Goal: Task Accomplishment & Management: Use online tool/utility

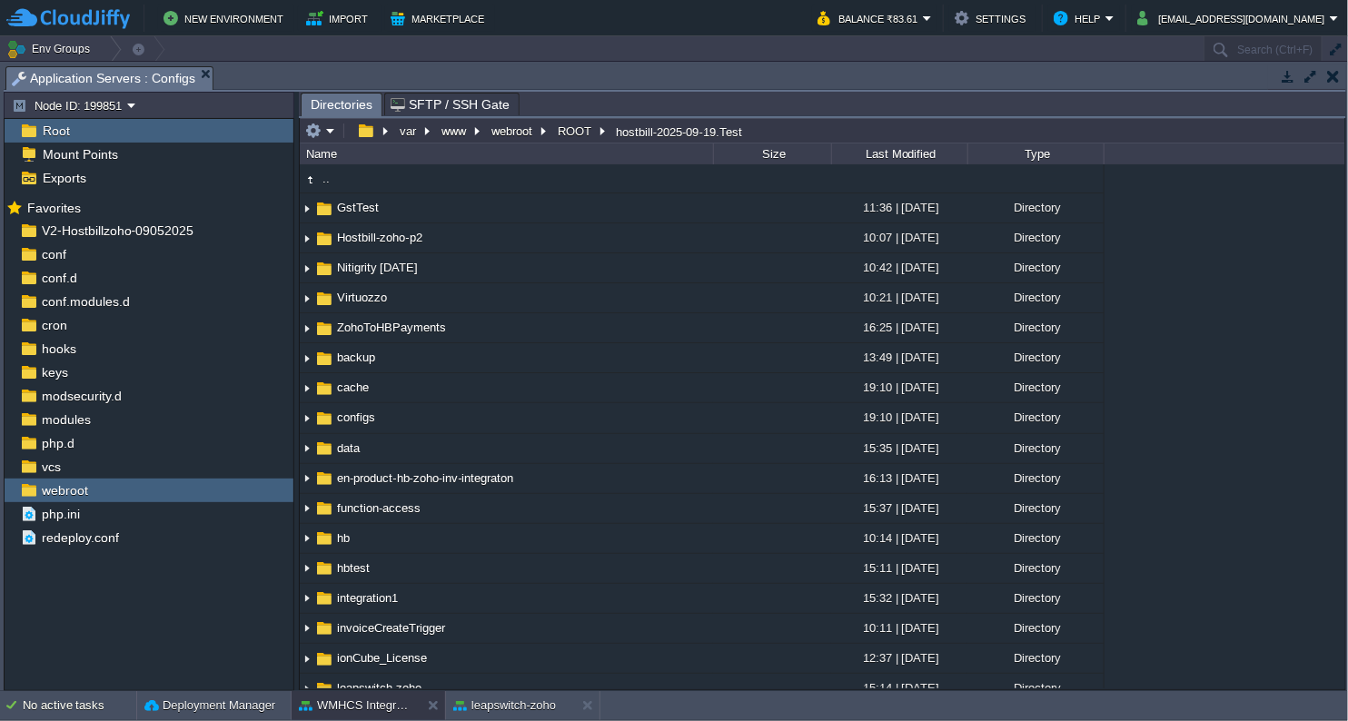
scroll to position [2726, 0]
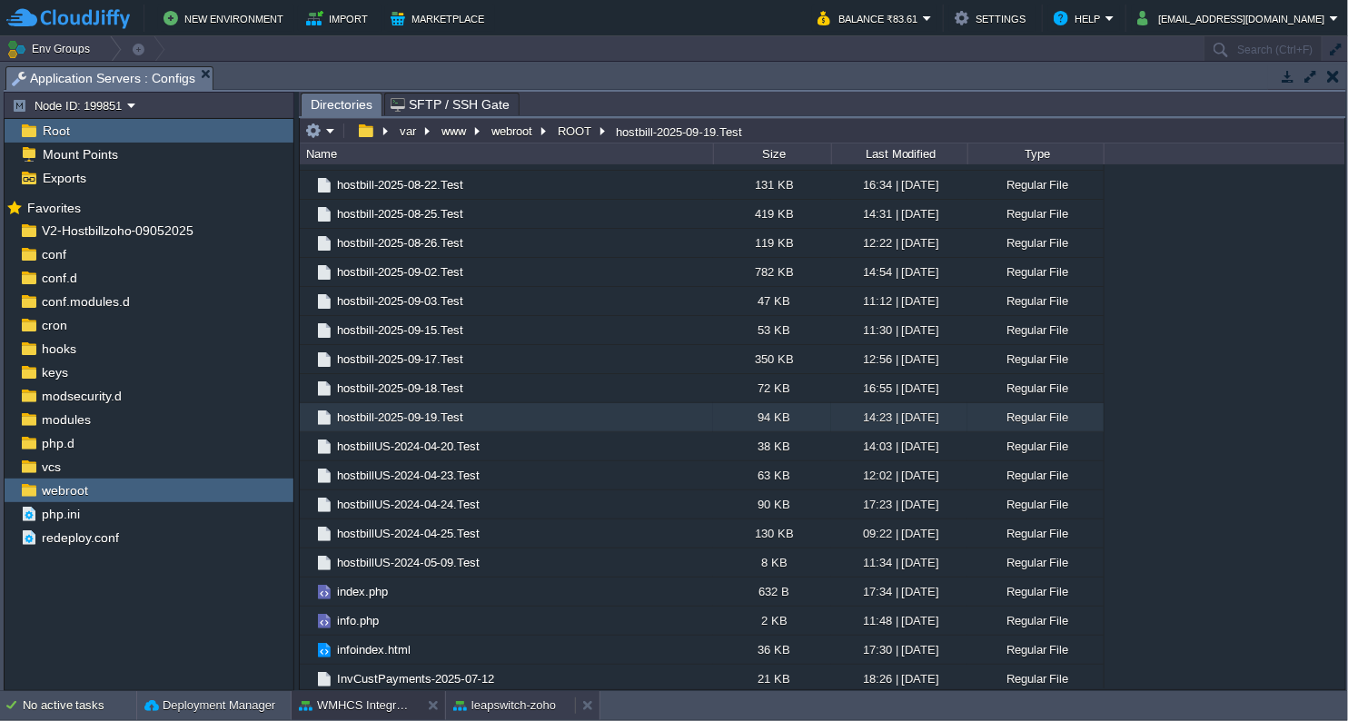
click at [544, 704] on button "leapswitch-zoho" at bounding box center [504, 706] width 103 height 18
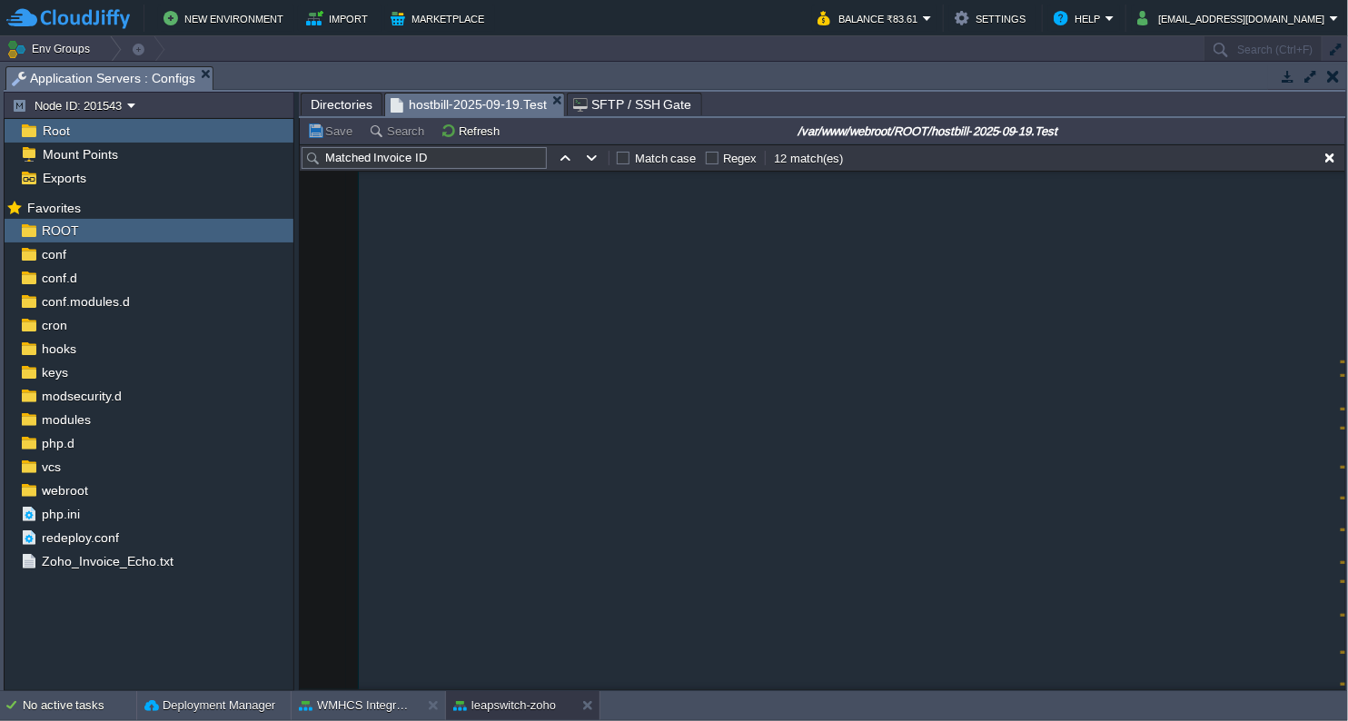
type textarea "-"
click at [484, 127] on button "Refresh" at bounding box center [473, 131] width 65 height 16
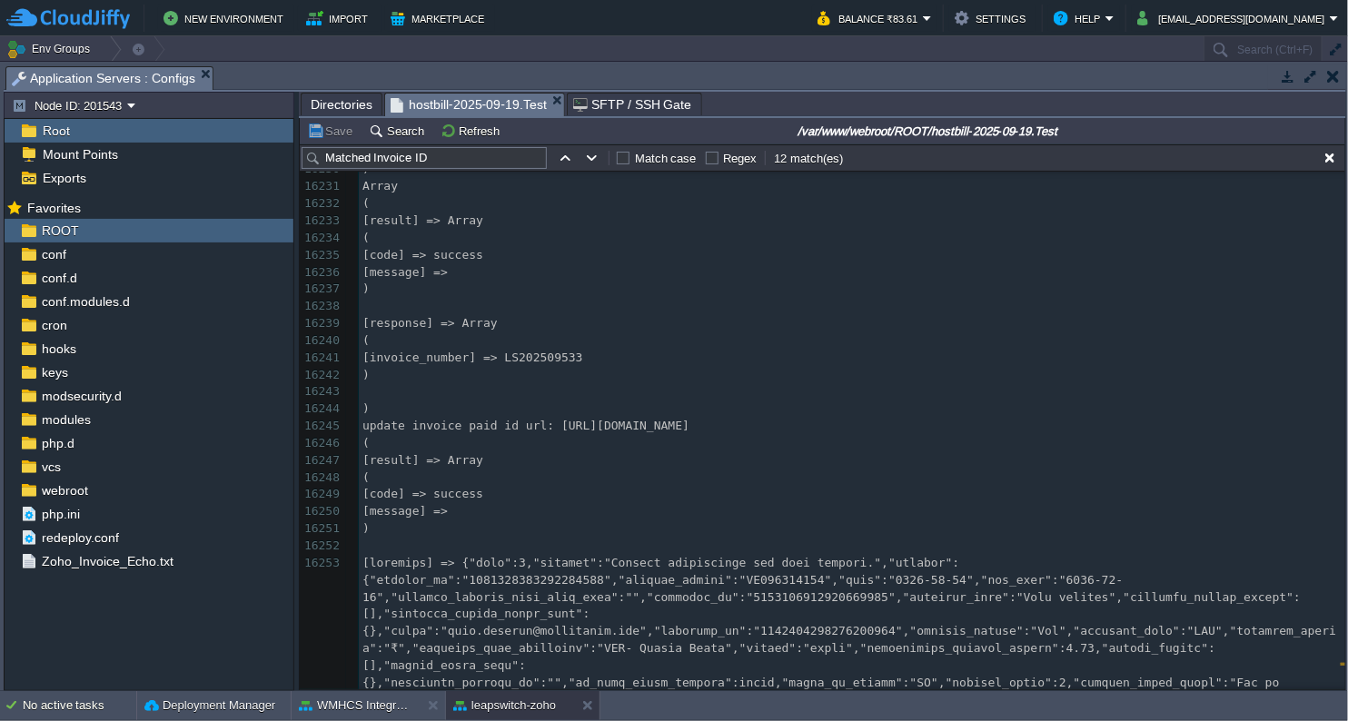
scroll to position [285413, 0]
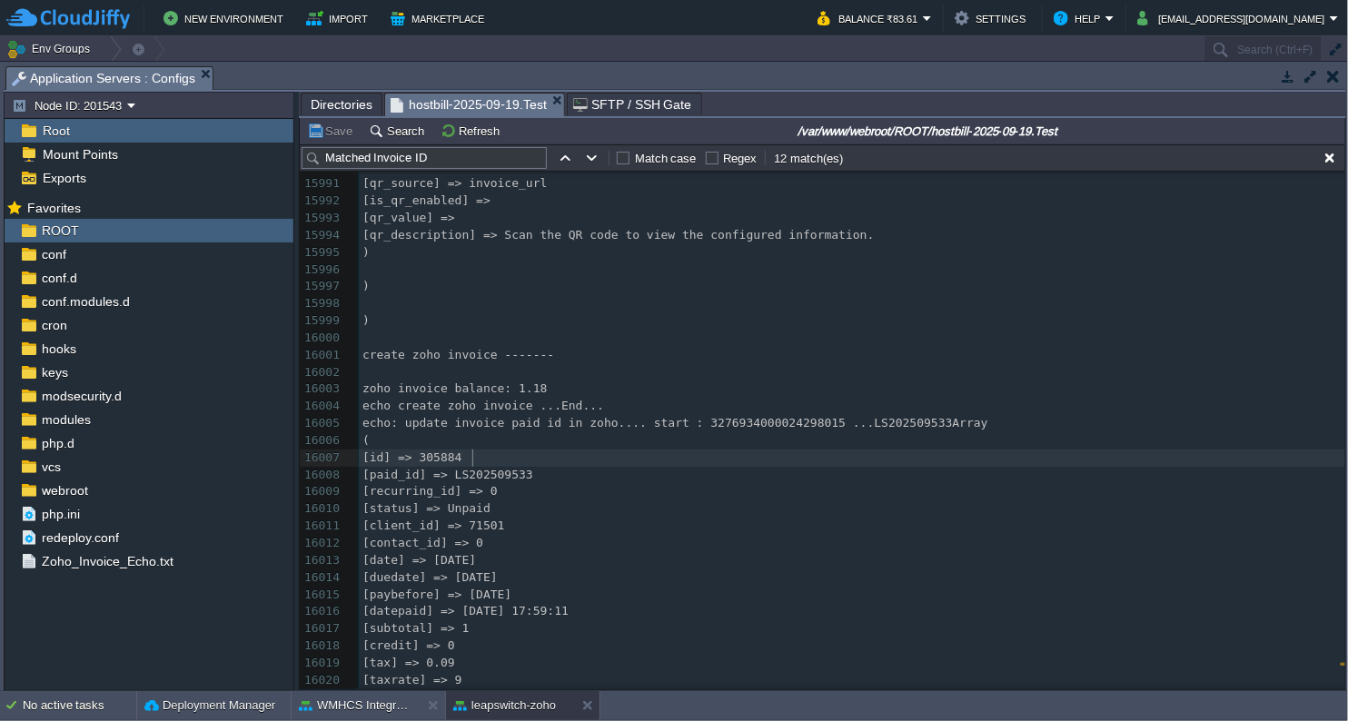
click at [462, 453] on span "[id] => 305884" at bounding box center [413, 458] width 100 height 14
type textarea "305884"
drag, startPoint x: 477, startPoint y: 157, endPoint x: 274, endPoint y: 138, distance: 203.5
click at [274, 138] on div "Node ID: 201543 Root Mount Points Exports Mark the most frequently used files a…" at bounding box center [675, 392] width 1343 height 600
paste input "305884"
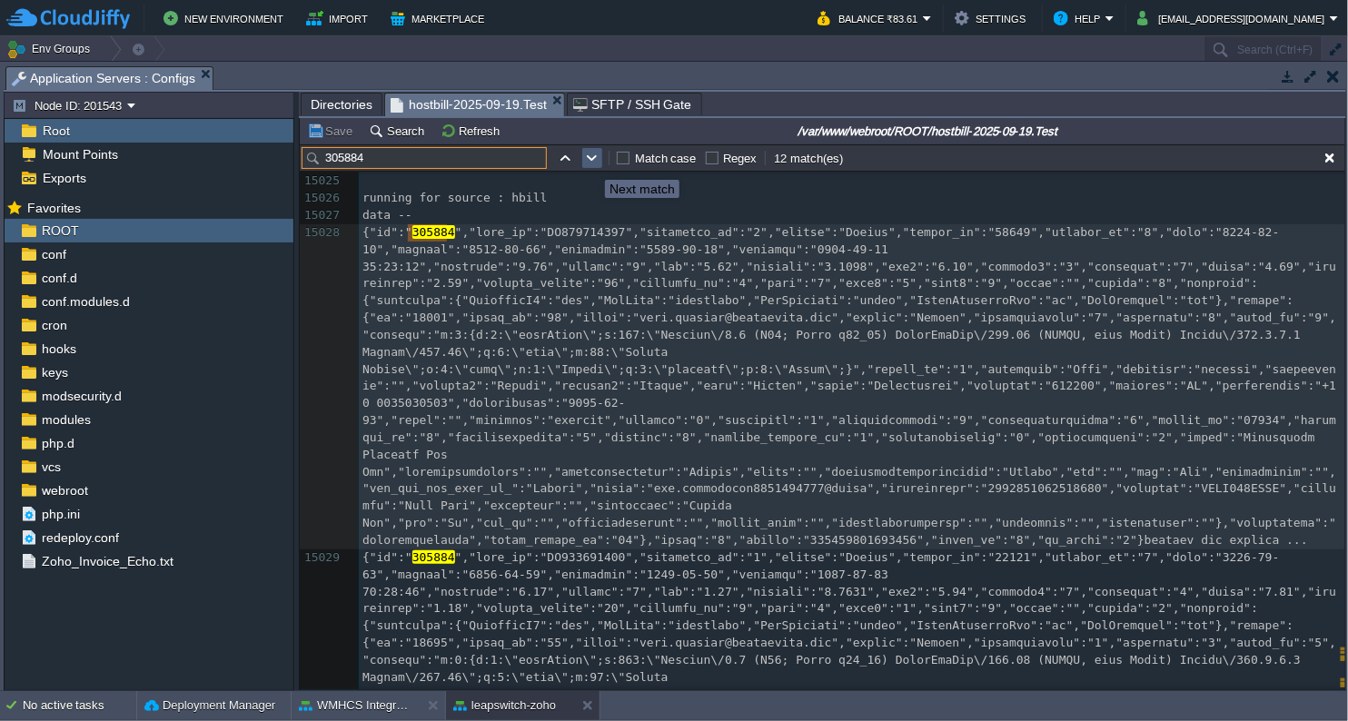
type input "305884"
click at [590, 161] on button "button" at bounding box center [592, 158] width 16 height 16
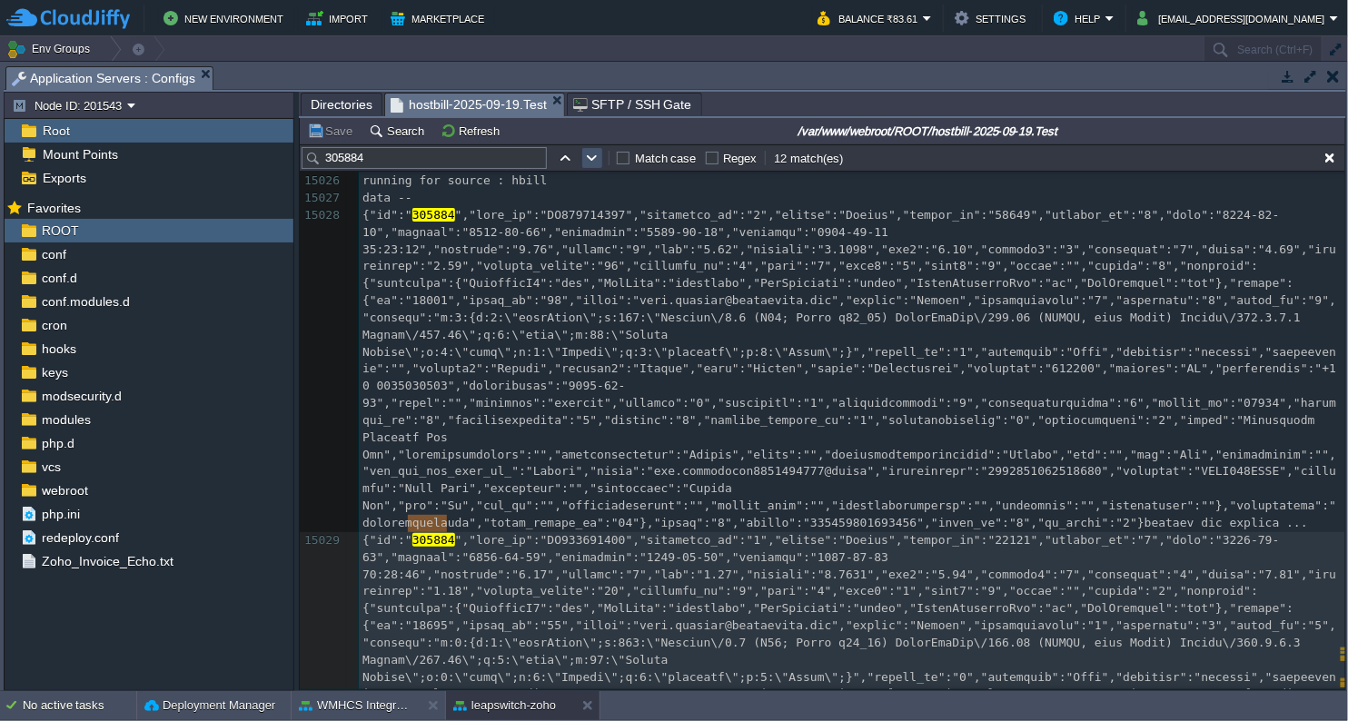
click at [590, 161] on button "button" at bounding box center [592, 158] width 16 height 16
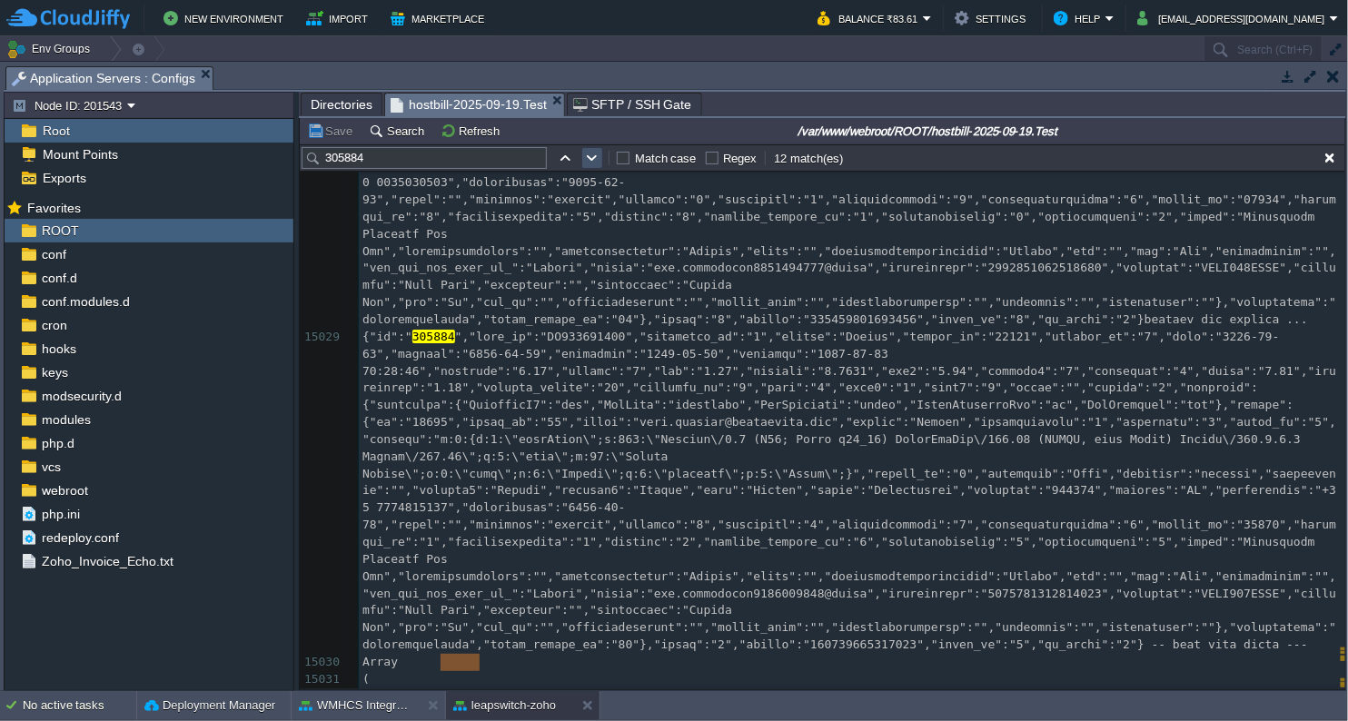
click at [590, 161] on button "button" at bounding box center [592, 158] width 16 height 16
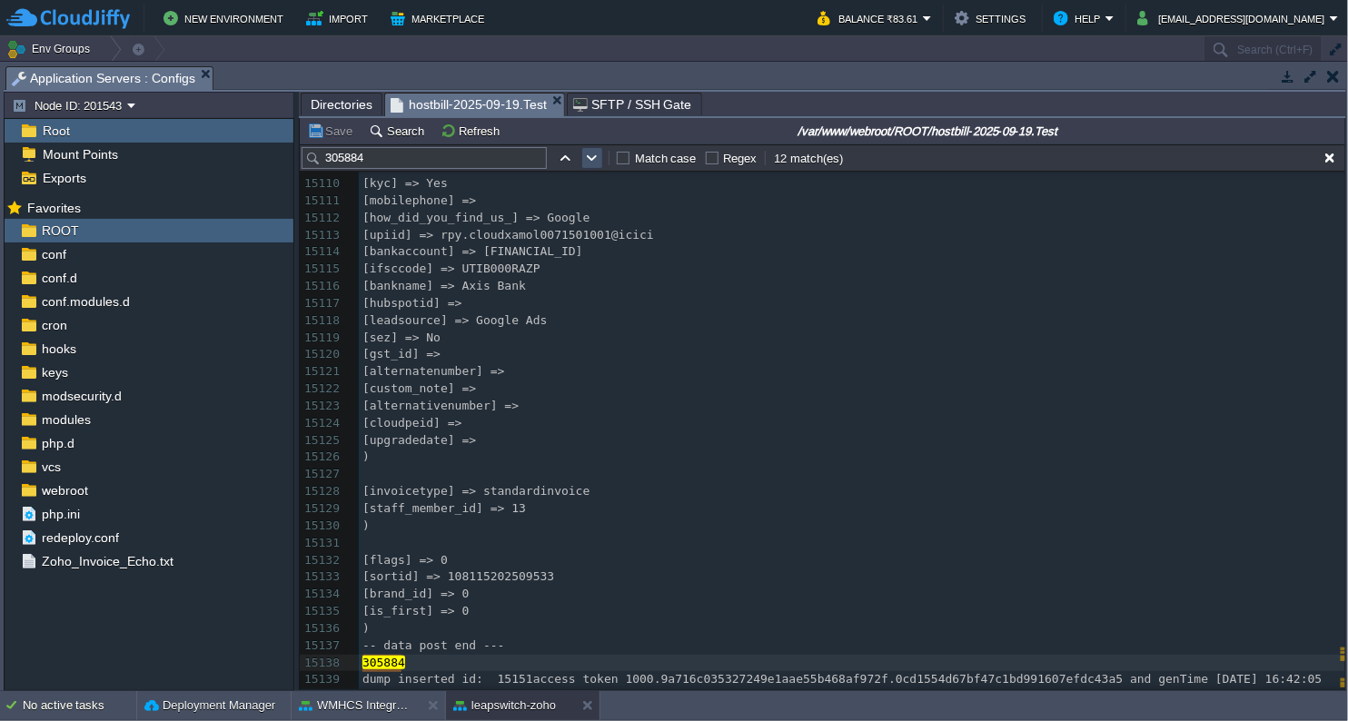
click at [590, 161] on button "button" at bounding box center [592, 158] width 16 height 16
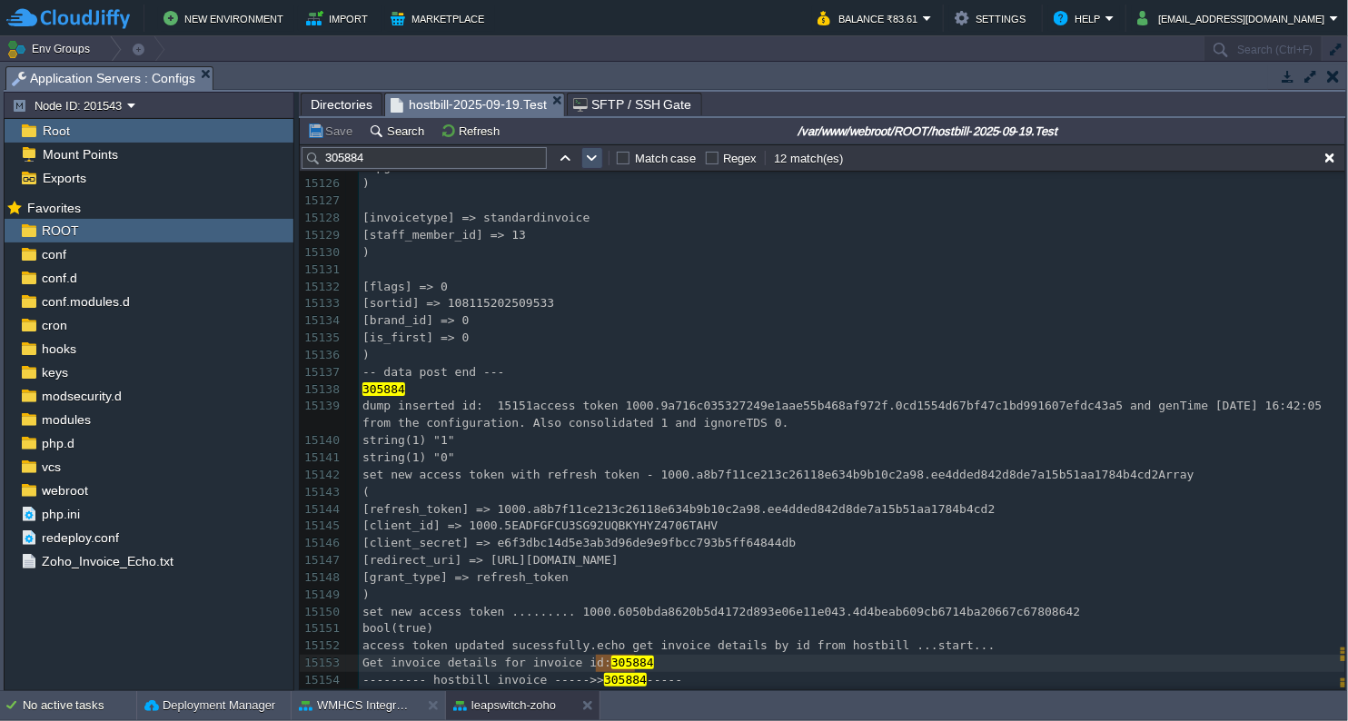
click at [590, 161] on button "button" at bounding box center [592, 158] width 16 height 16
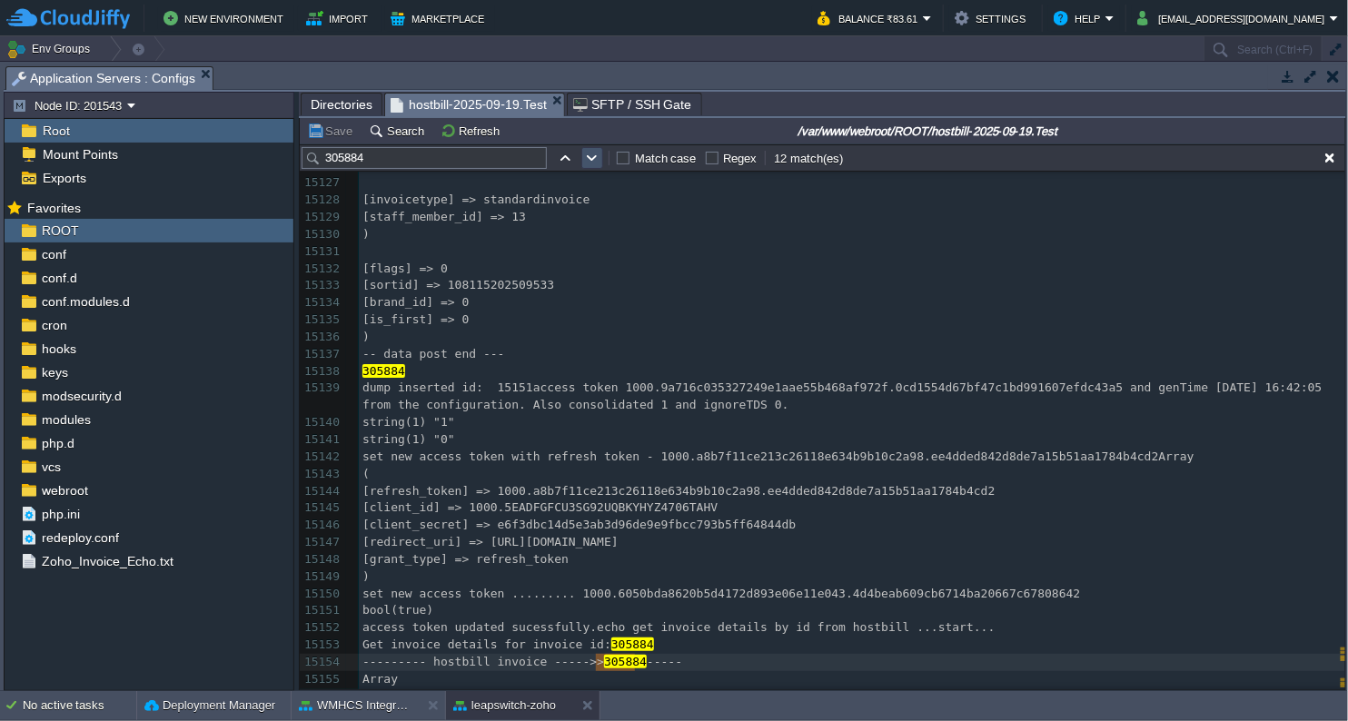
click at [590, 161] on button "button" at bounding box center [592, 158] width 16 height 16
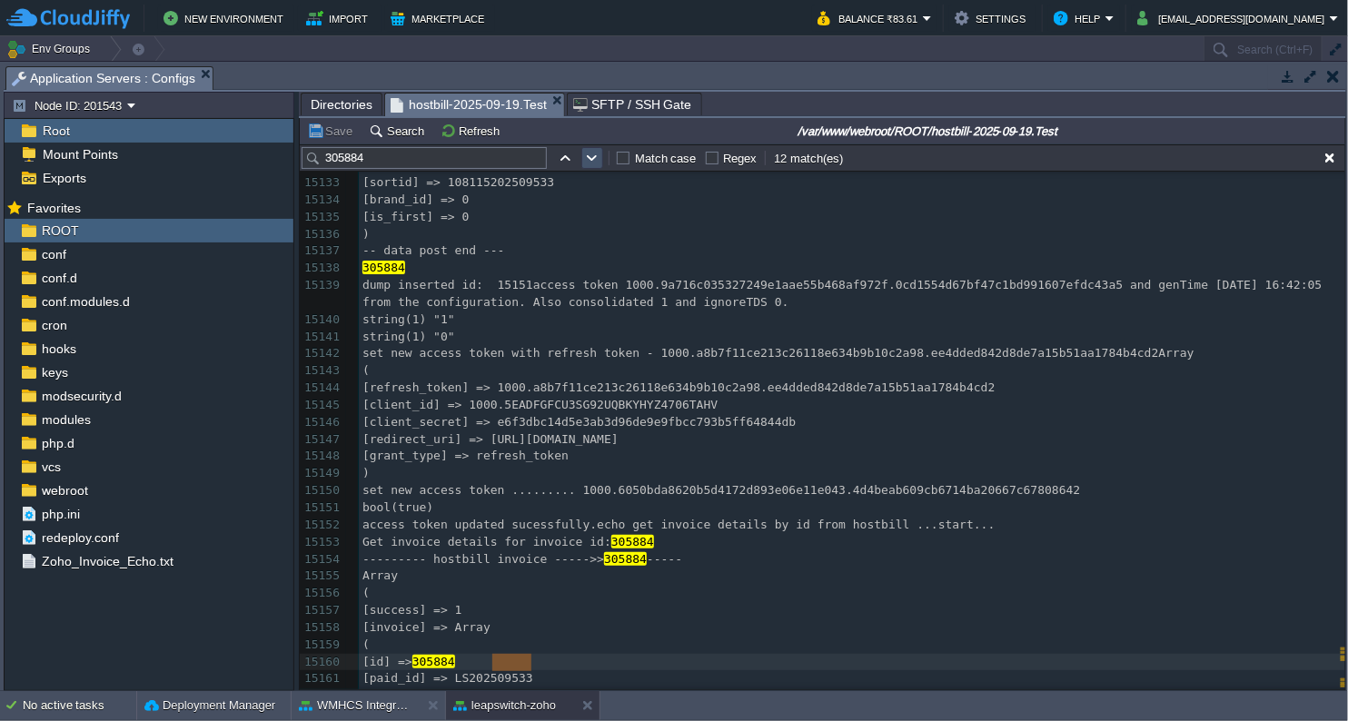
click at [590, 161] on button "button" at bounding box center [592, 158] width 16 height 16
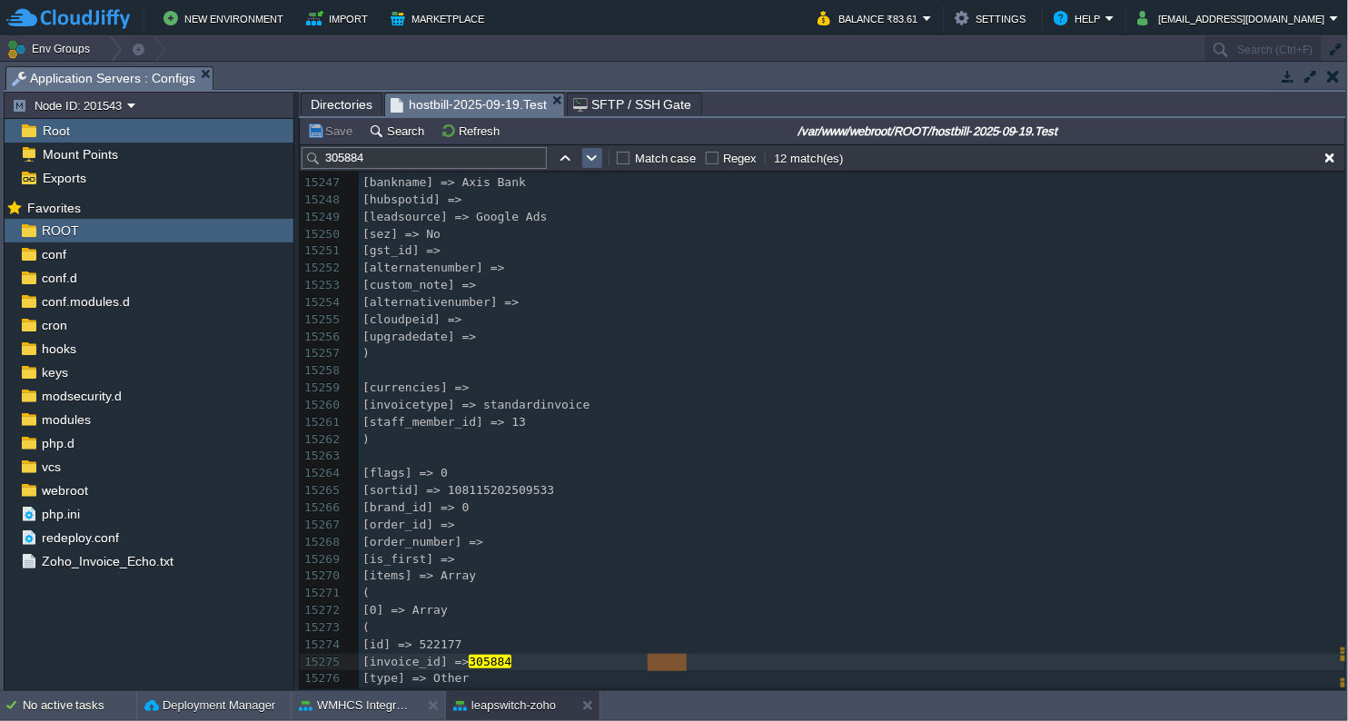
click at [590, 161] on button "button" at bounding box center [592, 158] width 16 height 16
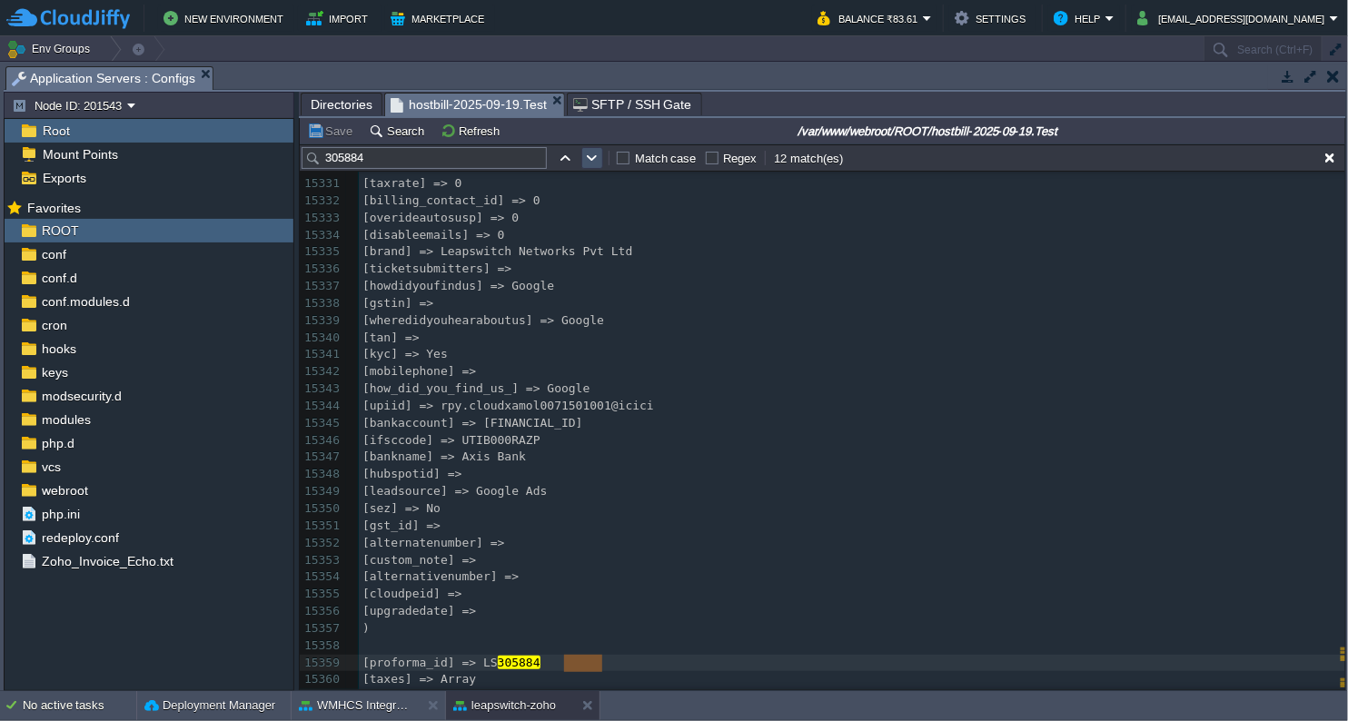
click at [590, 161] on button "button" at bounding box center [592, 158] width 16 height 16
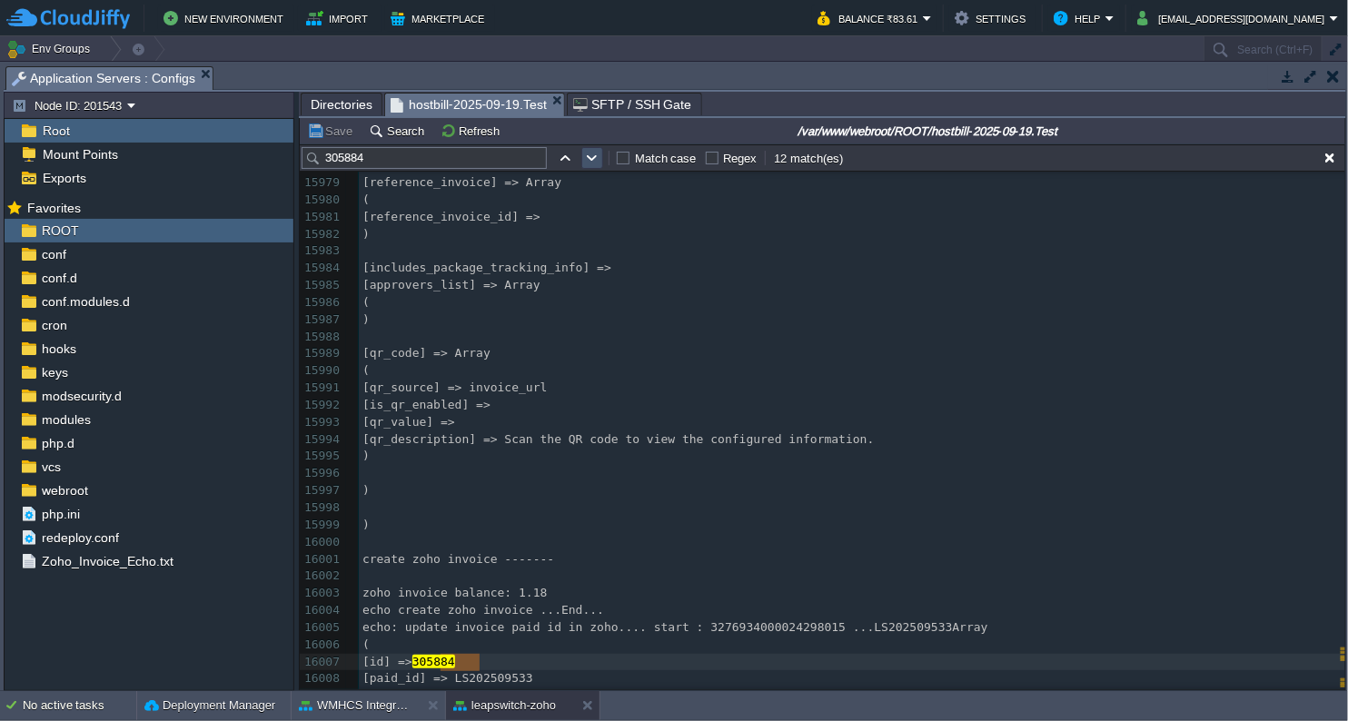
click at [590, 161] on button "button" at bounding box center [592, 158] width 16 height 16
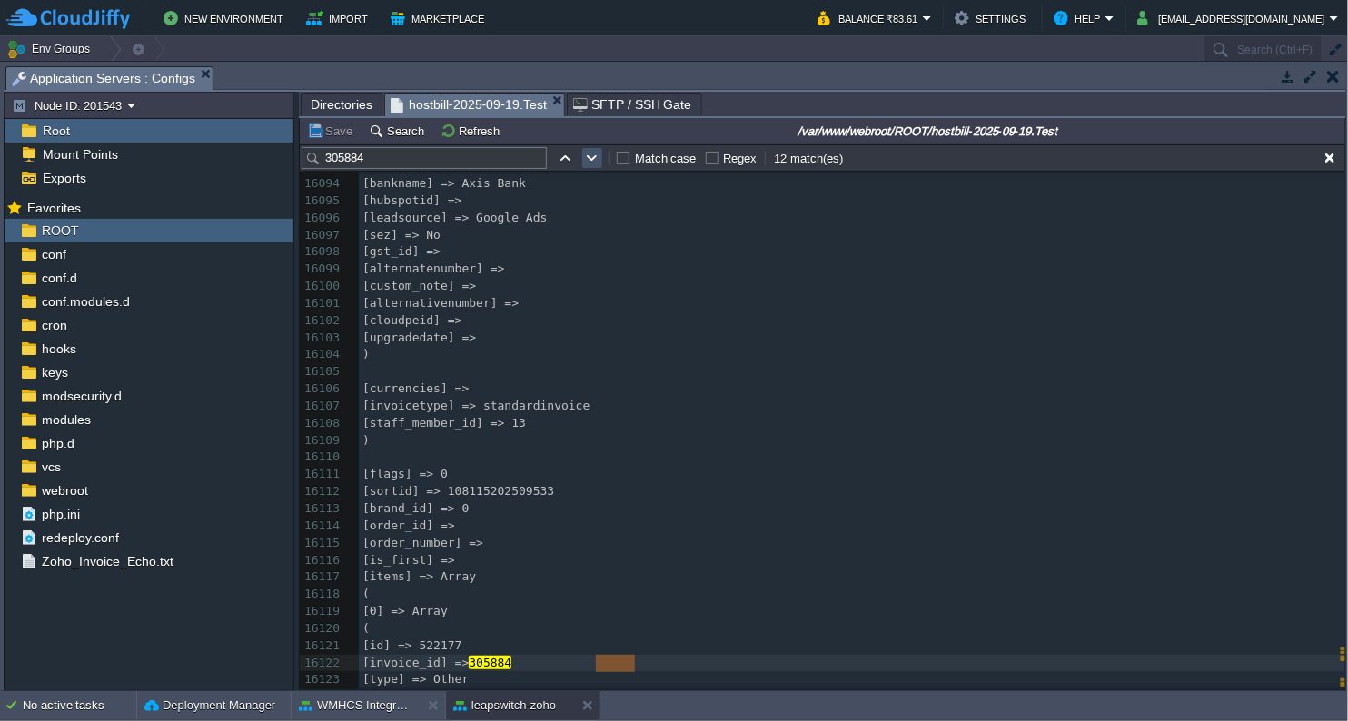
click at [590, 161] on button "button" at bounding box center [592, 158] width 16 height 16
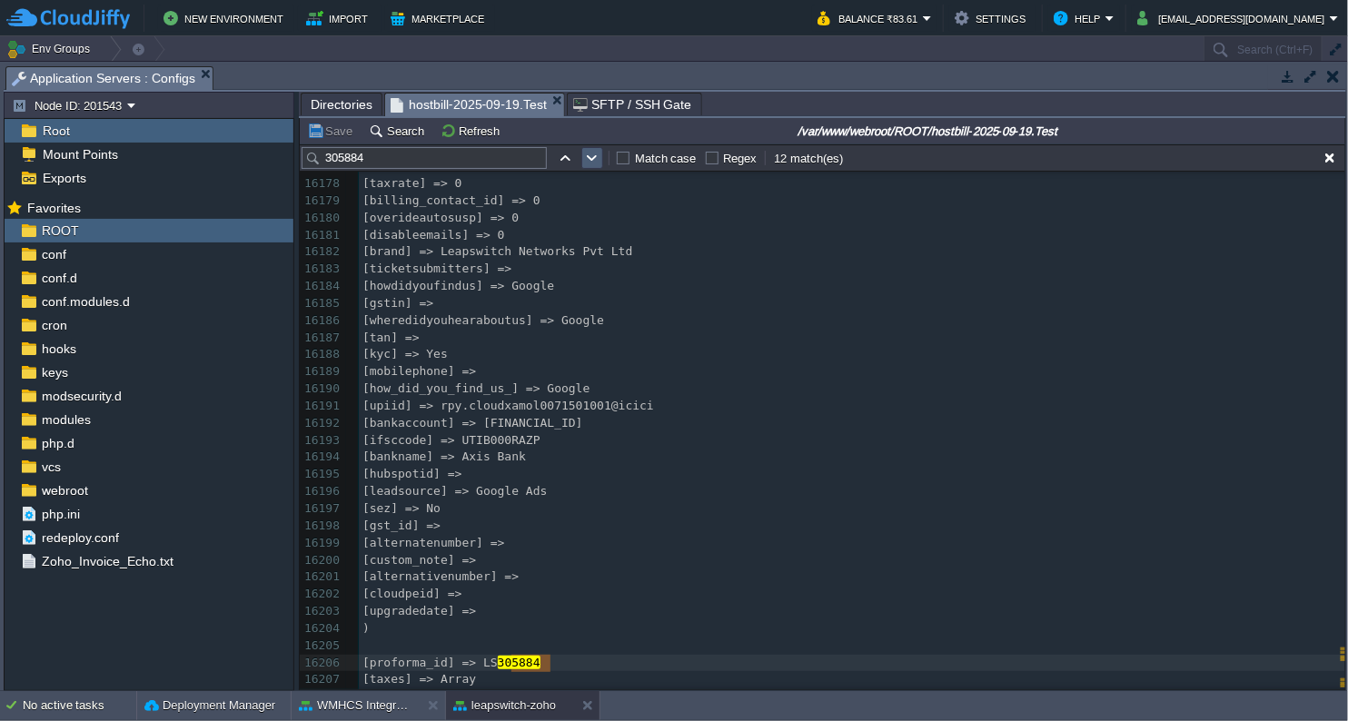
click at [590, 161] on button "button" at bounding box center [592, 158] width 16 height 16
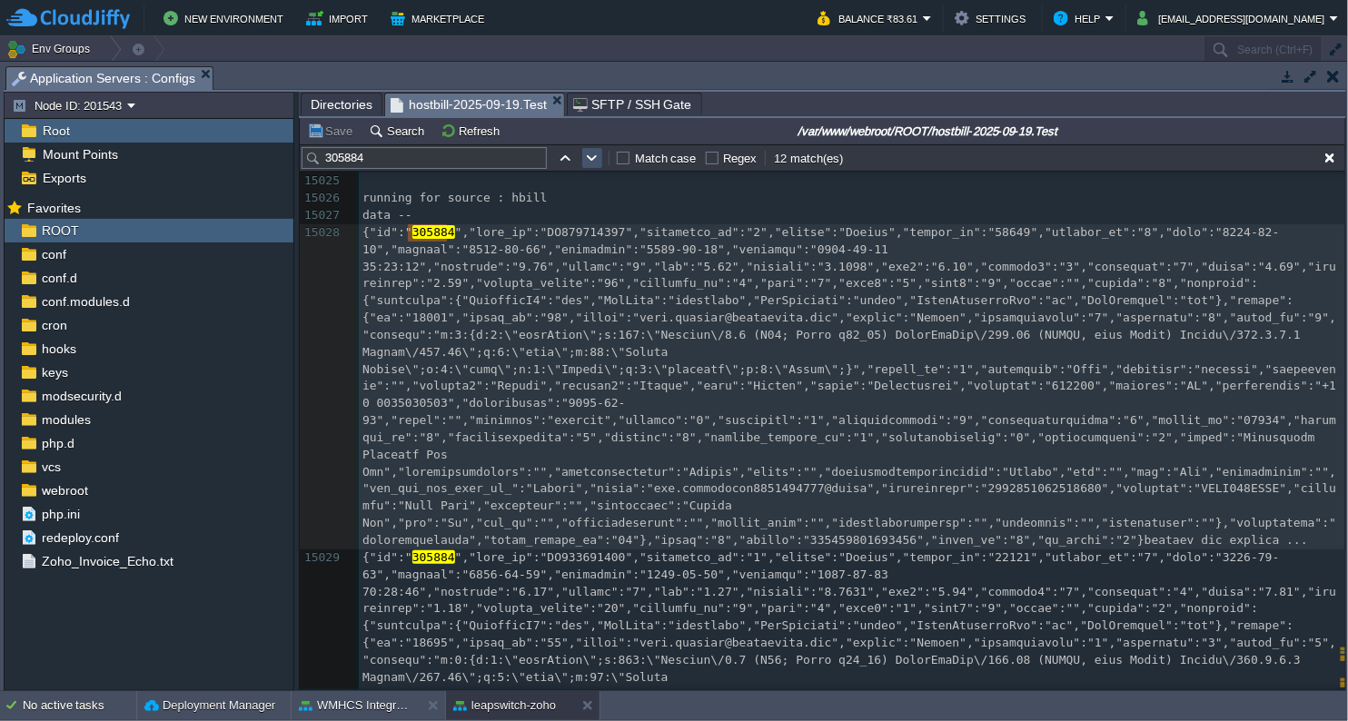
click at [590, 161] on button "button" at bounding box center [592, 158] width 16 height 16
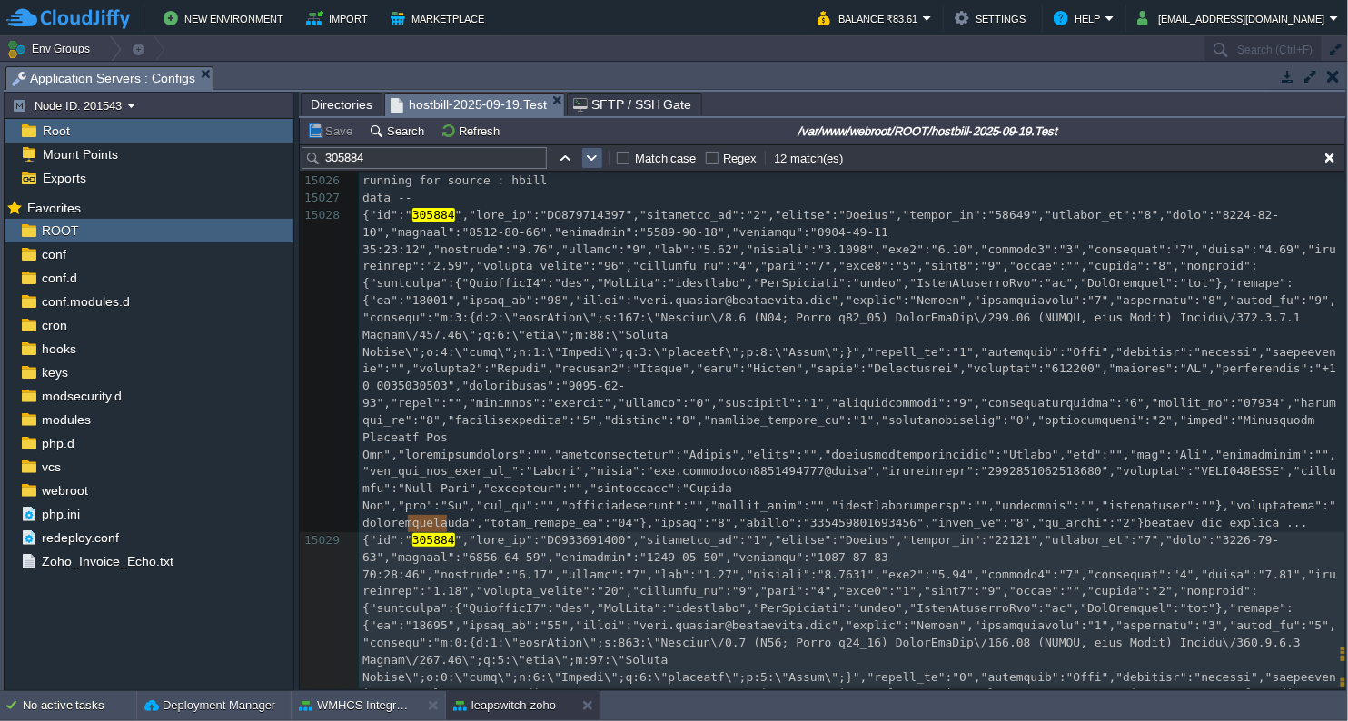
click at [590, 161] on button "button" at bounding box center [592, 158] width 16 height 16
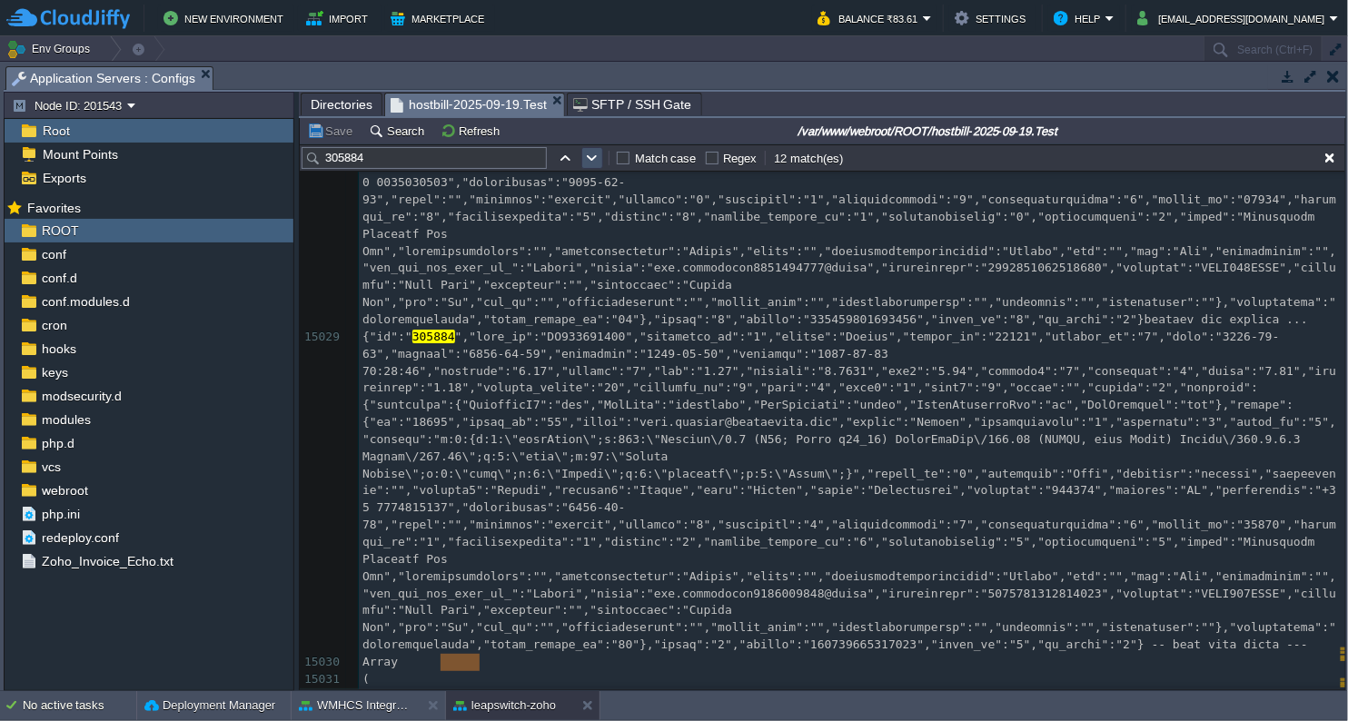
click at [590, 161] on button "button" at bounding box center [592, 158] width 16 height 16
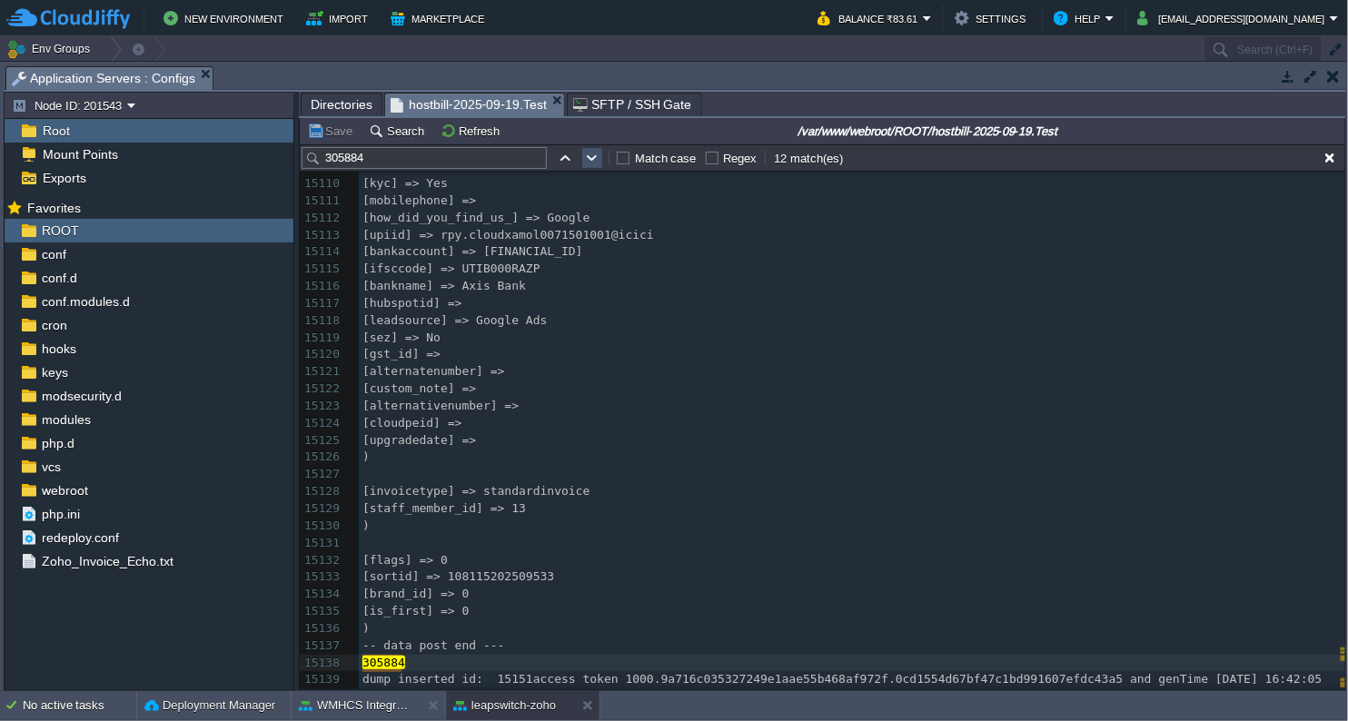
click at [590, 161] on button "button" at bounding box center [592, 158] width 16 height 16
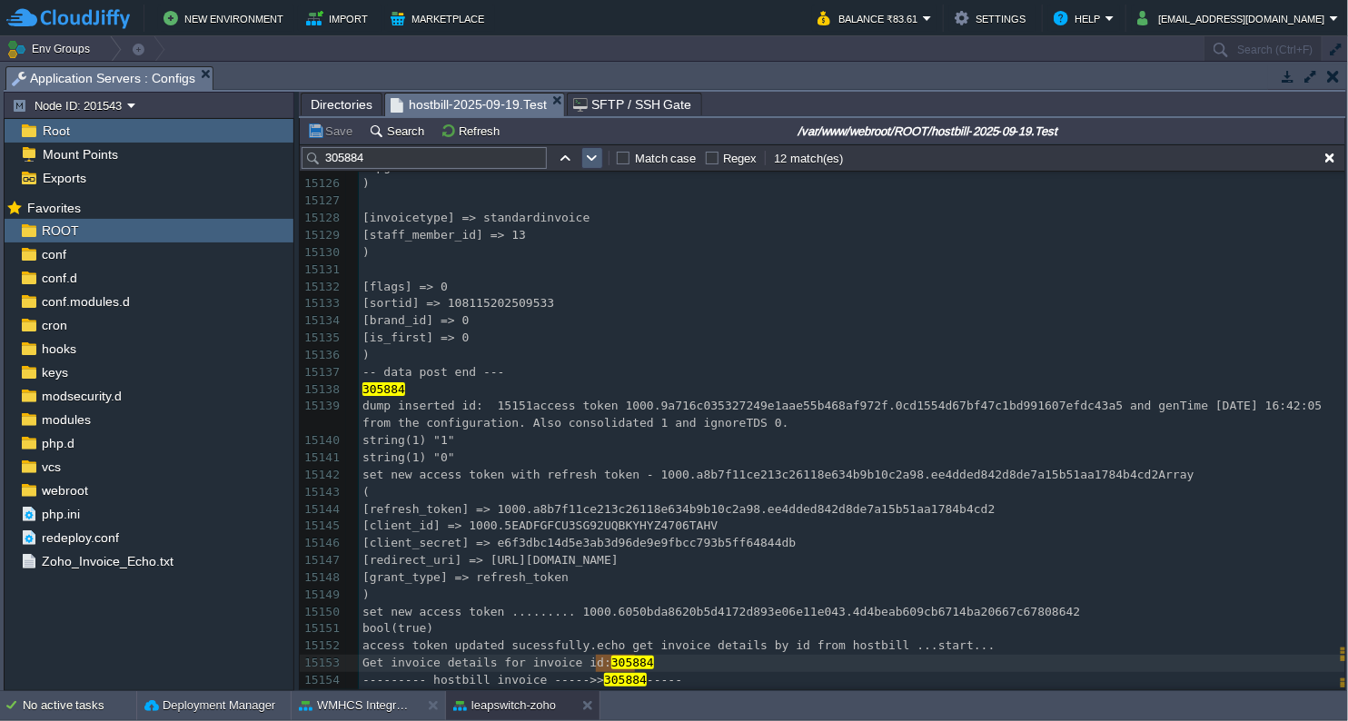
click at [590, 161] on button "button" at bounding box center [592, 158] width 16 height 16
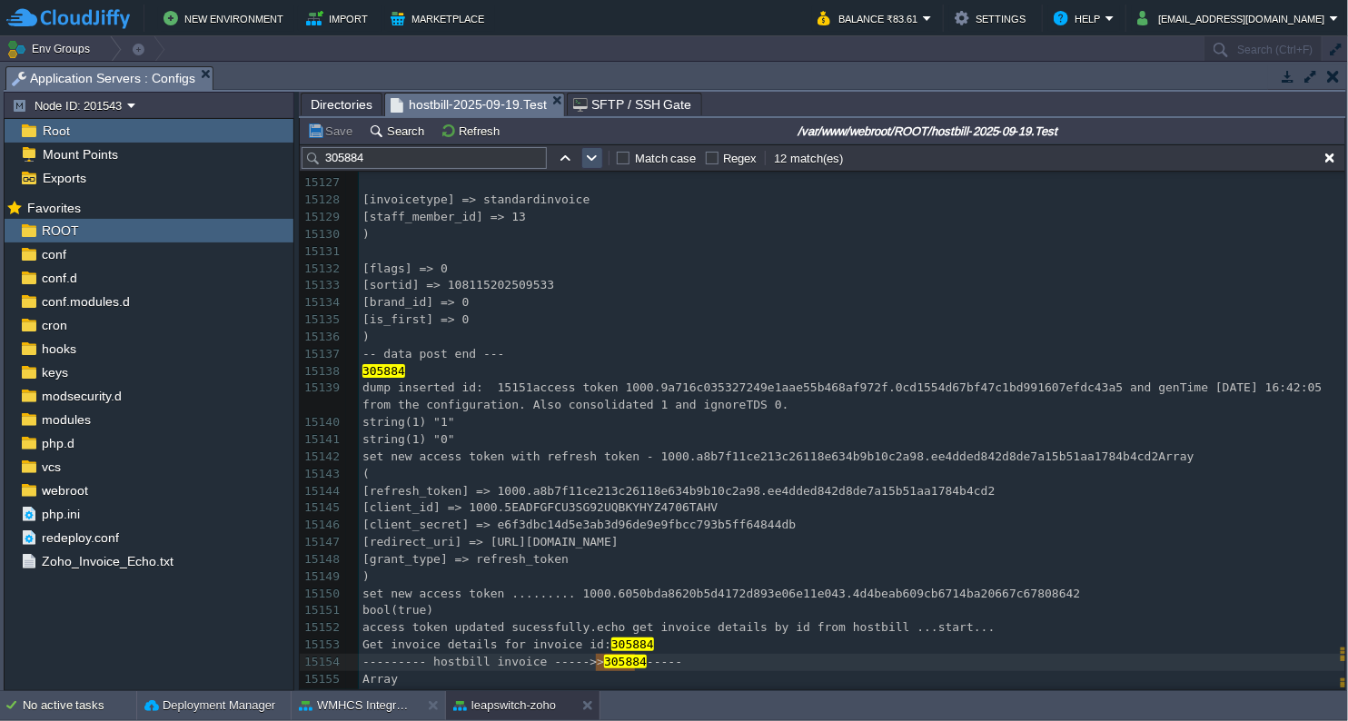
click at [590, 161] on button "button" at bounding box center [592, 158] width 16 height 16
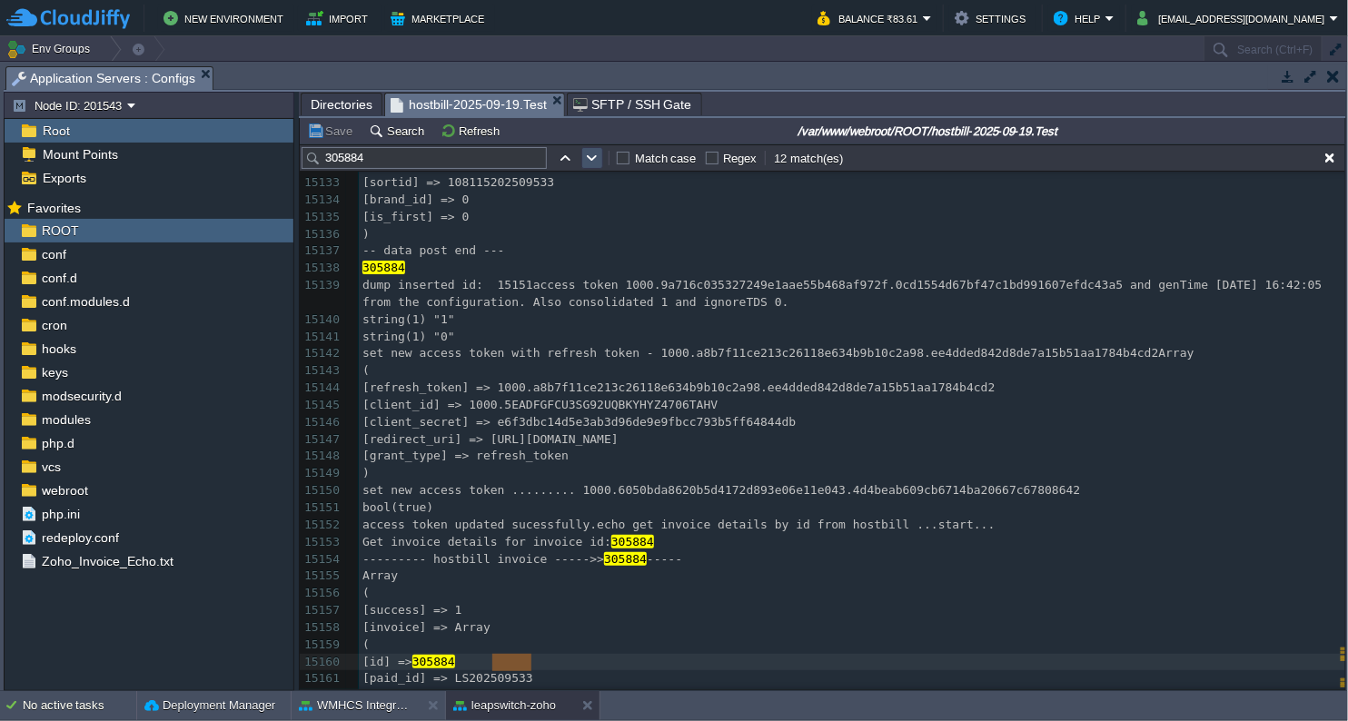
click at [590, 161] on button "button" at bounding box center [592, 158] width 16 height 16
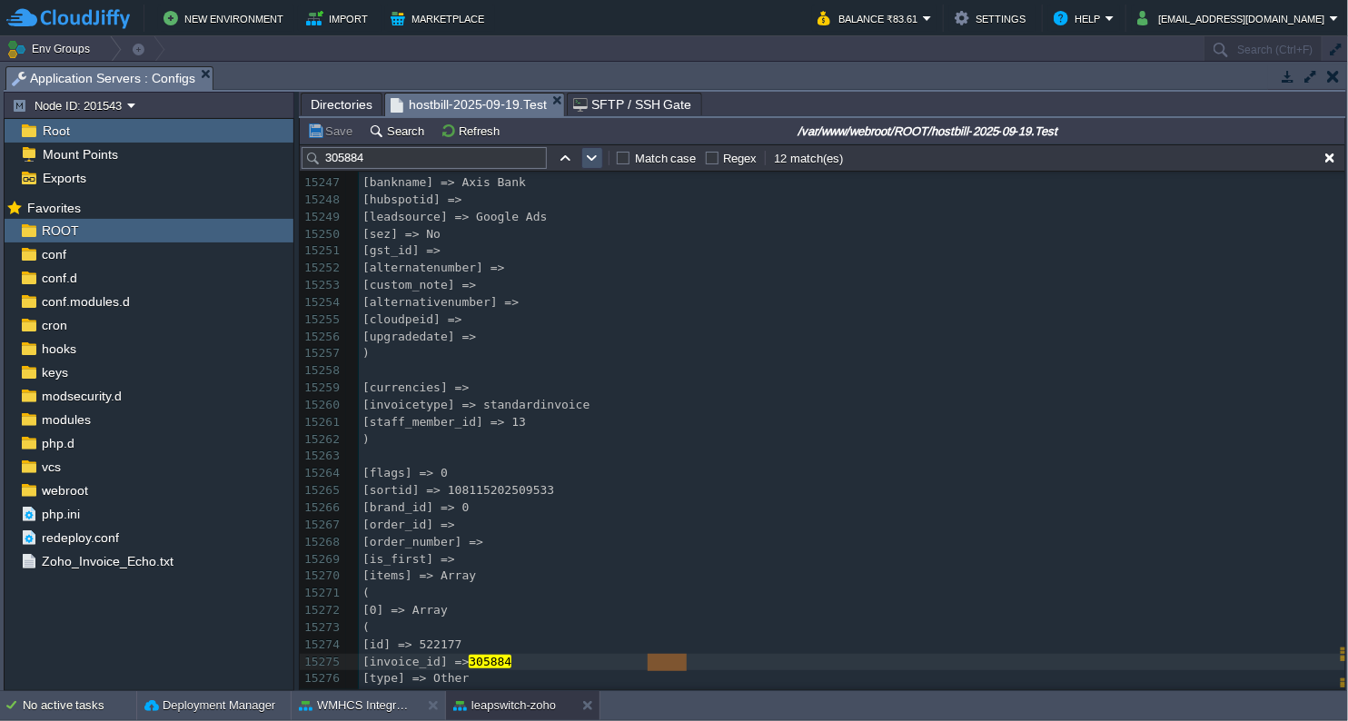
click at [590, 161] on button "button" at bounding box center [592, 158] width 16 height 16
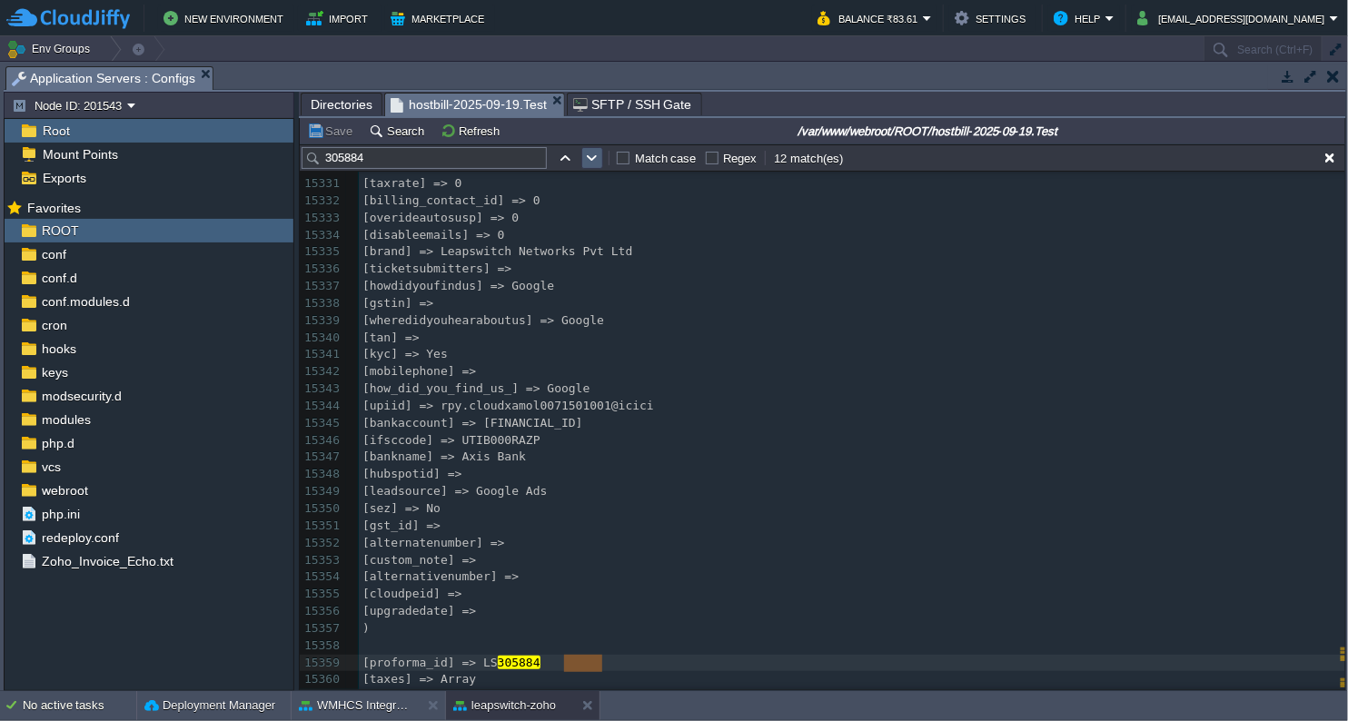
click at [590, 161] on button "button" at bounding box center [592, 158] width 16 height 16
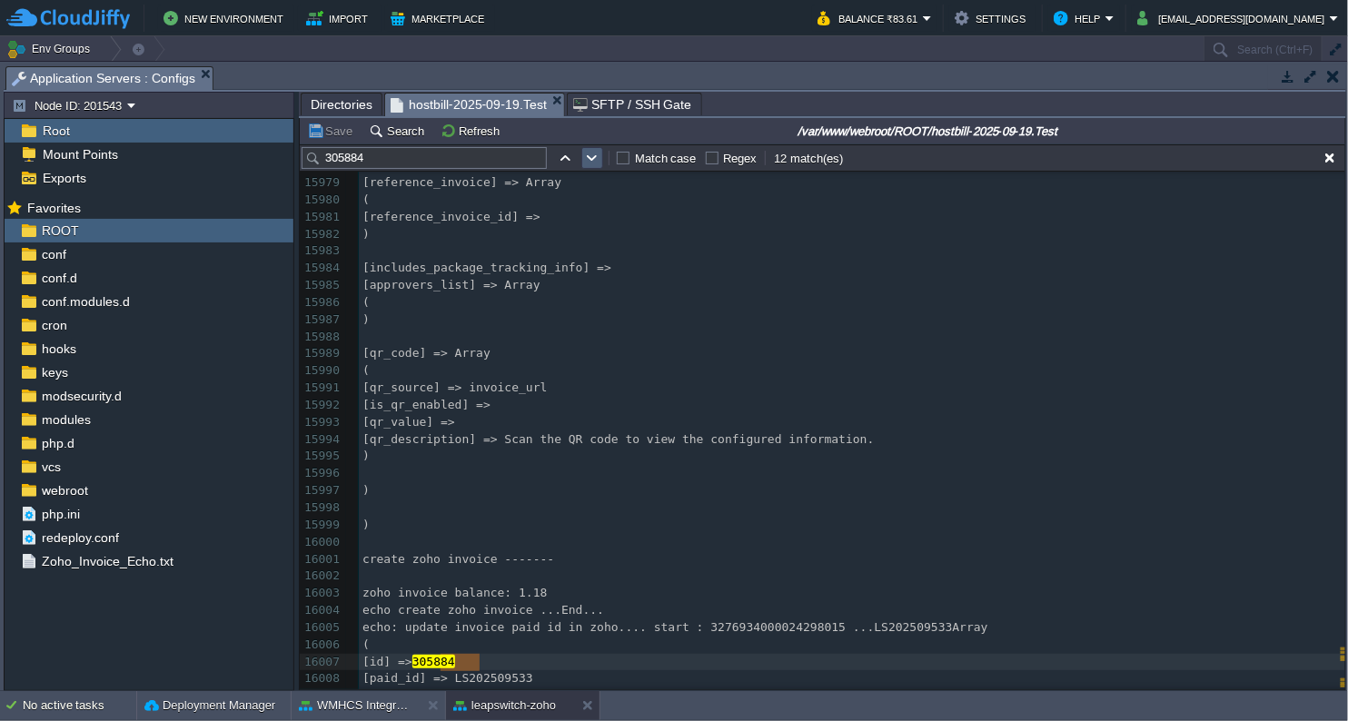
click at [590, 161] on button "button" at bounding box center [592, 158] width 16 height 16
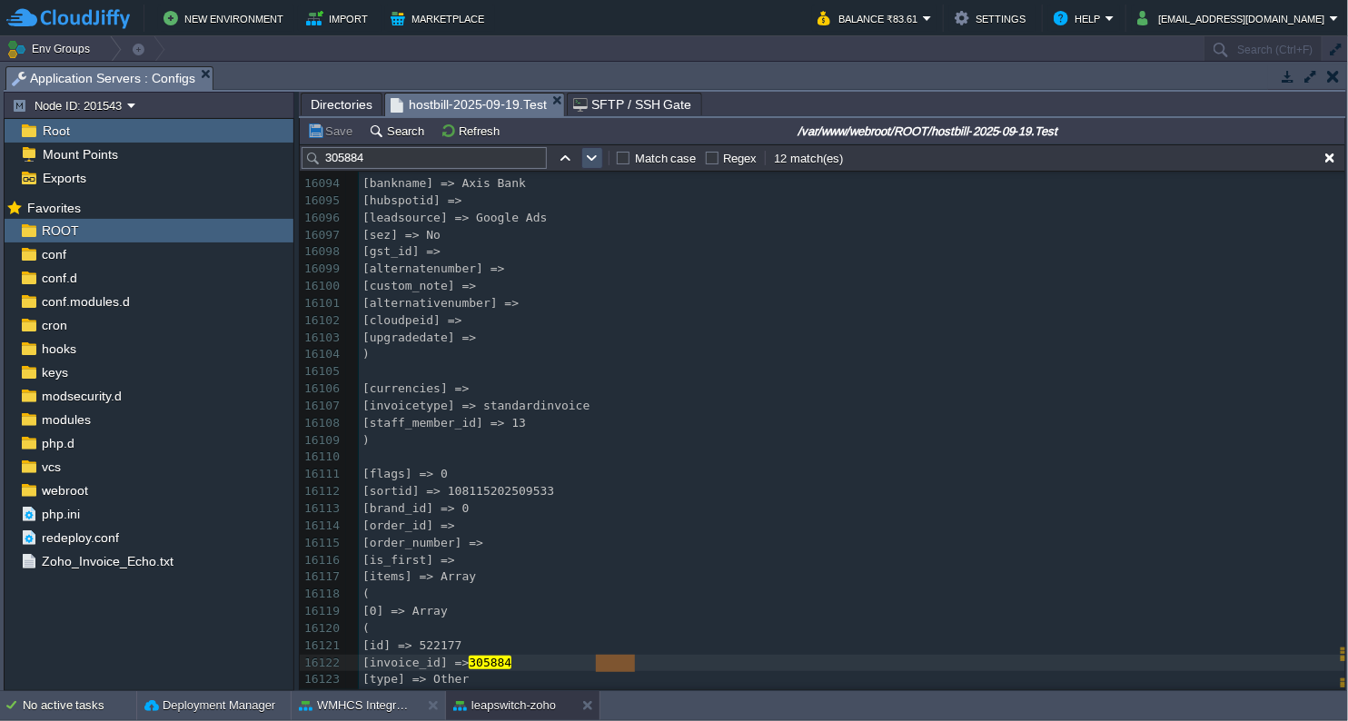
click at [590, 161] on button "button" at bounding box center [592, 158] width 16 height 16
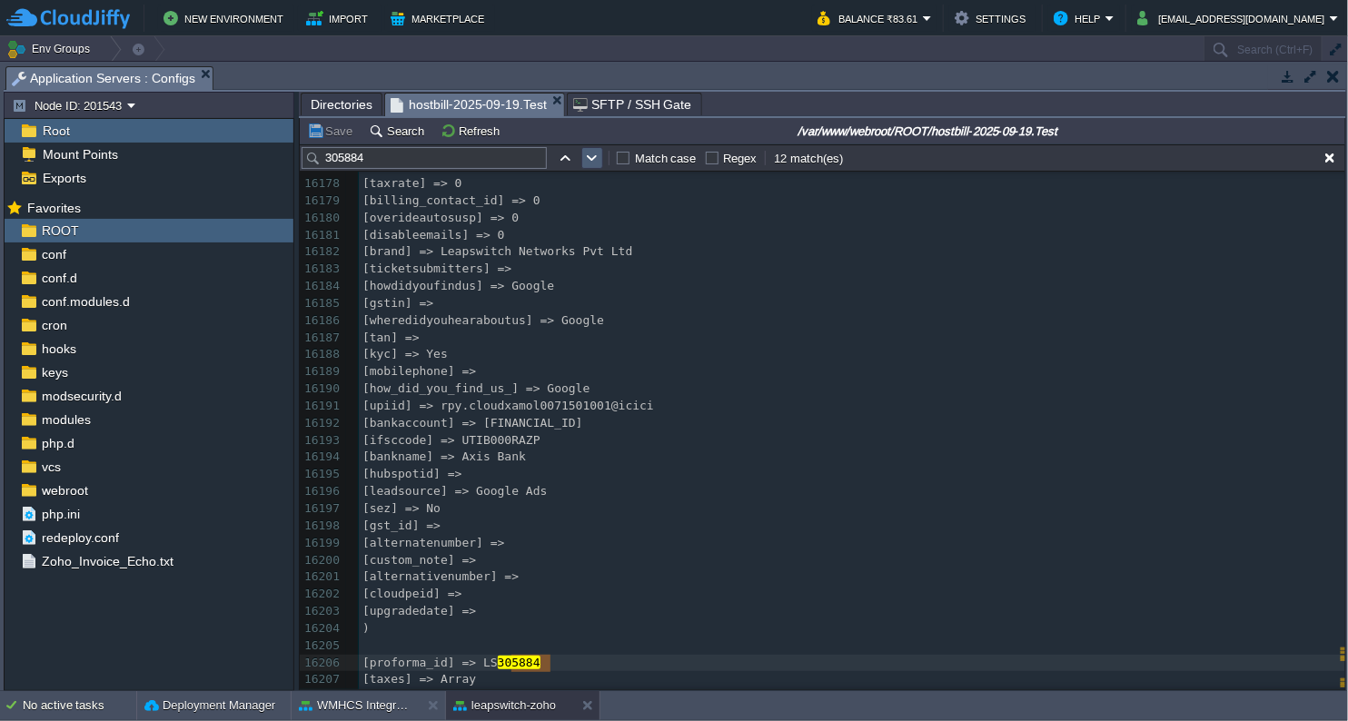
click at [590, 161] on button "button" at bounding box center [592, 158] width 16 height 16
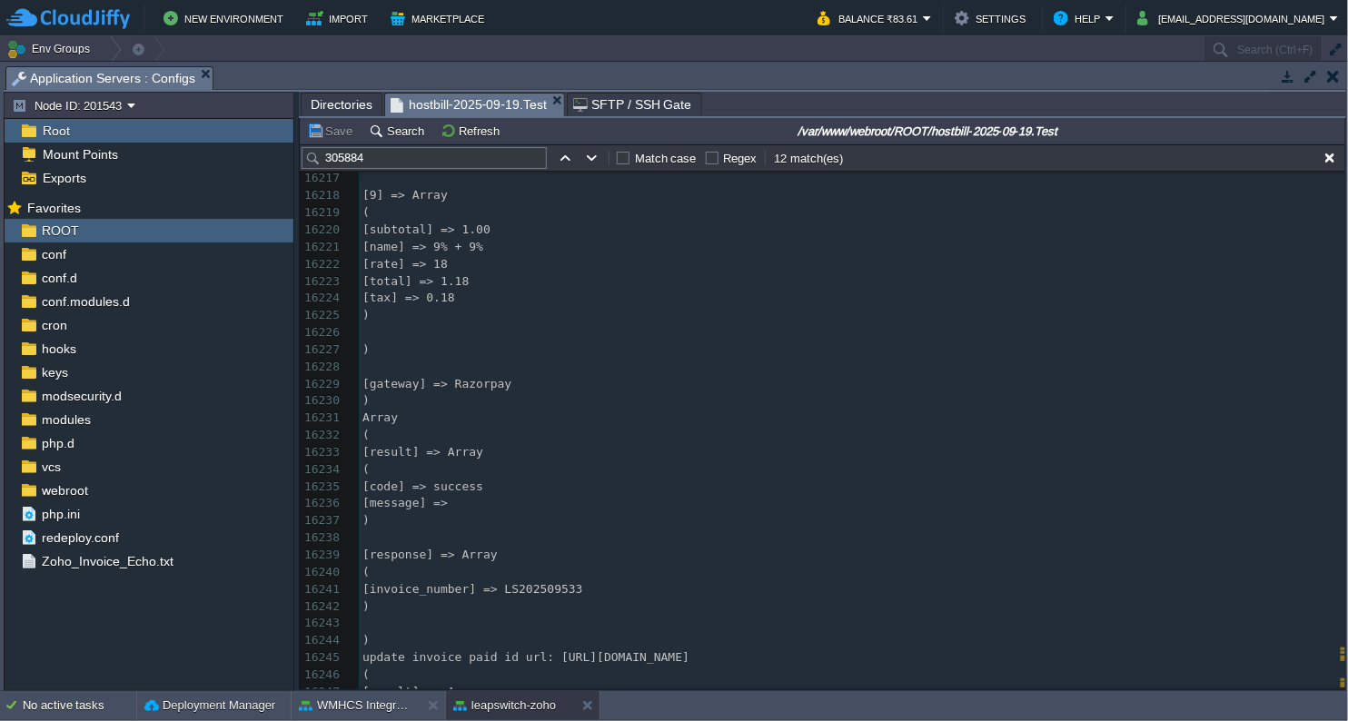
scroll to position [287220, 0]
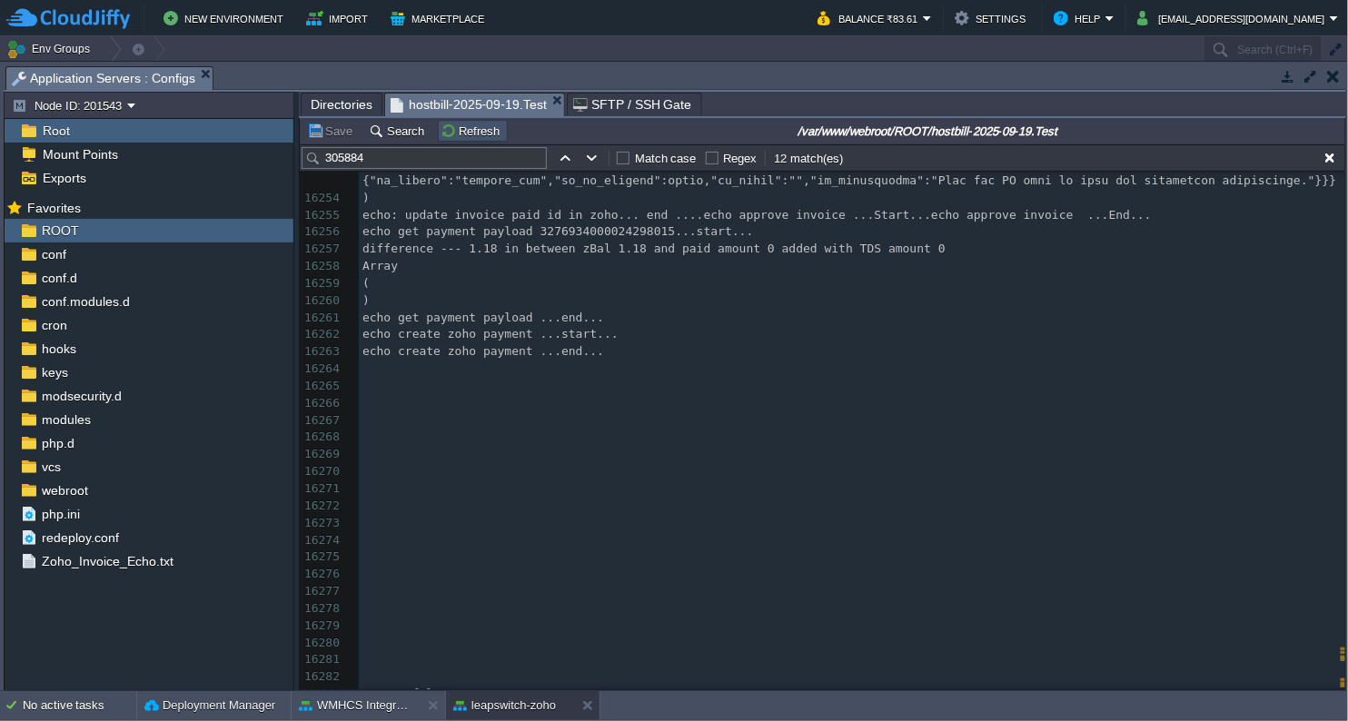
click at [494, 137] on button "Refresh" at bounding box center [473, 131] width 65 height 16
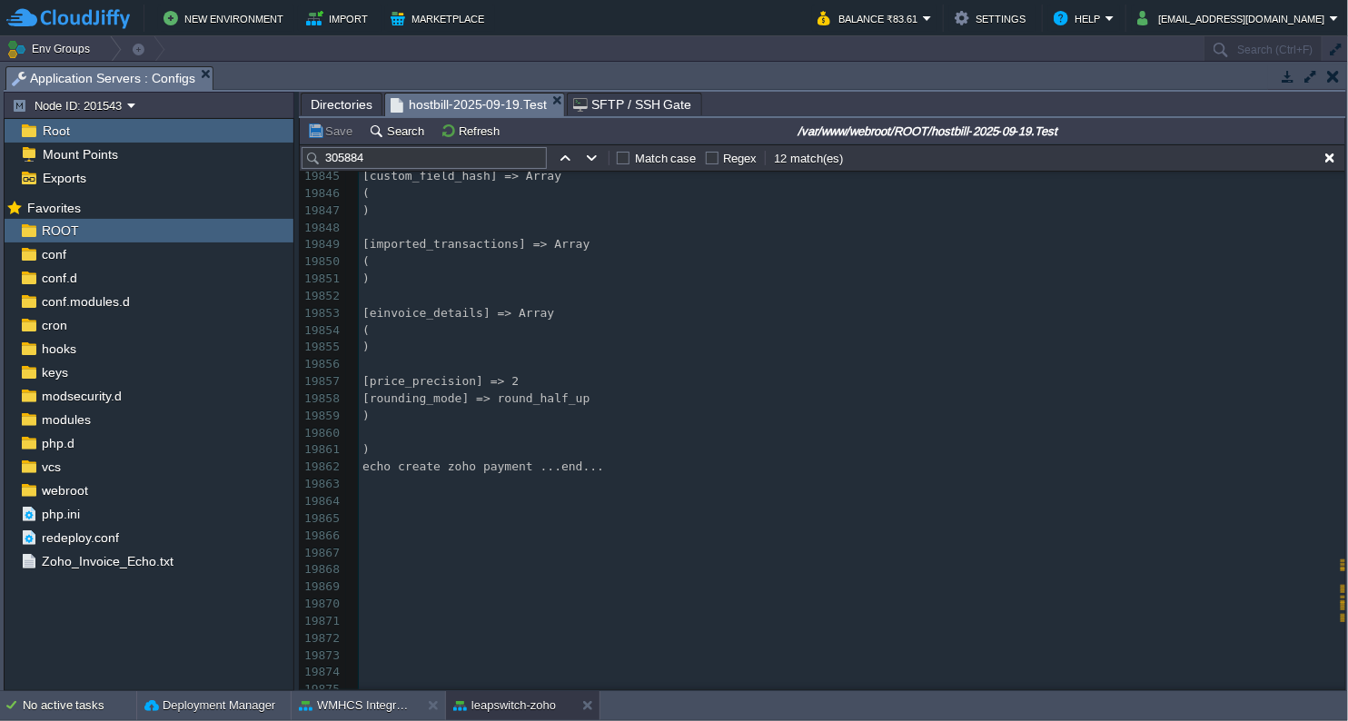
scroll to position [352272, 0]
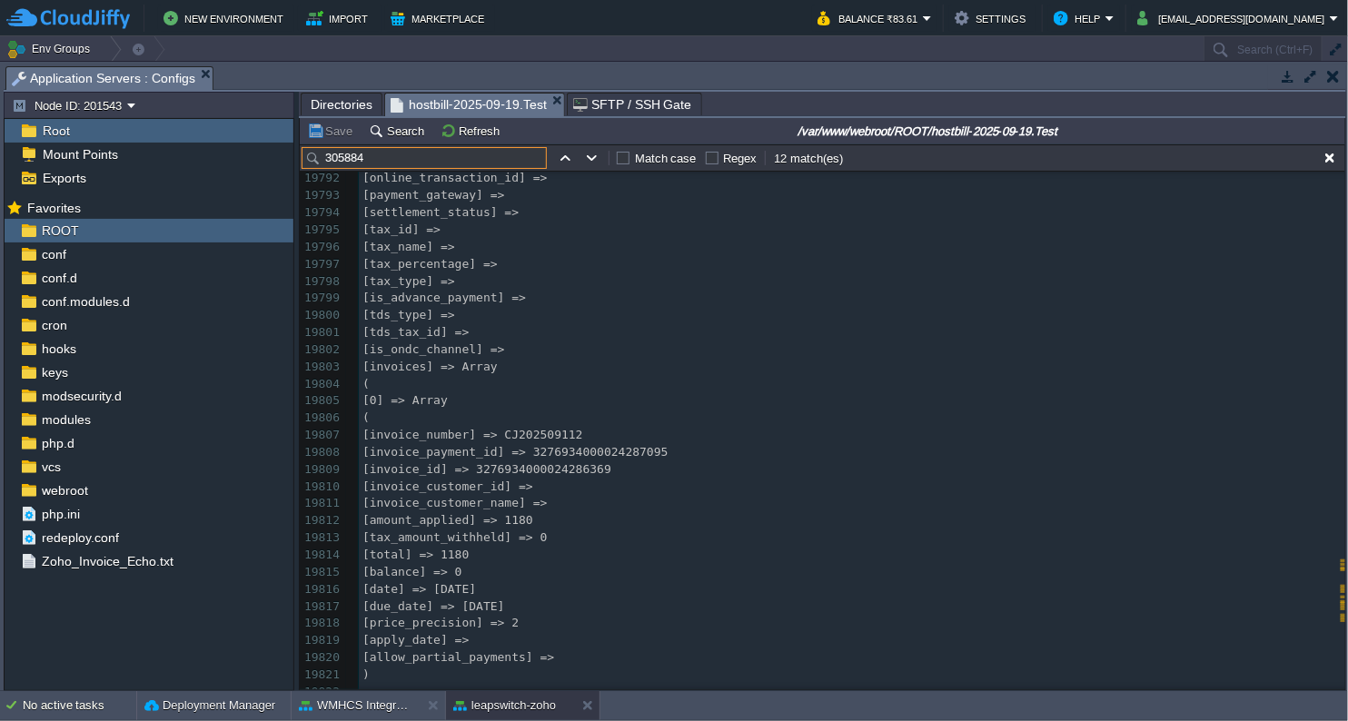
click at [393, 162] on input "305884" at bounding box center [424, 158] width 245 height 22
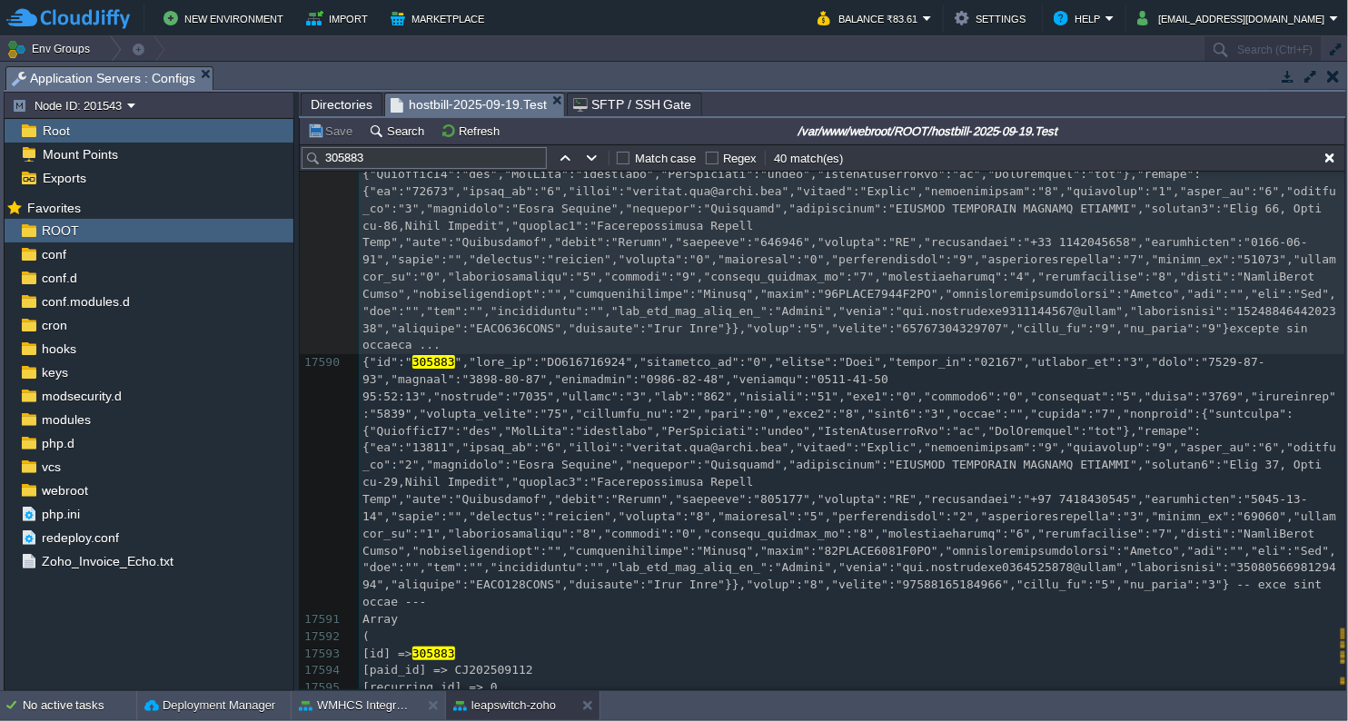
drag, startPoint x: 1346, startPoint y: 621, endPoint x: 1347, endPoint y: 701, distance: 80.0
click at [1347, 701] on html "New Environment Import Marketplace Bonus ₹260.60 Upgrade Account Balance ₹83.61…" at bounding box center [674, 360] width 1348 height 721
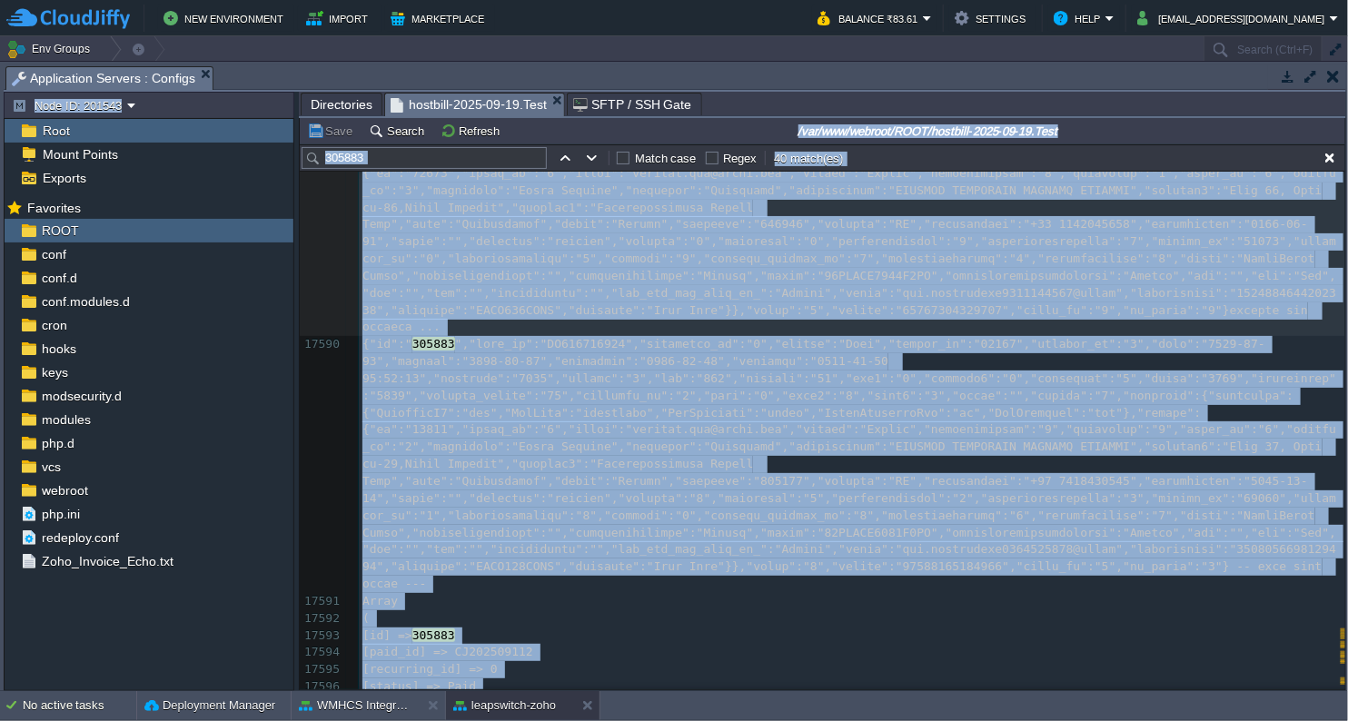
copy div "Lore IP: 748126 Dolo Sitam Consec Adipisc Elit sed doei temporinci utla etdol m…"
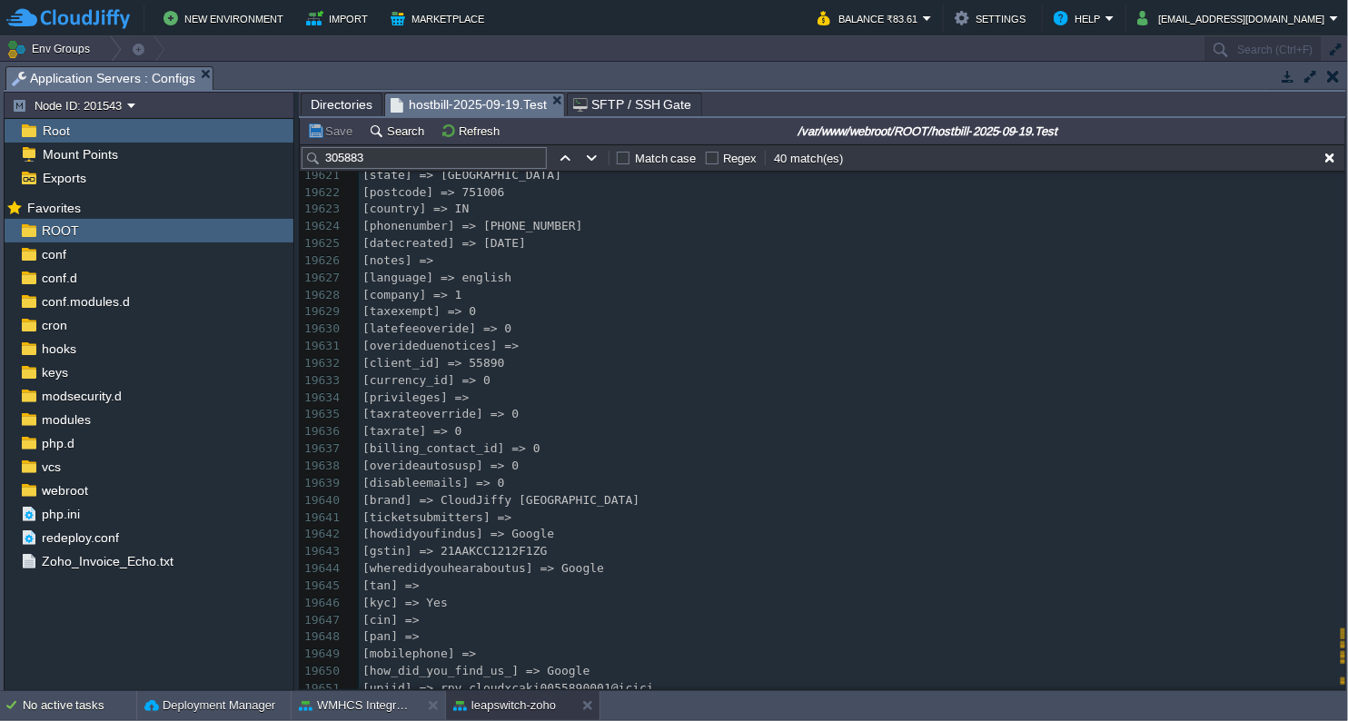
click at [1119, 621] on pre "[cin] =>" at bounding box center [852, 620] width 987 height 17
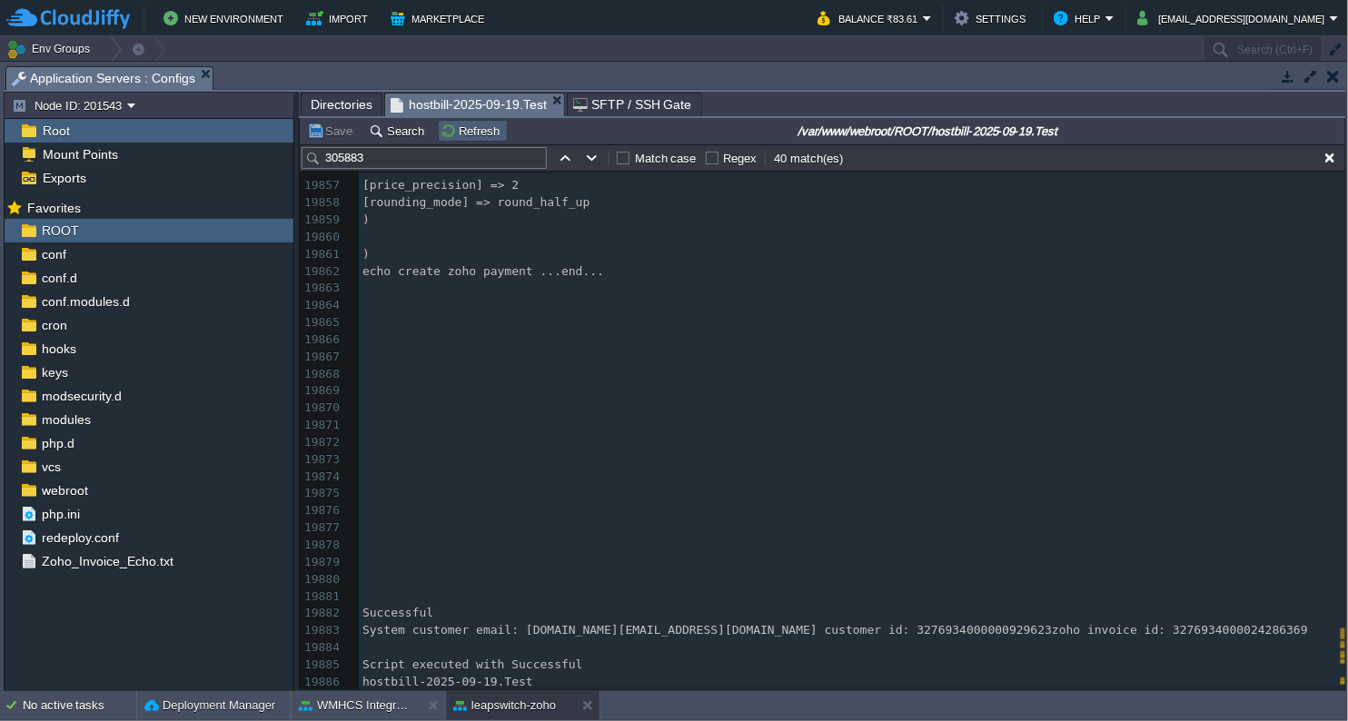
click at [465, 141] on td "Refresh" at bounding box center [473, 131] width 70 height 22
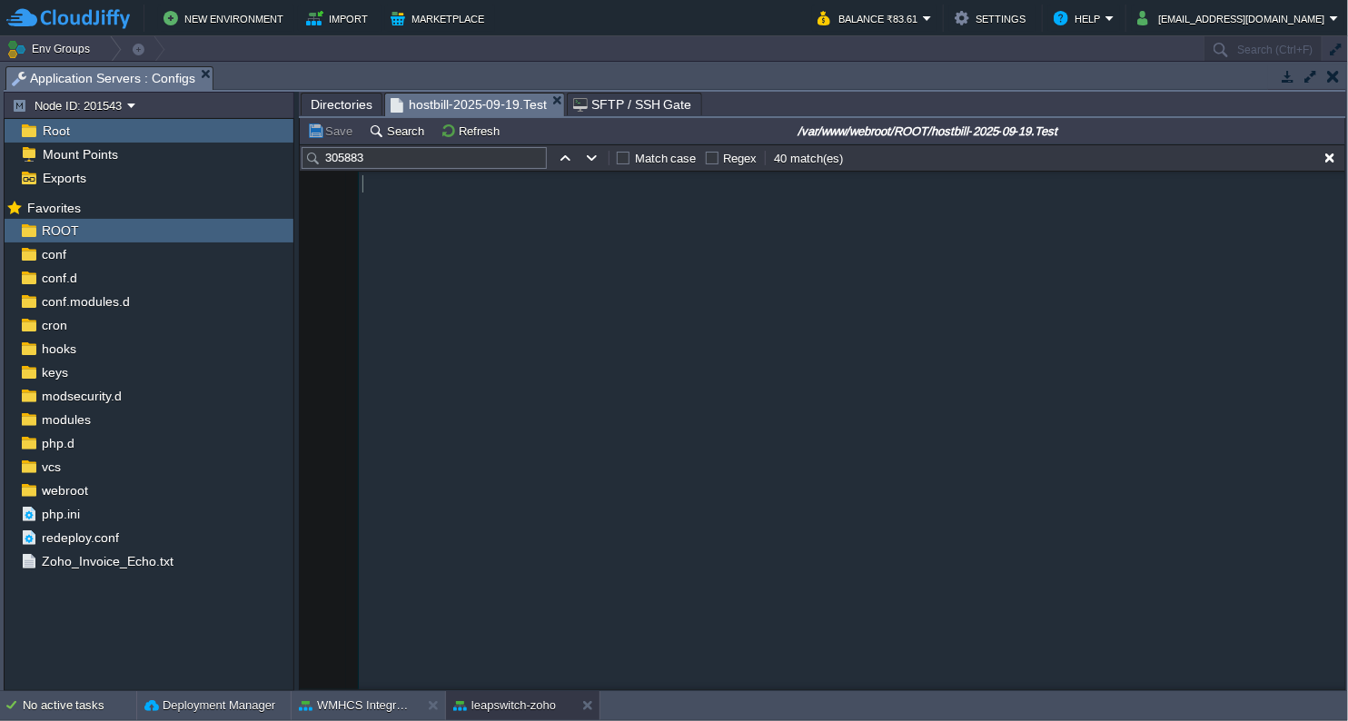
scroll to position [352212, 0]
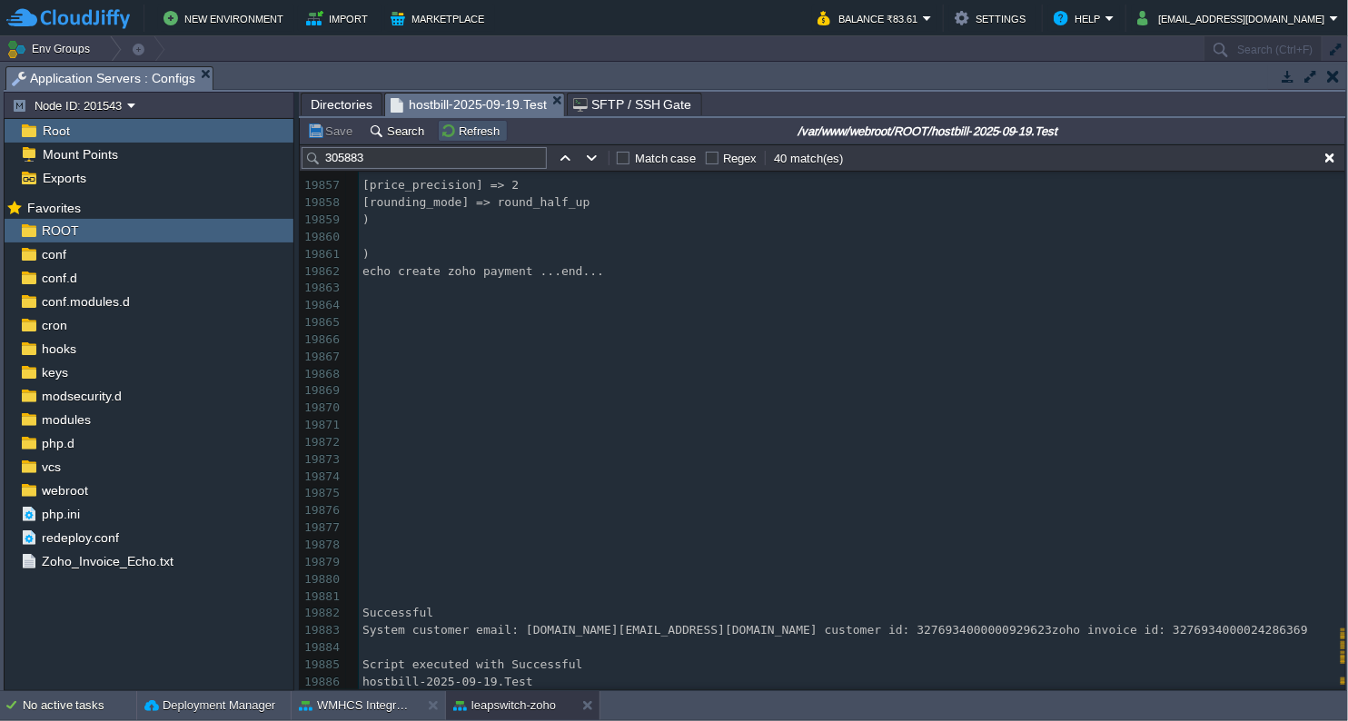
click at [465, 138] on button "Refresh" at bounding box center [473, 131] width 65 height 16
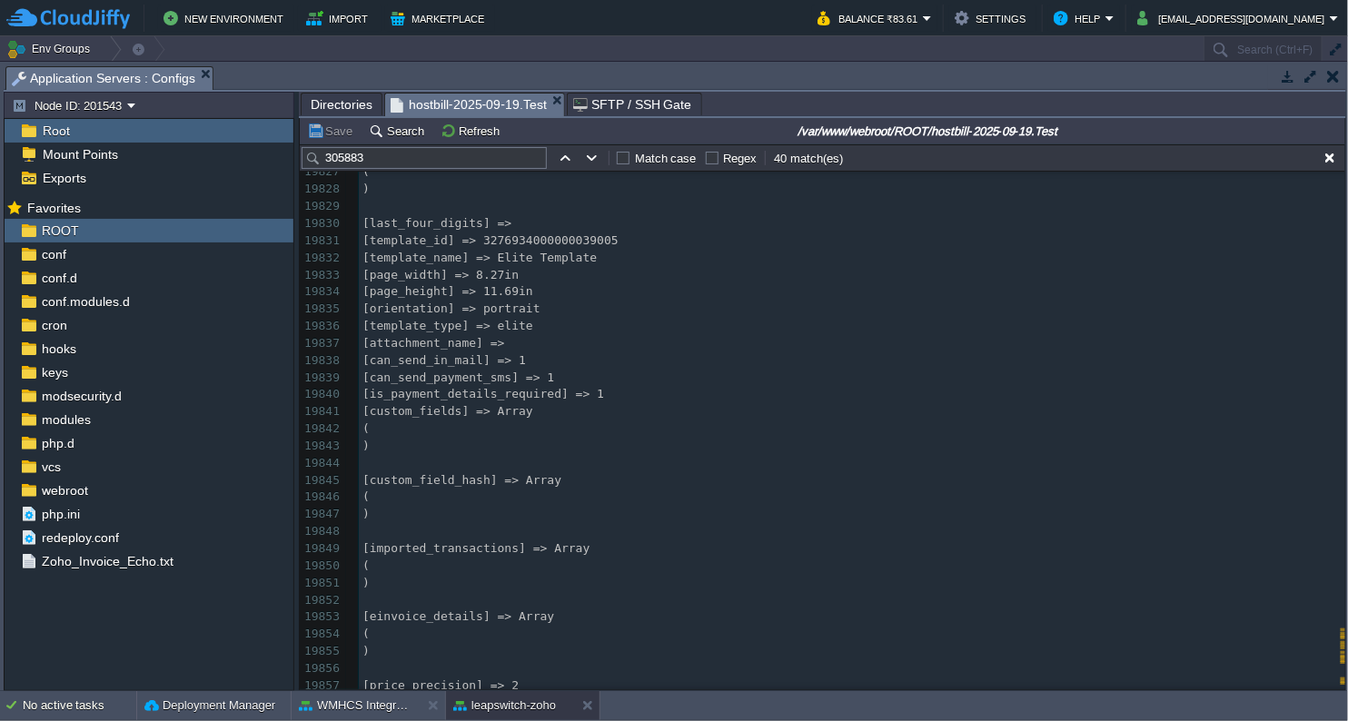
scroll to position [351954, 0]
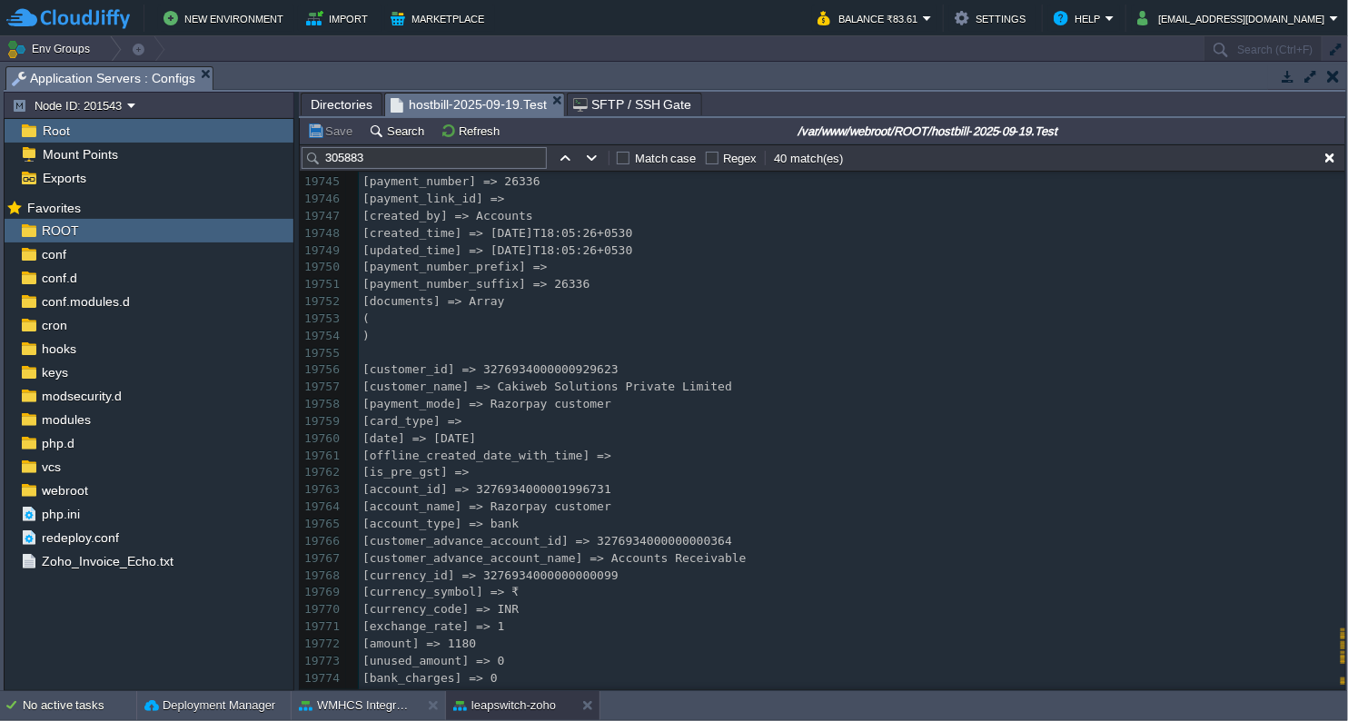
click at [429, 160] on input "305883" at bounding box center [424, 158] width 245 height 22
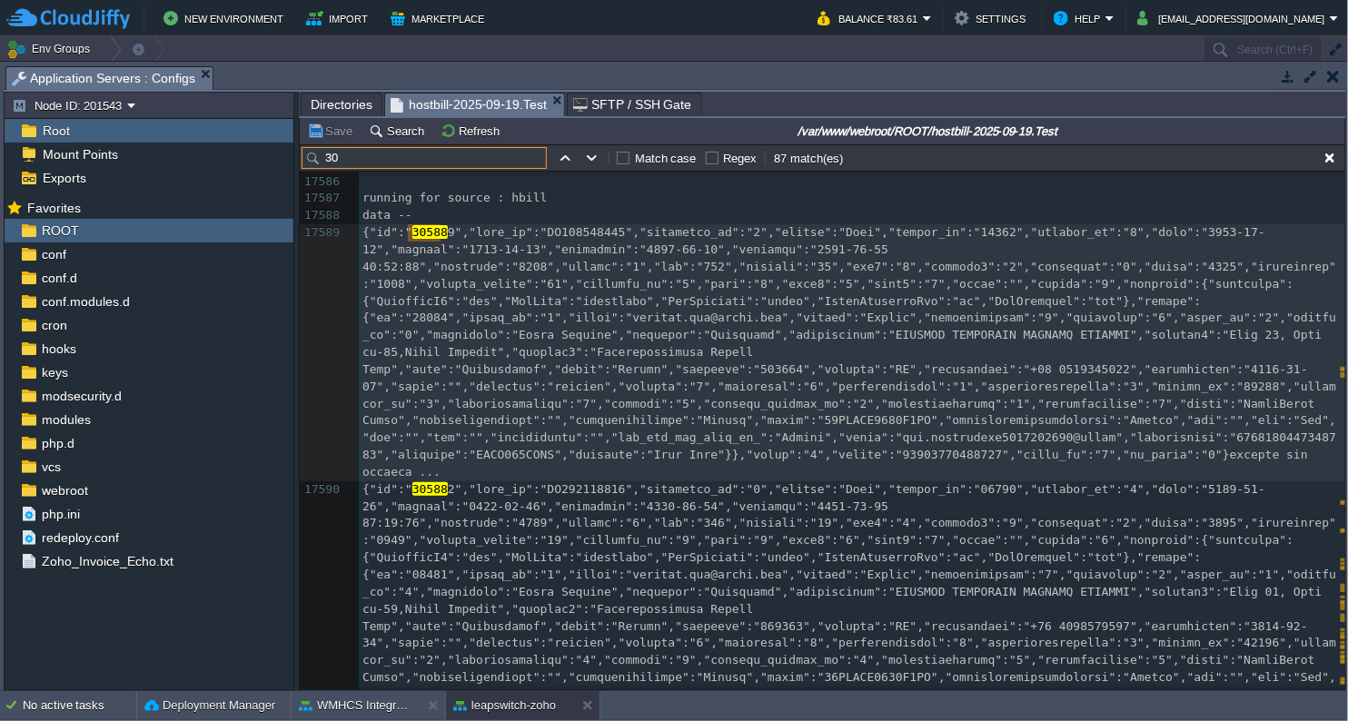
type input "3"
click at [472, 134] on button "Refresh" at bounding box center [473, 131] width 65 height 16
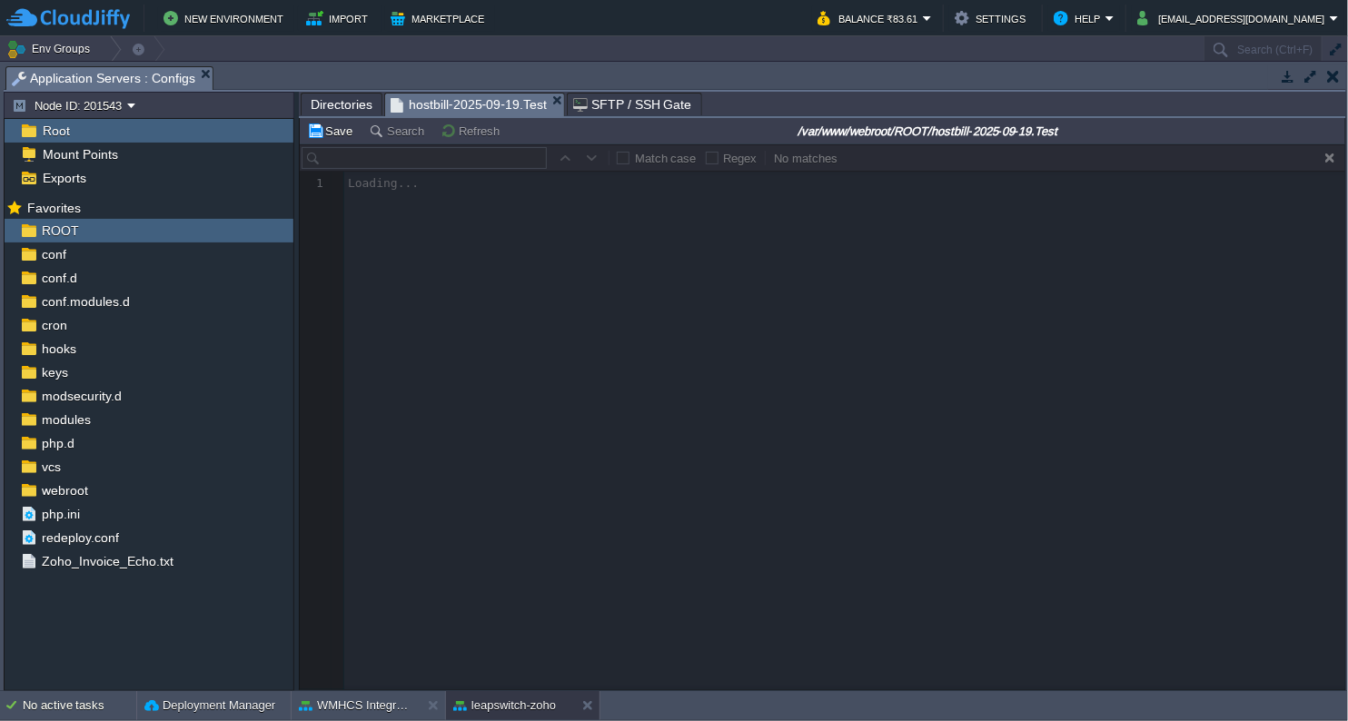
scroll to position [0, 0]
click at [473, 132] on button "Refresh" at bounding box center [473, 131] width 65 height 16
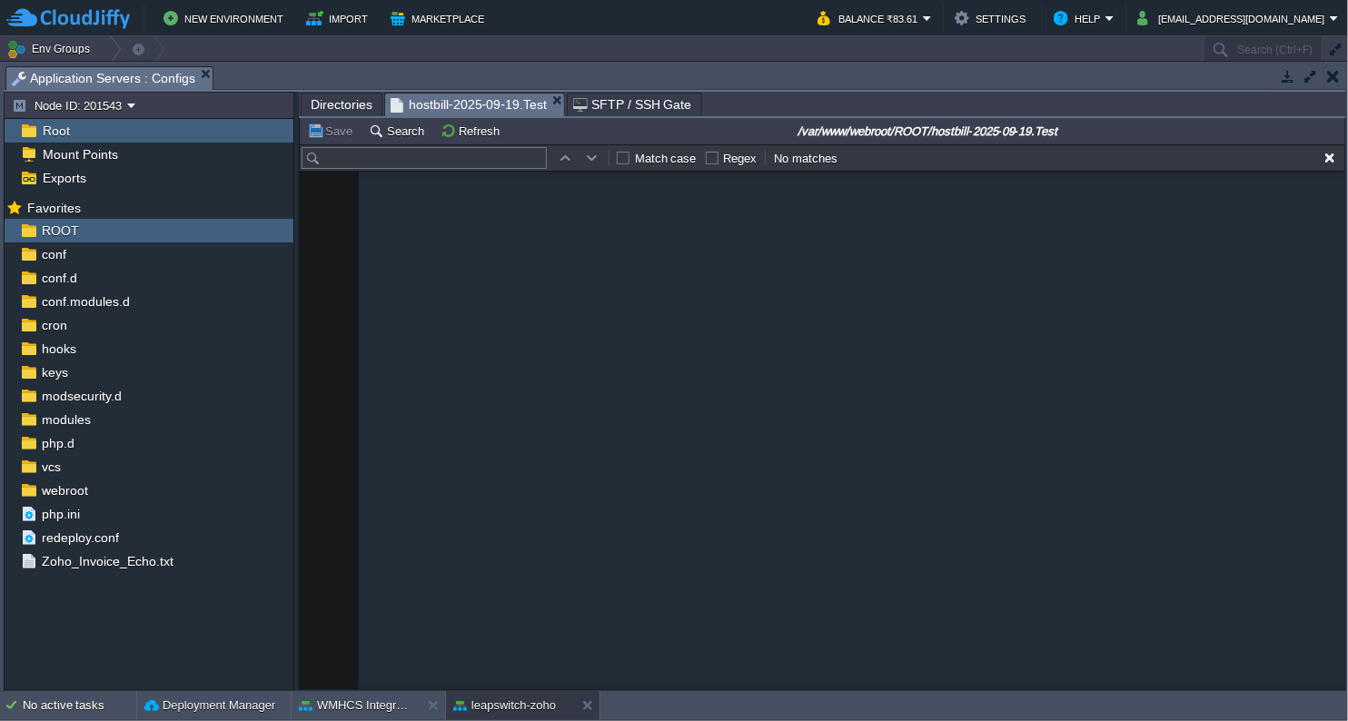
scroll to position [479235, 0]
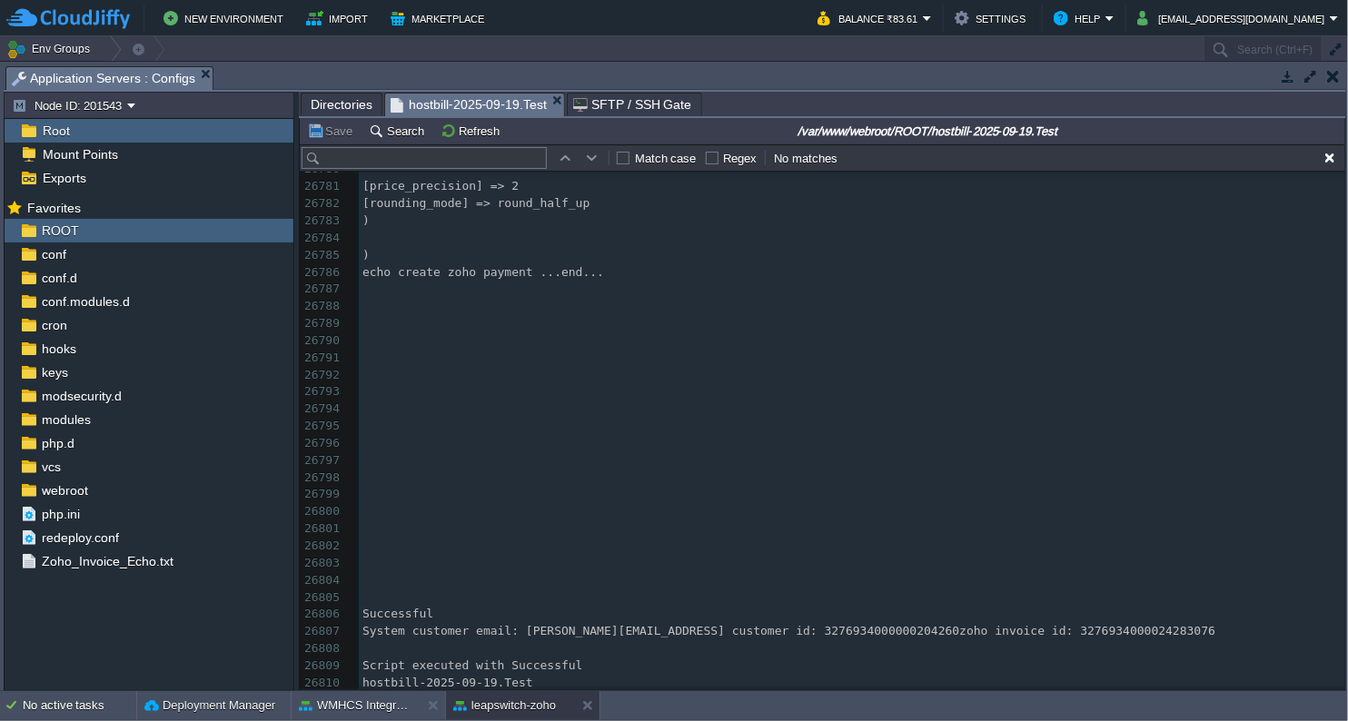
click at [343, 108] on span "Directories" at bounding box center [342, 105] width 62 height 22
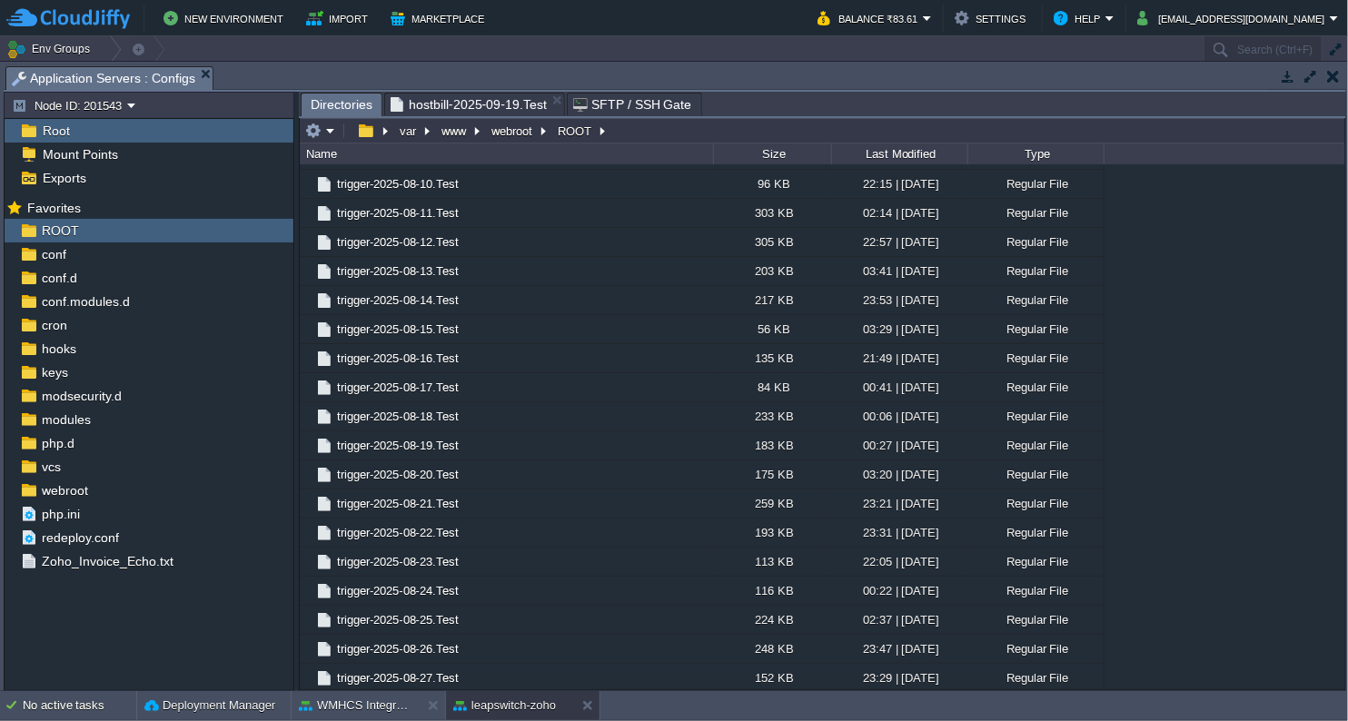
scroll to position [45391, 0]
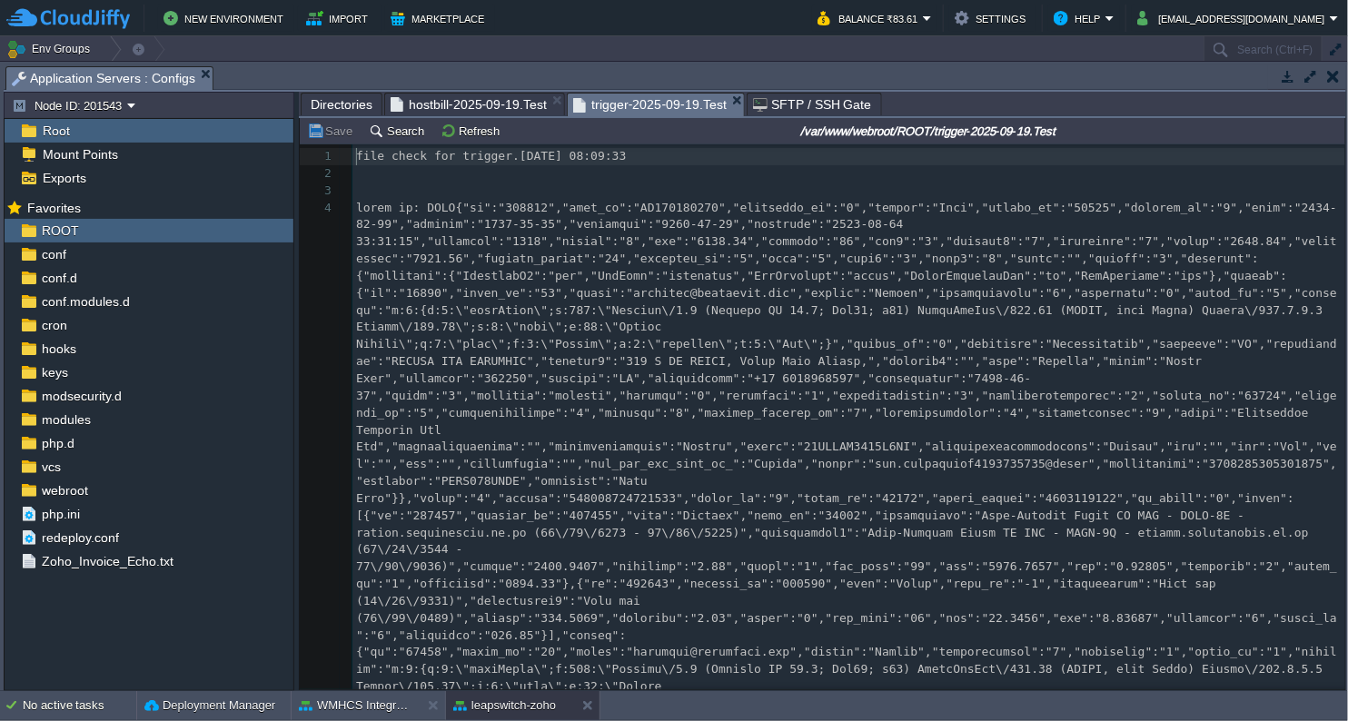
scroll to position [5, 0]
drag, startPoint x: 1346, startPoint y: 153, endPoint x: 1352, endPoint y: 661, distance: 508.0
click at [1347, 661] on html "New Environment Import Marketplace Bonus ₹260.60 Upgrade Account Balance ₹83.61…" at bounding box center [674, 360] width 1348 height 721
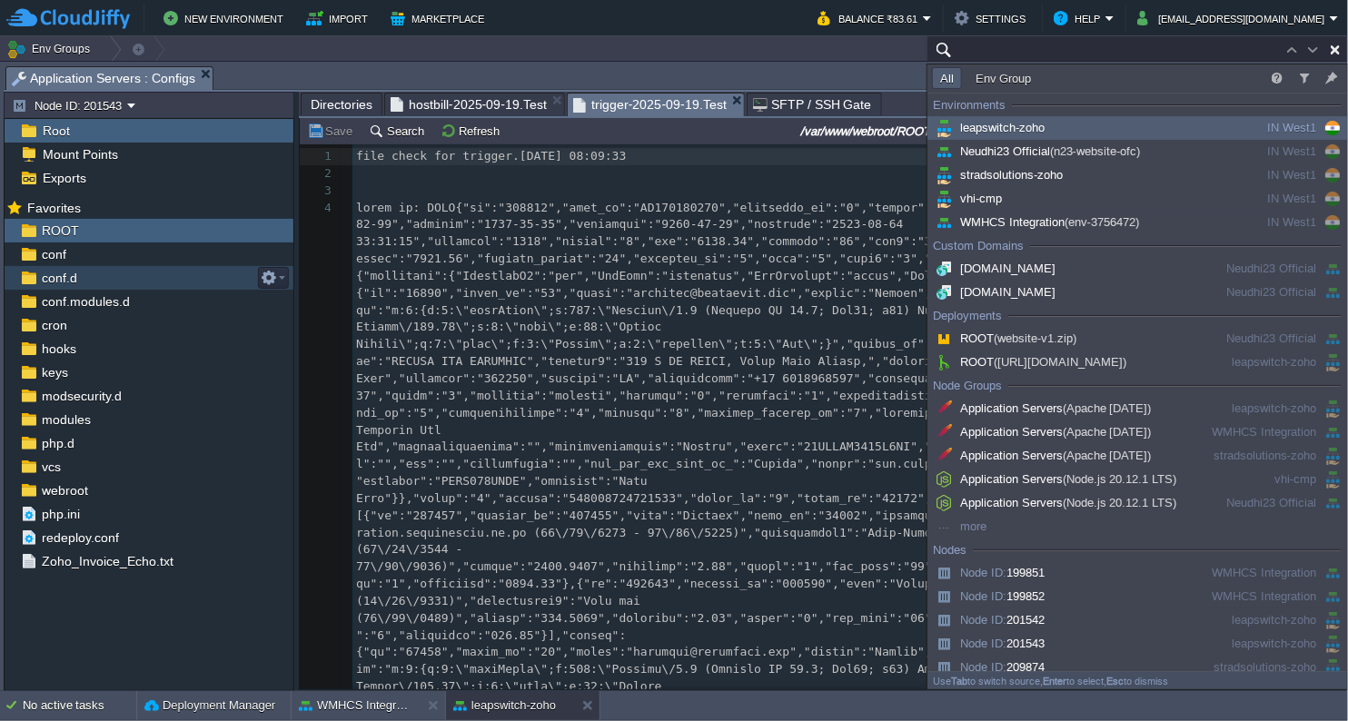
type input "Search (Ctrl+F)"
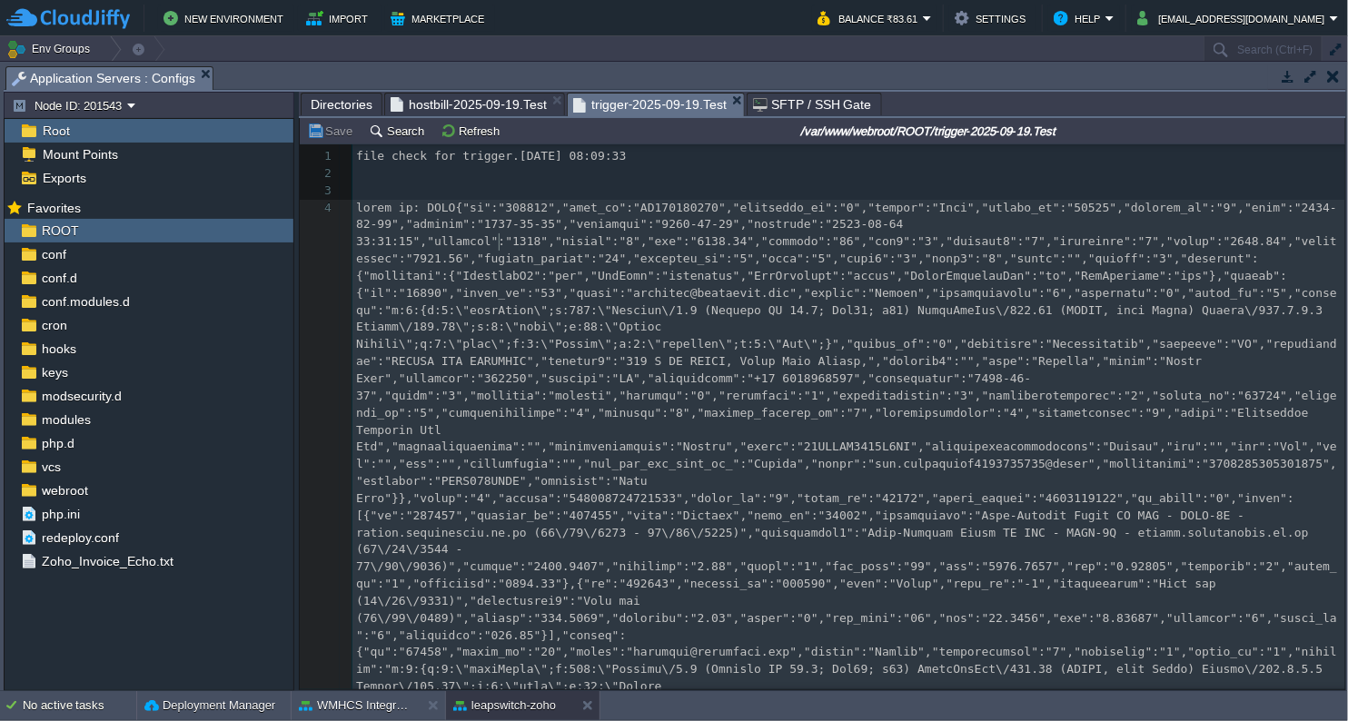
click at [501, 248] on div "1124 1 file check for trigger.[DATE] 08:09:33 2 3 4 5 -> Trigger of LPIN paid i…" at bounding box center [849, 576] width 993 height 856
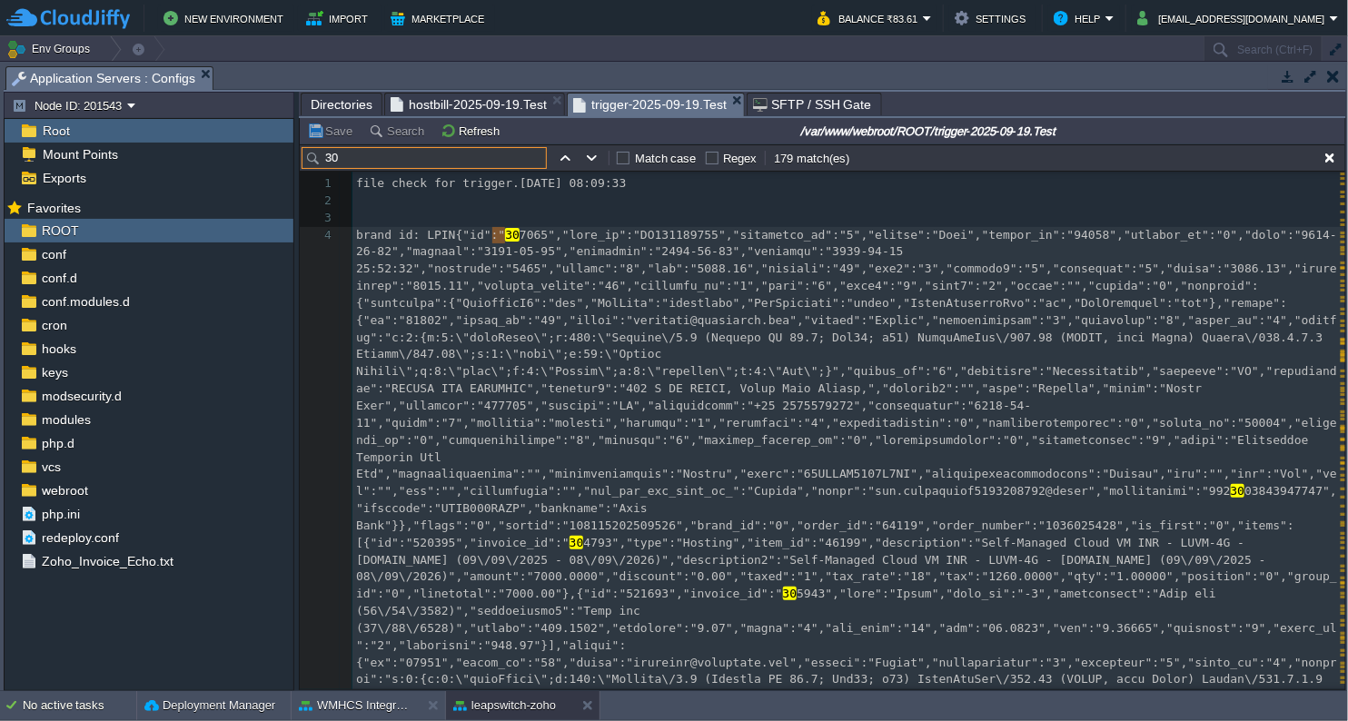
scroll to position [0, 0]
type input "3"
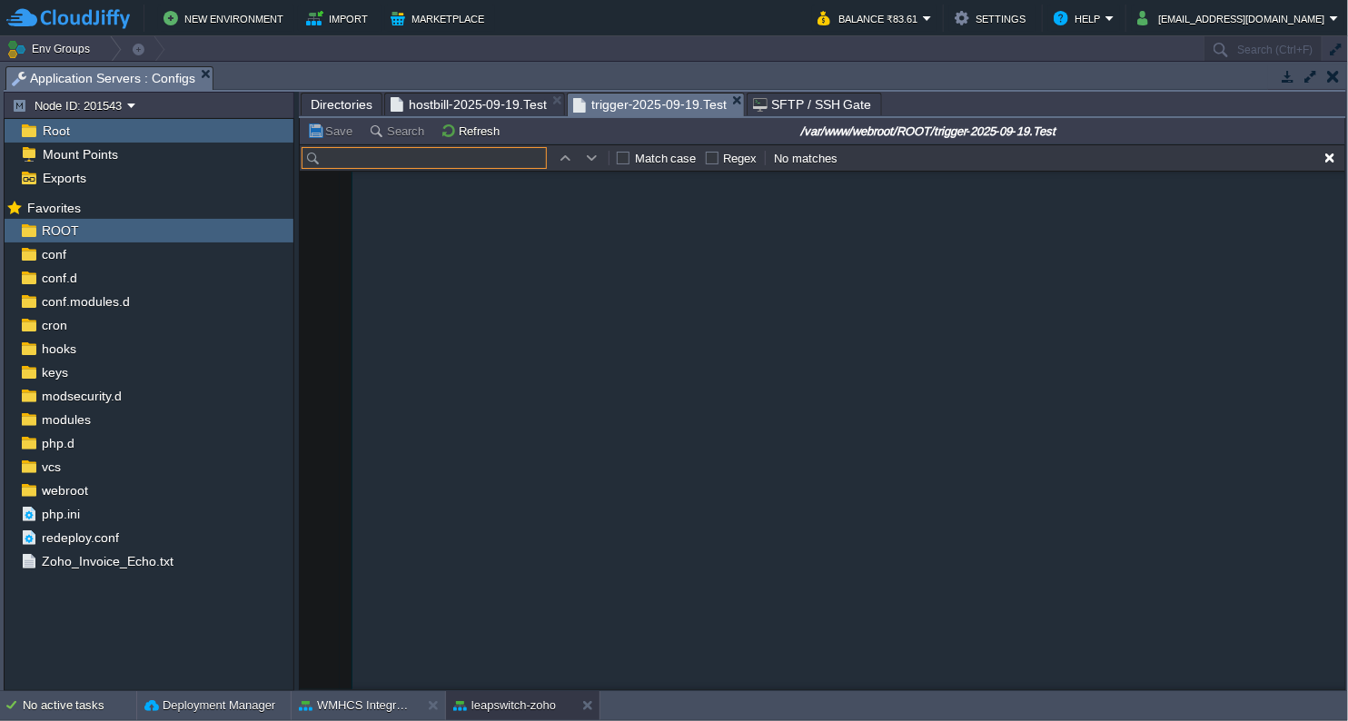
scroll to position [30018, 0]
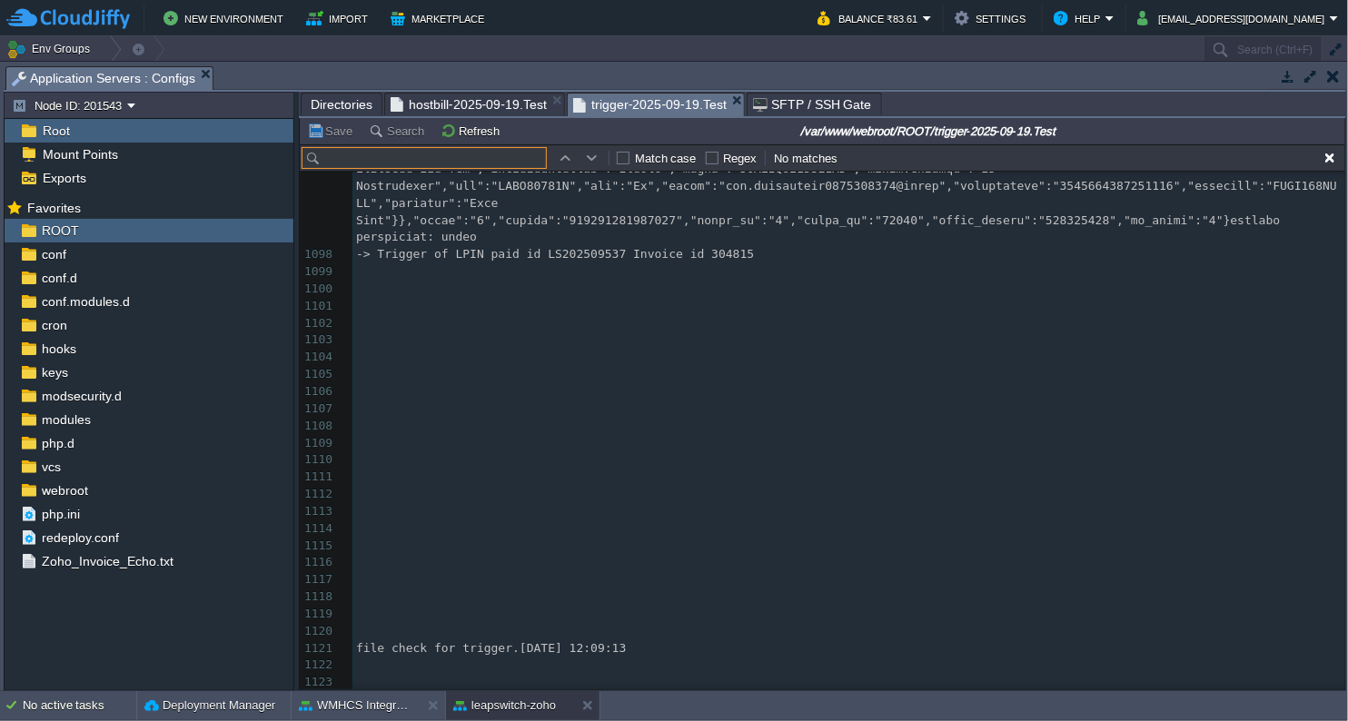
click at [894, 606] on pre "​" at bounding box center [849, 614] width 993 height 17
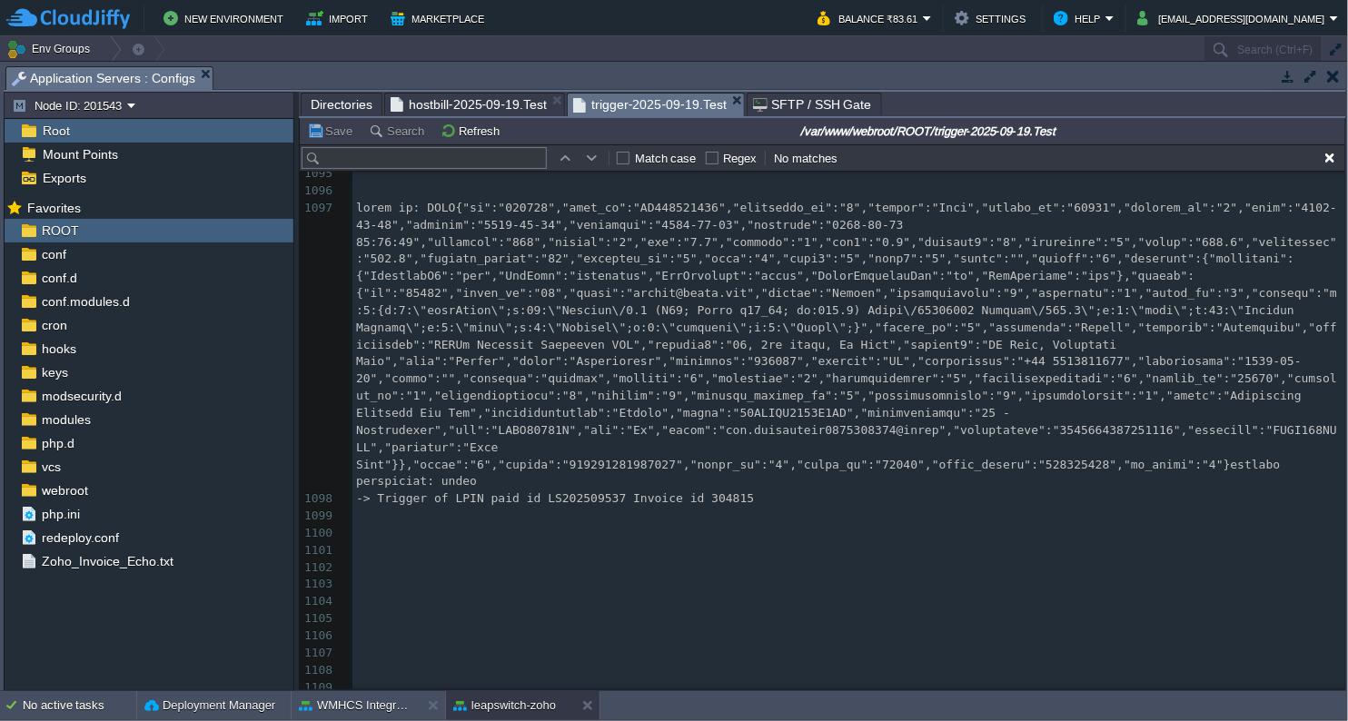
scroll to position [29715, 0]
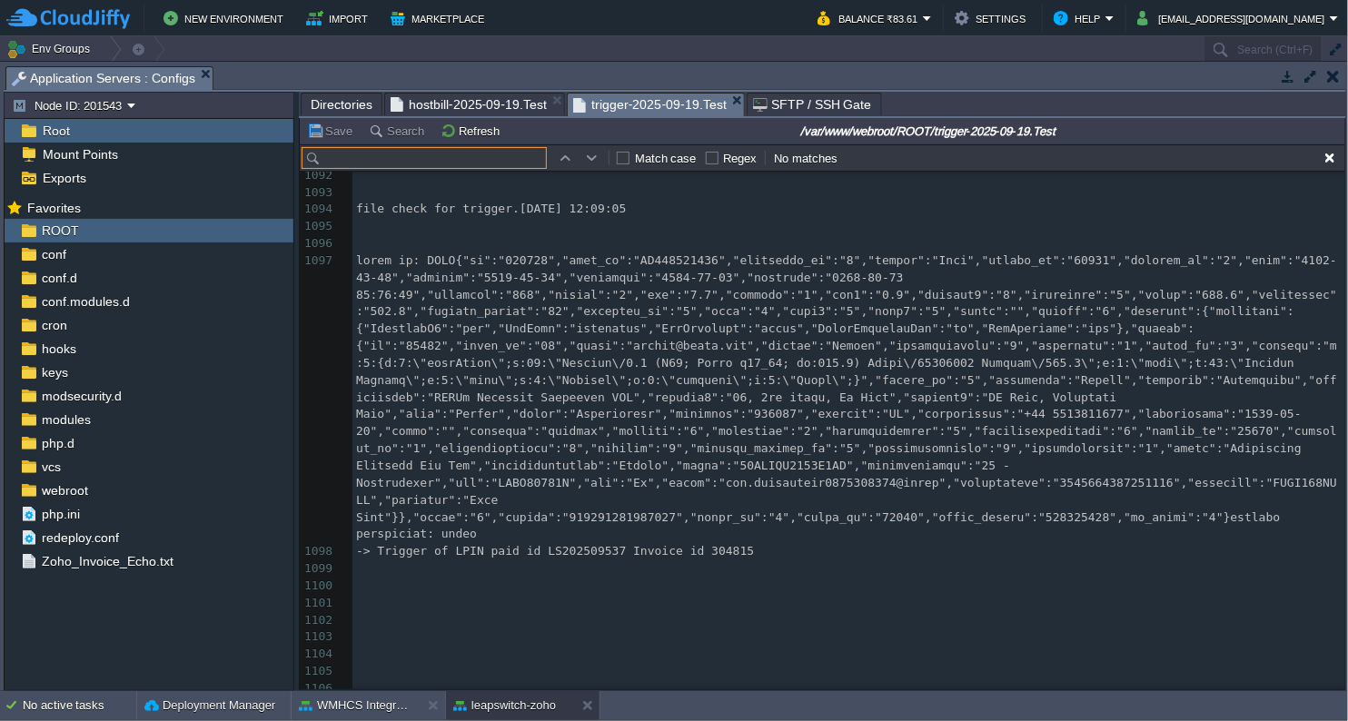
click at [502, 158] on input "text" at bounding box center [424, 158] width 245 height 22
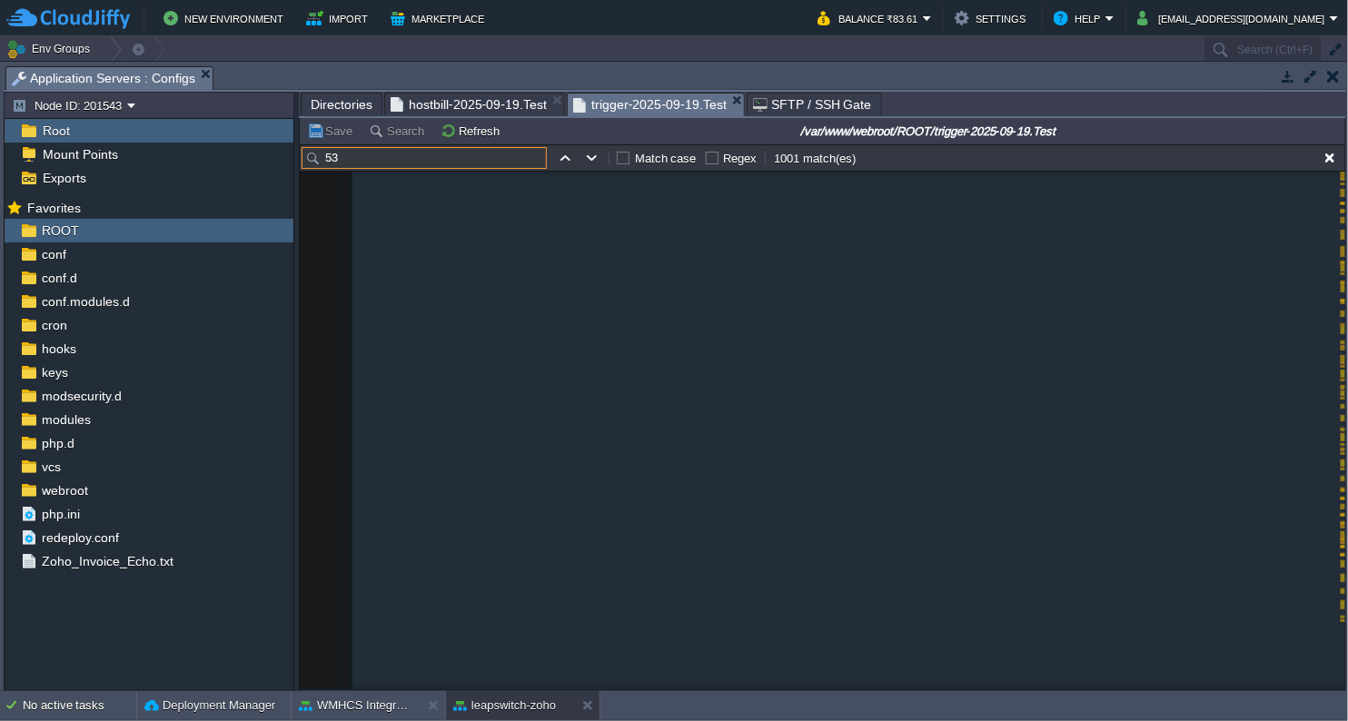
scroll to position [0, 0]
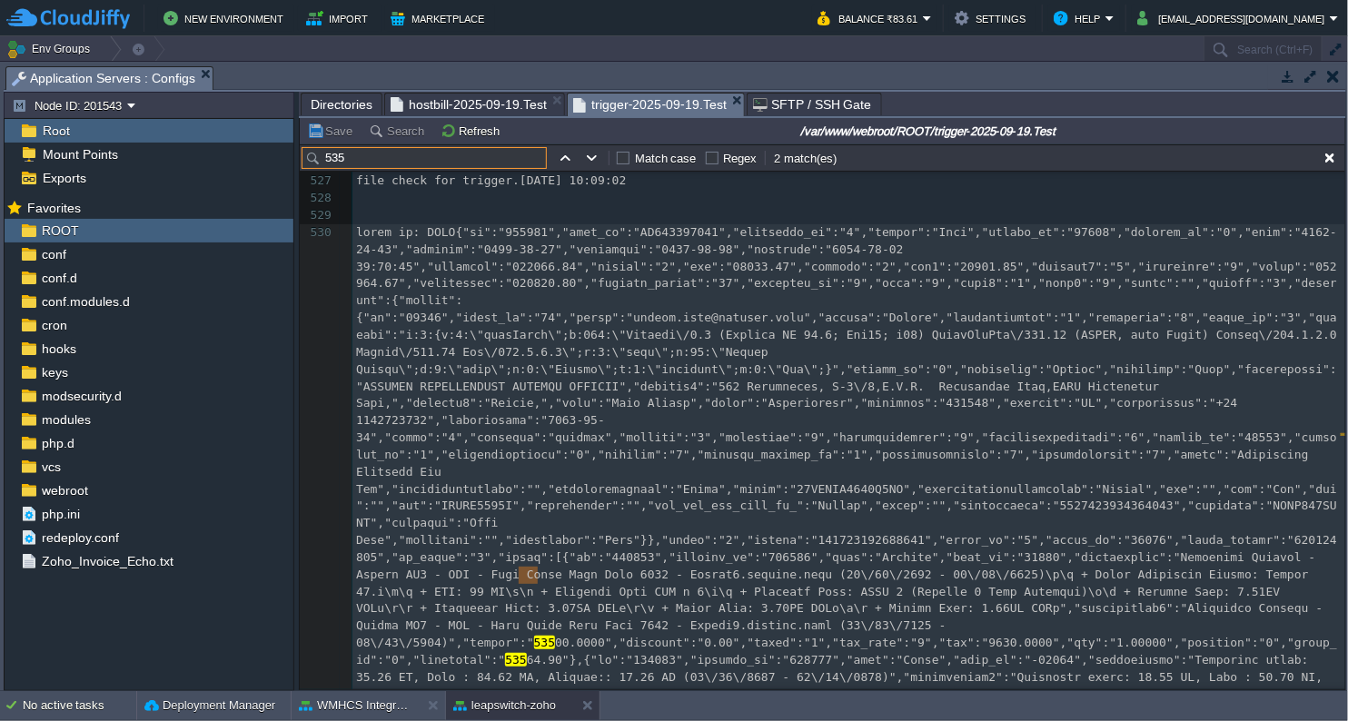
click at [322, 164] on input "535" at bounding box center [424, 158] width 245 height 22
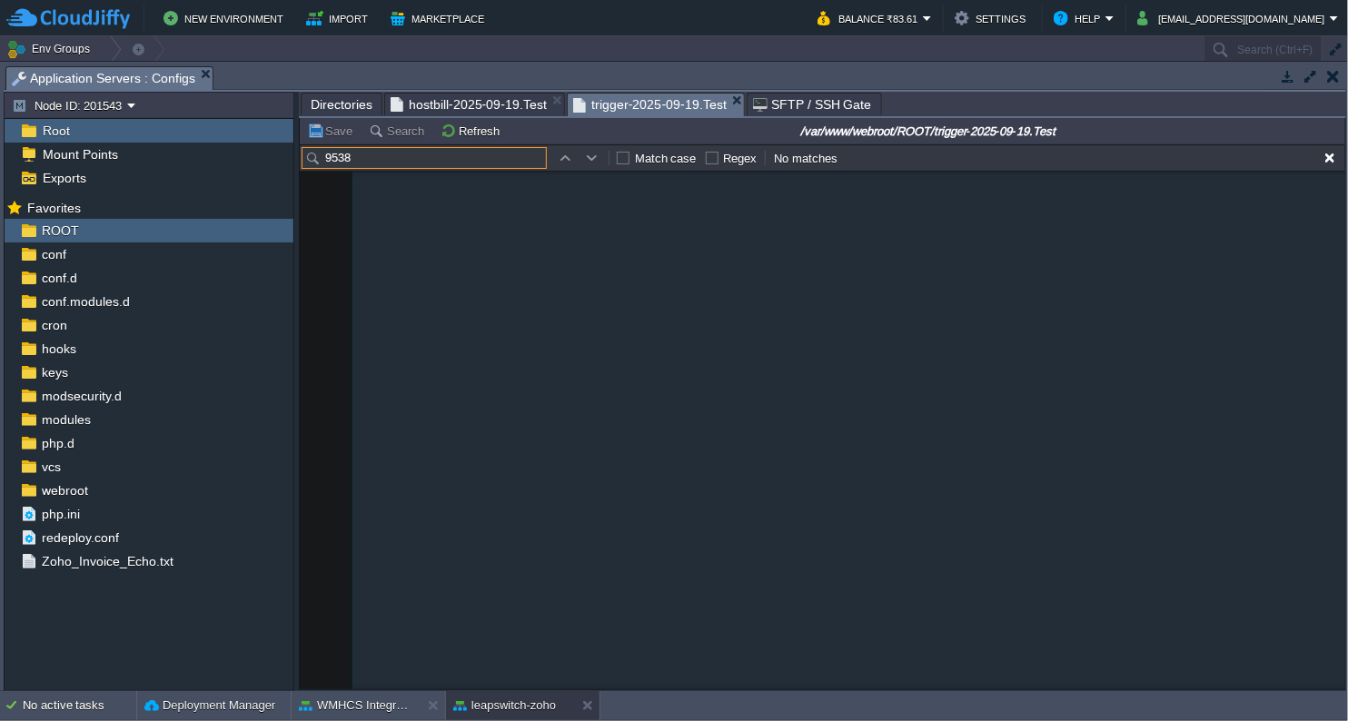
scroll to position [27465, 0]
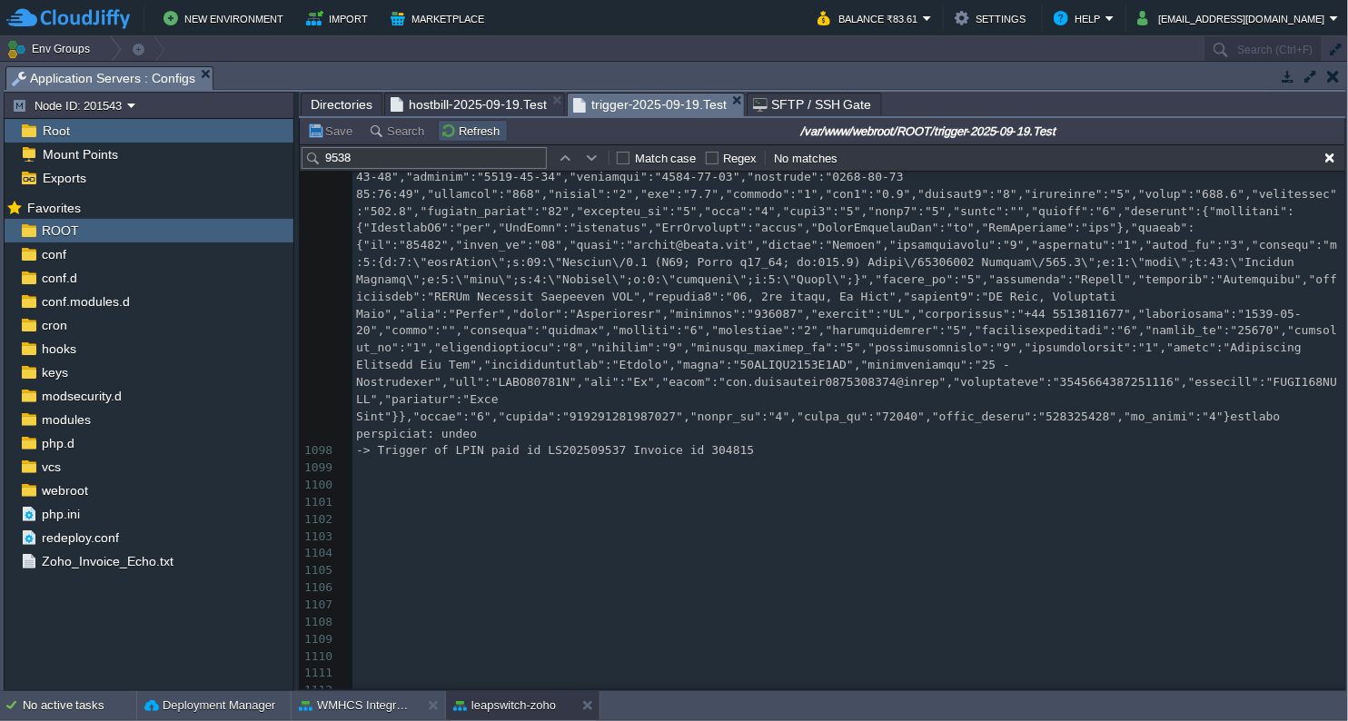
click at [454, 135] on button "Refresh" at bounding box center [473, 131] width 65 height 16
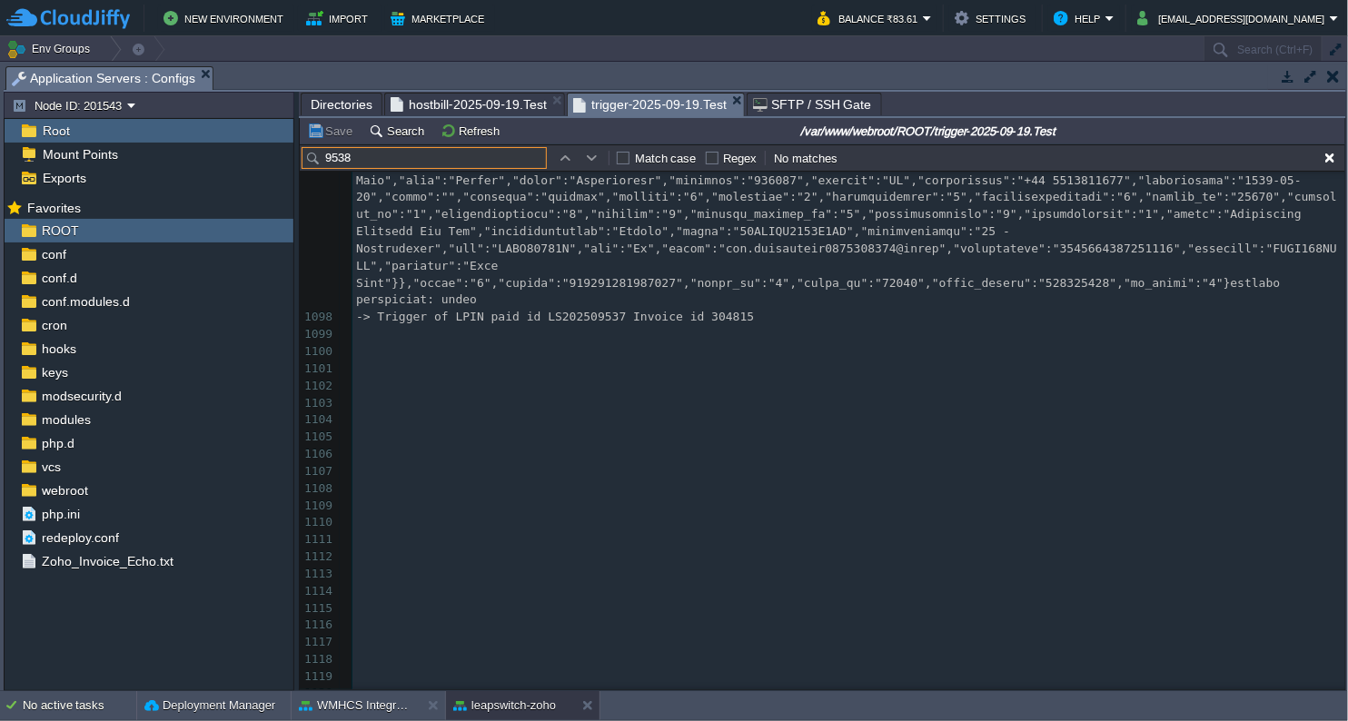
click at [446, 159] on input "9538" at bounding box center [424, 158] width 245 height 22
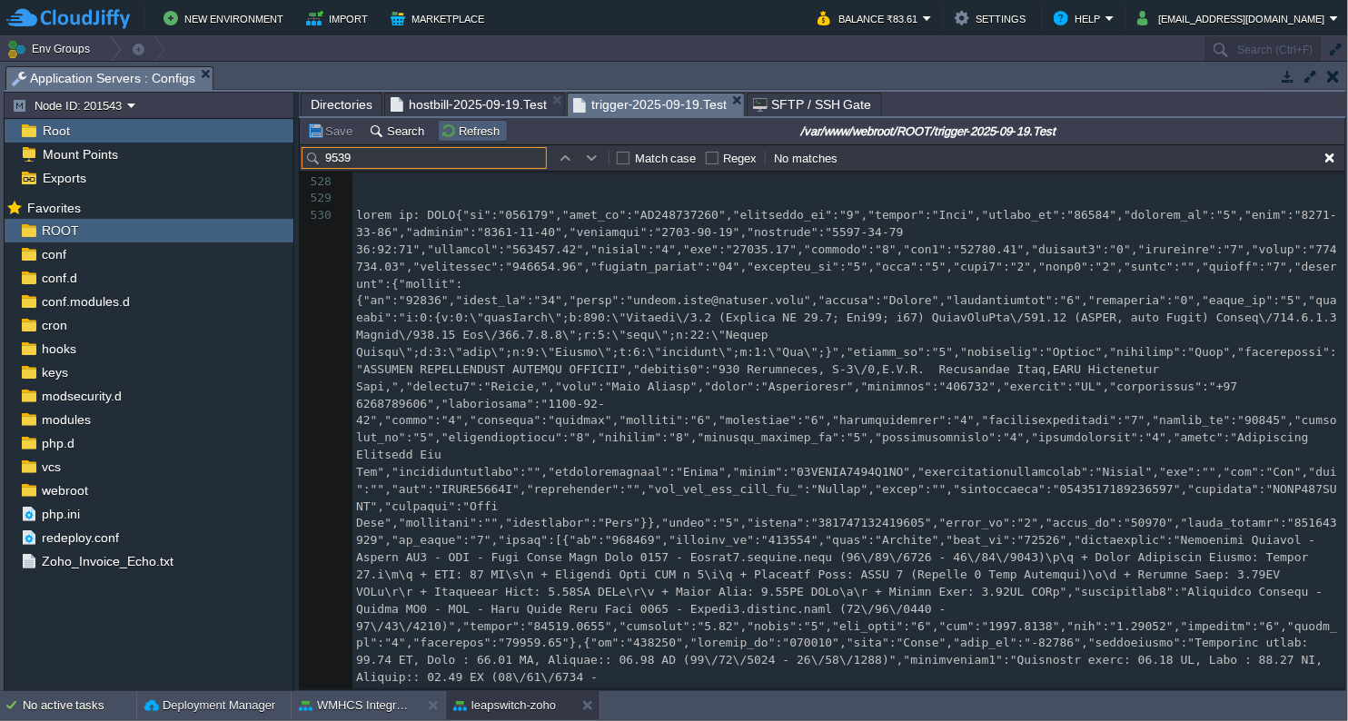
type input "9539"
click at [449, 130] on button "Refresh" at bounding box center [473, 131] width 65 height 16
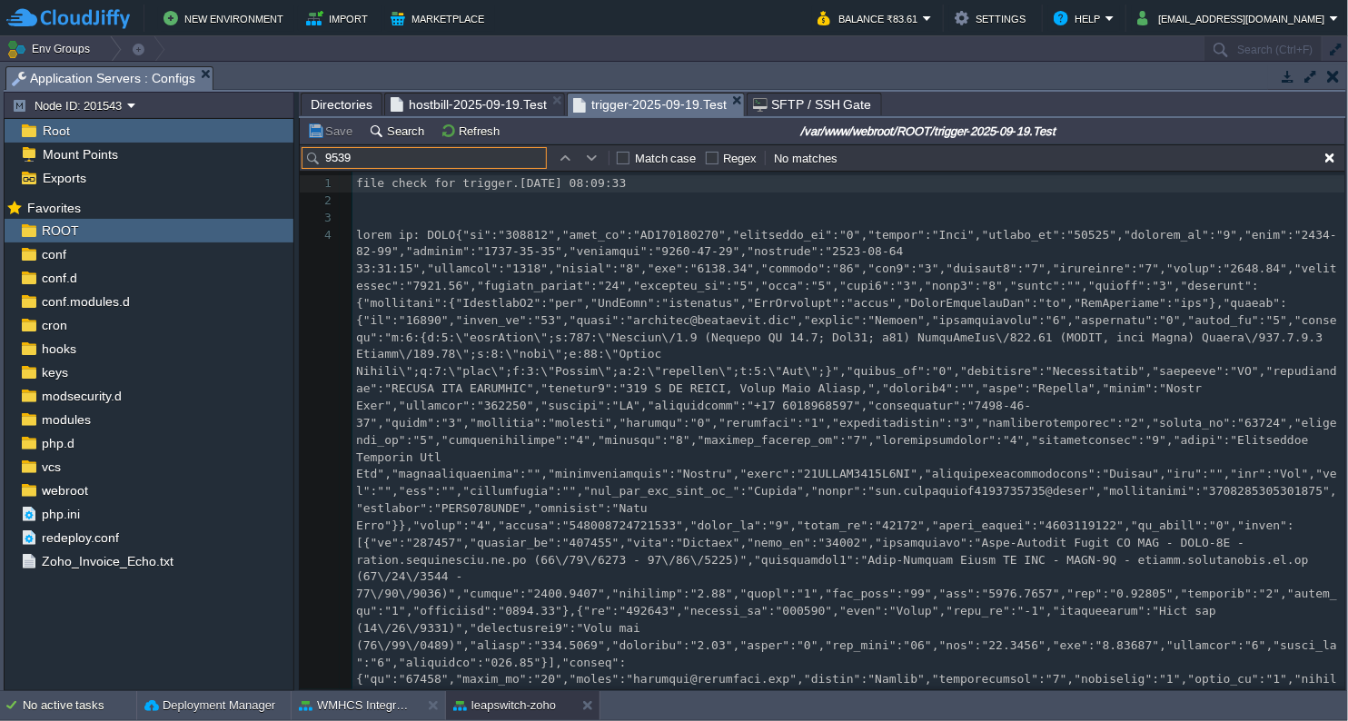
click at [432, 154] on input "9539" at bounding box center [424, 158] width 245 height 22
click at [590, 156] on button "button" at bounding box center [592, 158] width 16 height 16
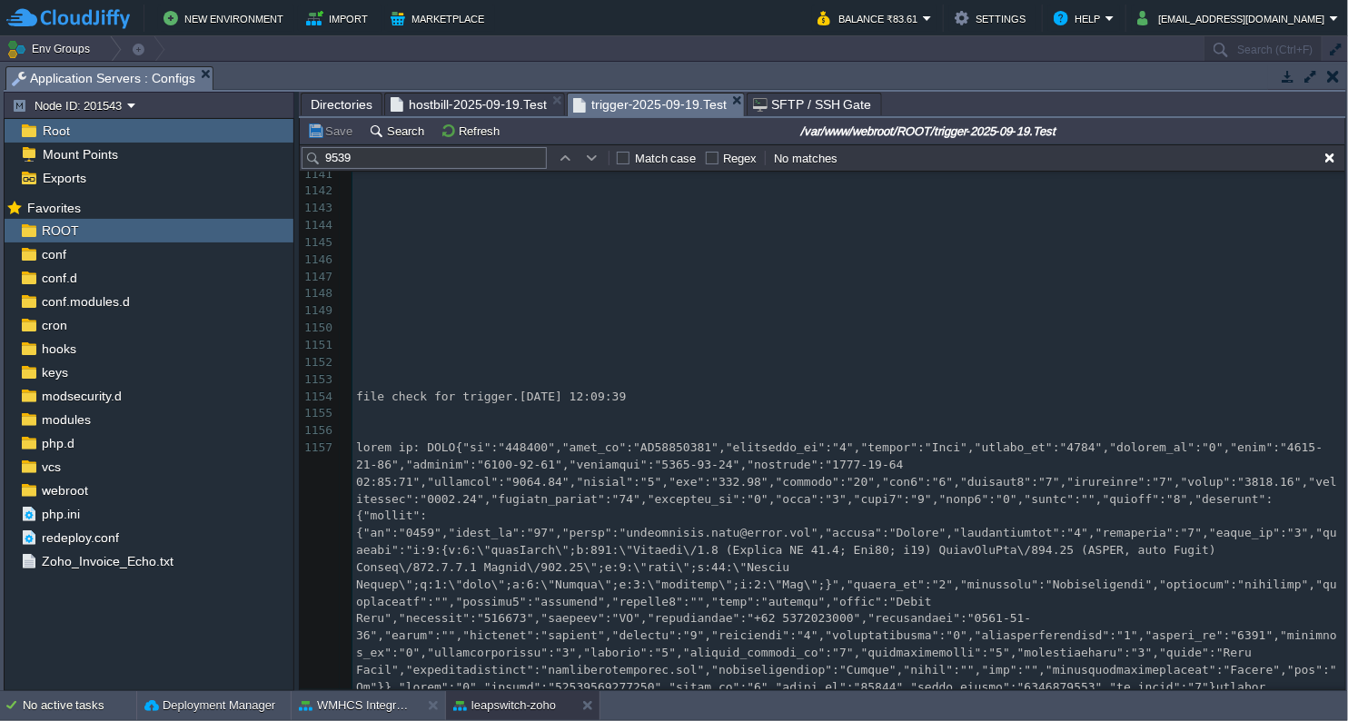
scroll to position [30081, 0]
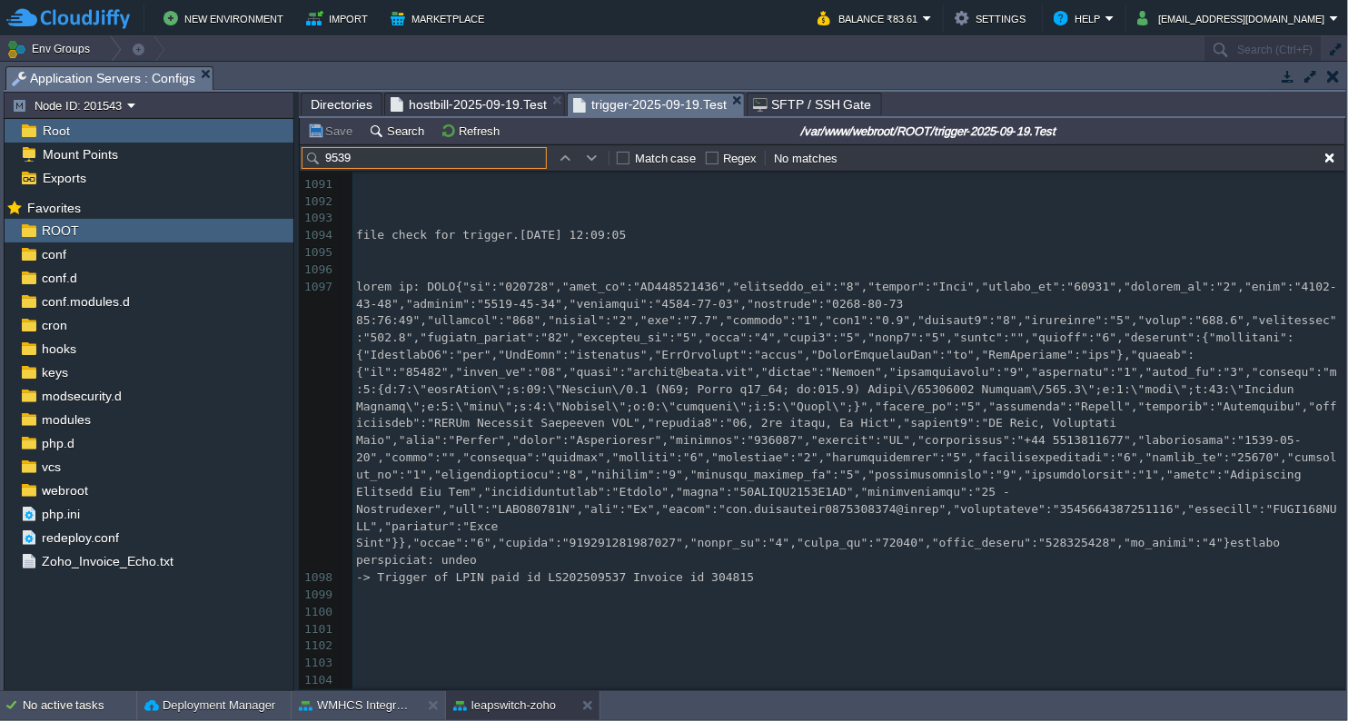
click at [413, 154] on input "9539" at bounding box center [424, 158] width 245 height 22
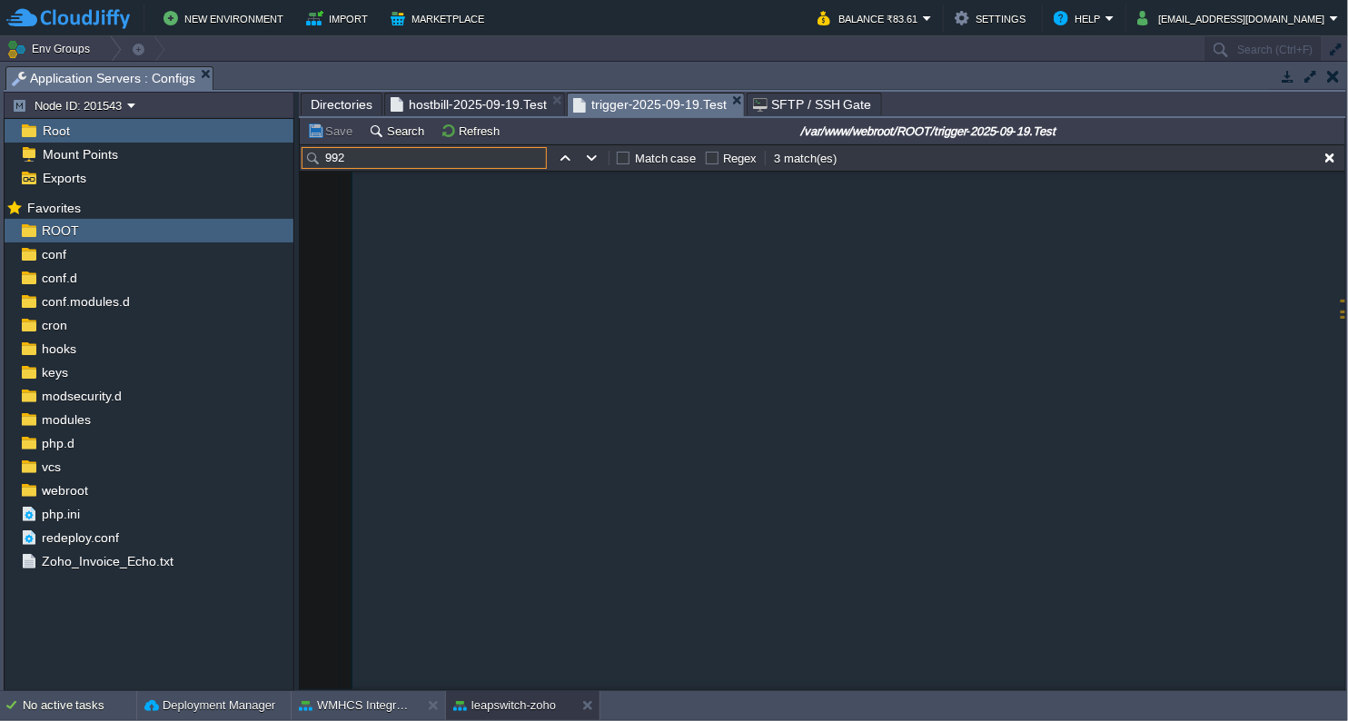
scroll to position [7586, 0]
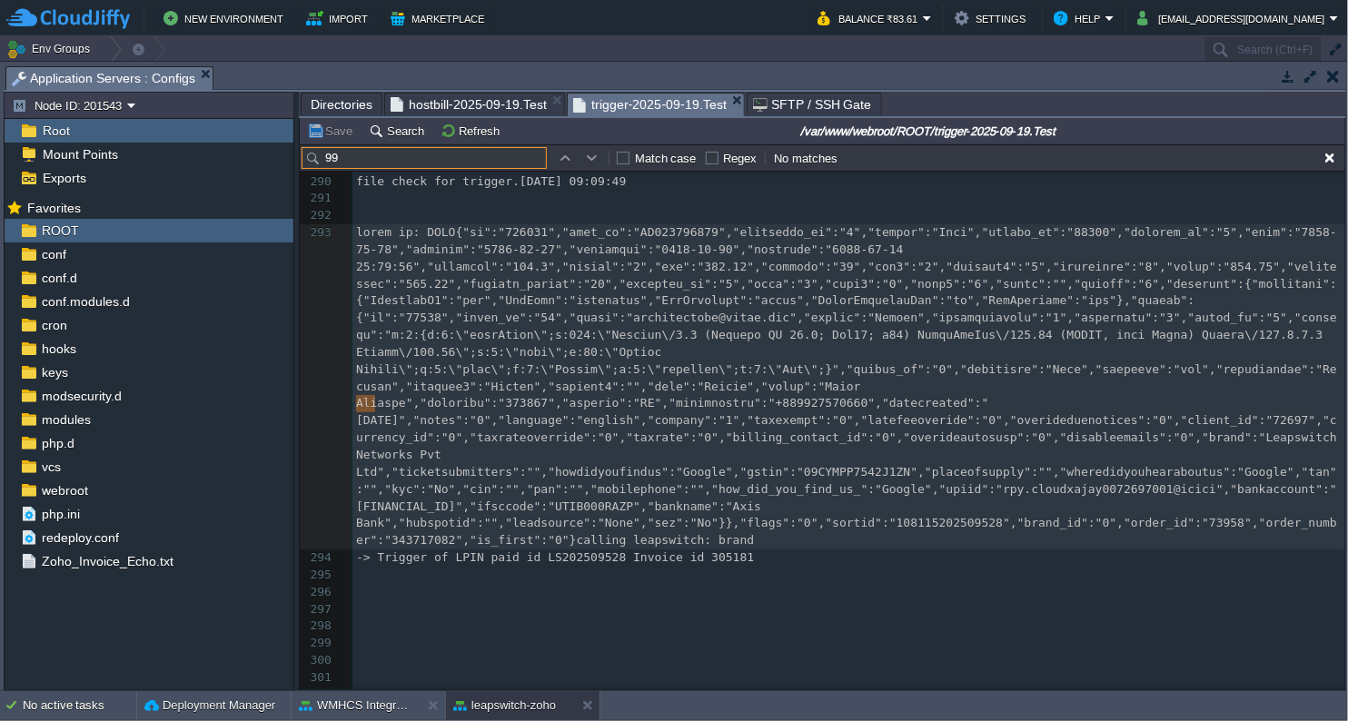
type input "9"
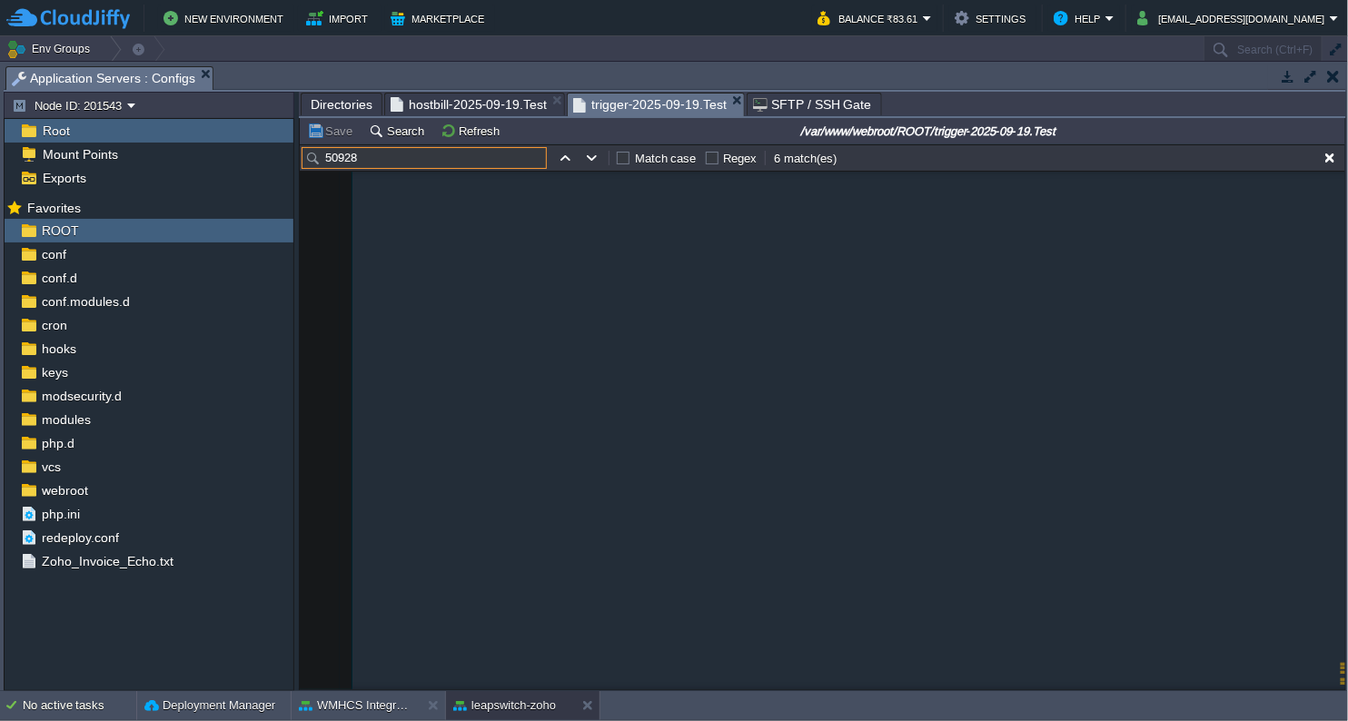
scroll to position [30066, 0]
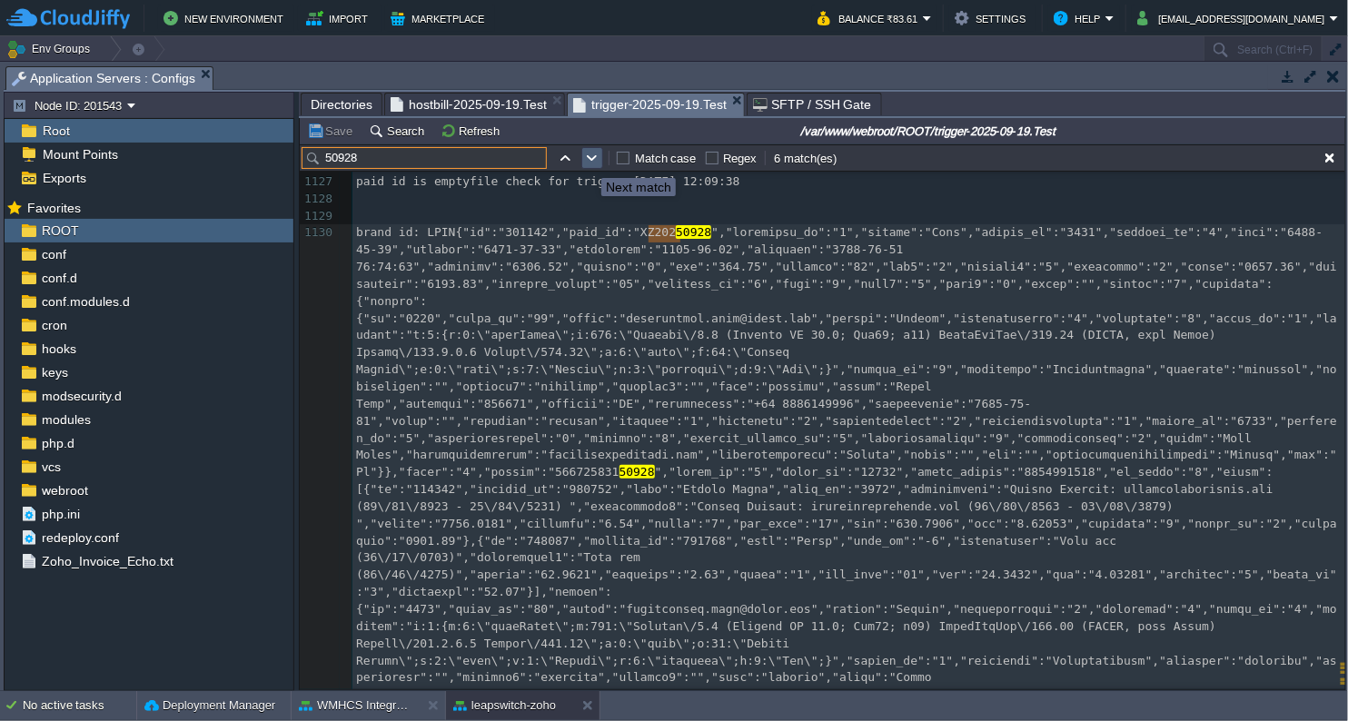
type input "50928"
click at [588, 162] on button "button" at bounding box center [592, 158] width 16 height 16
type textarea "50928"
click at [591, 152] on button "button" at bounding box center [592, 158] width 16 height 16
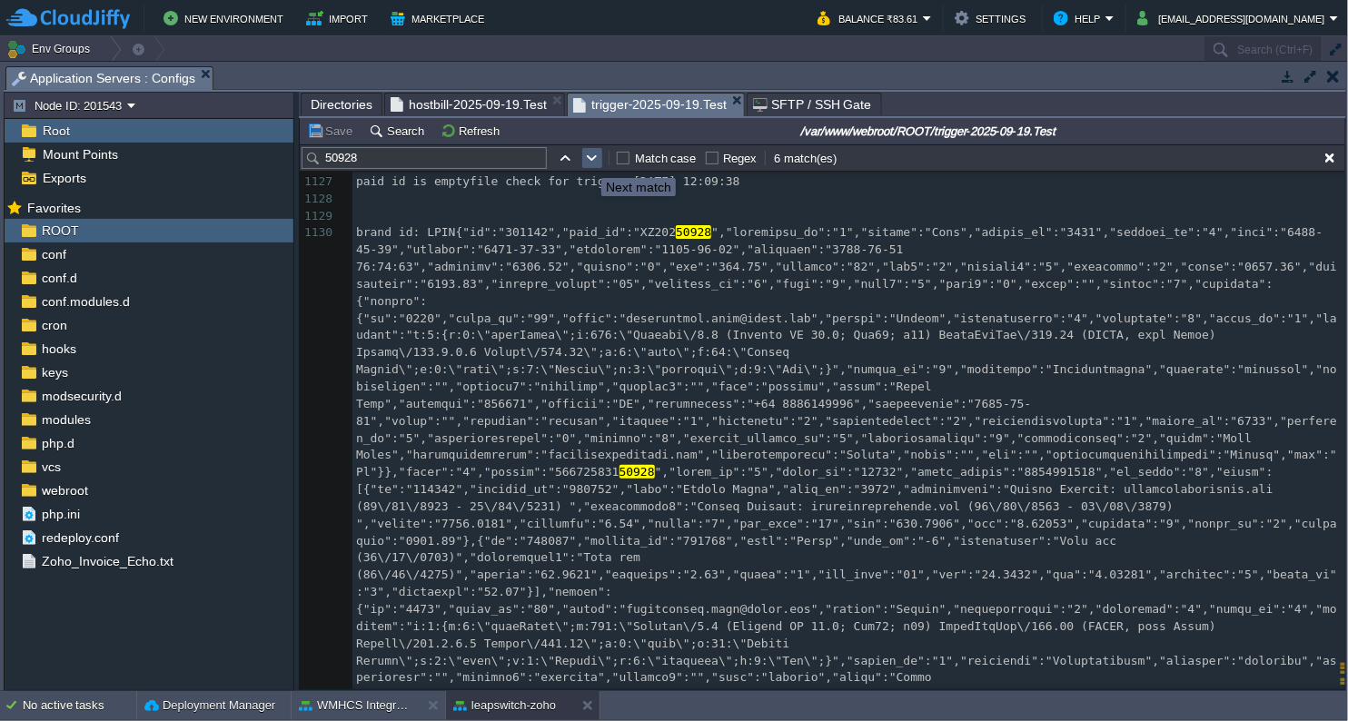
scroll to position [30083, 0]
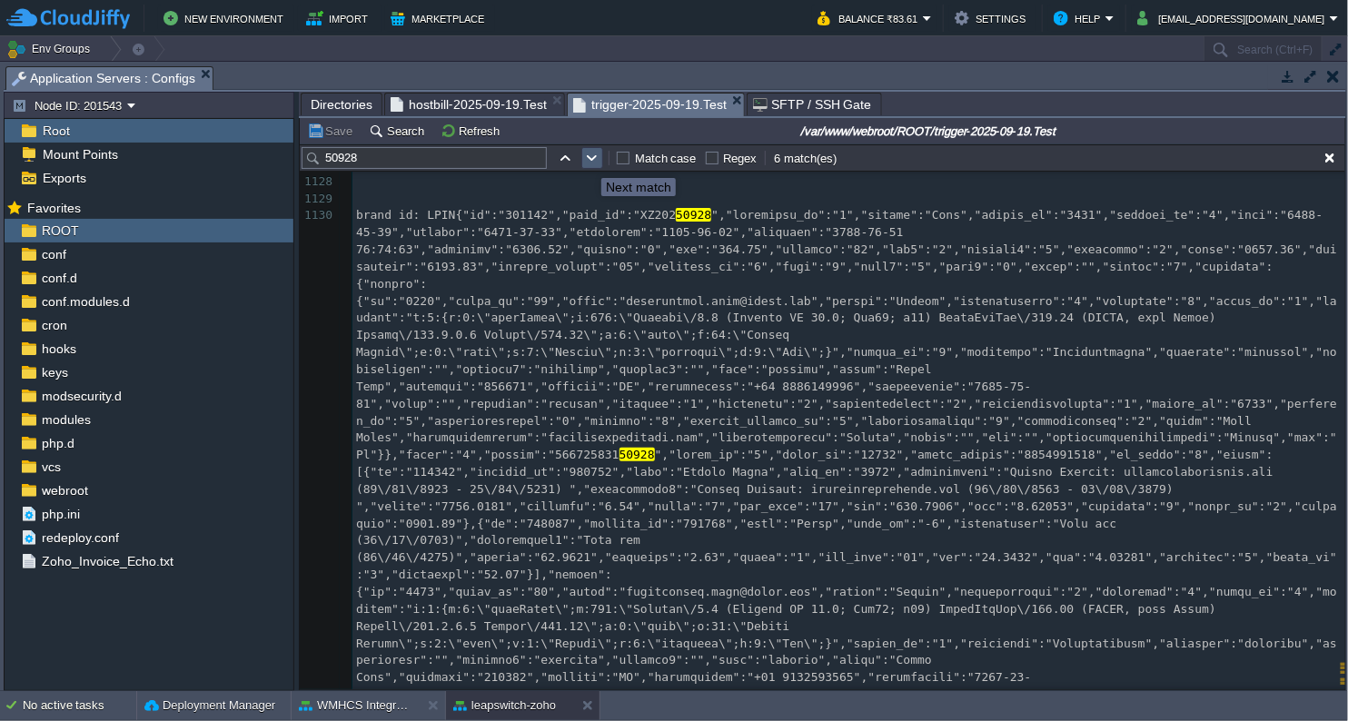
click at [591, 152] on button "button" at bounding box center [592, 158] width 16 height 16
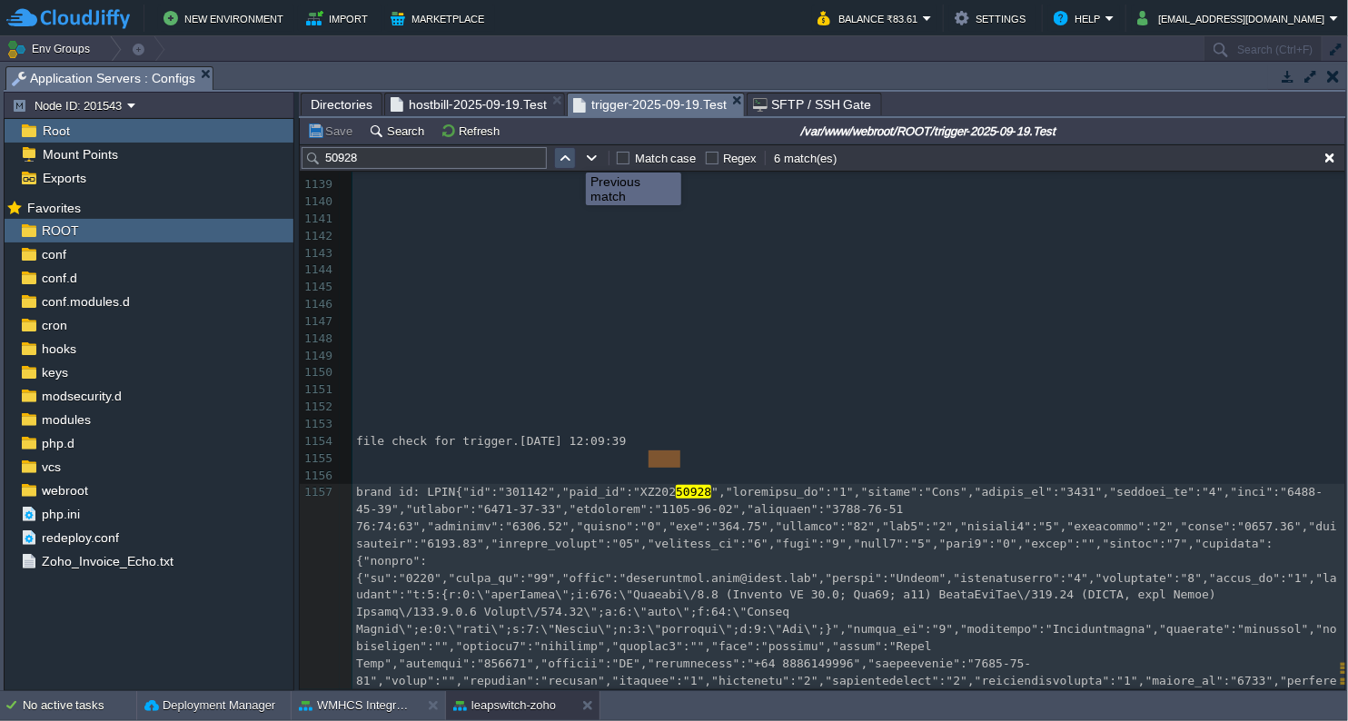
click at [564, 159] on button "button" at bounding box center [565, 158] width 16 height 16
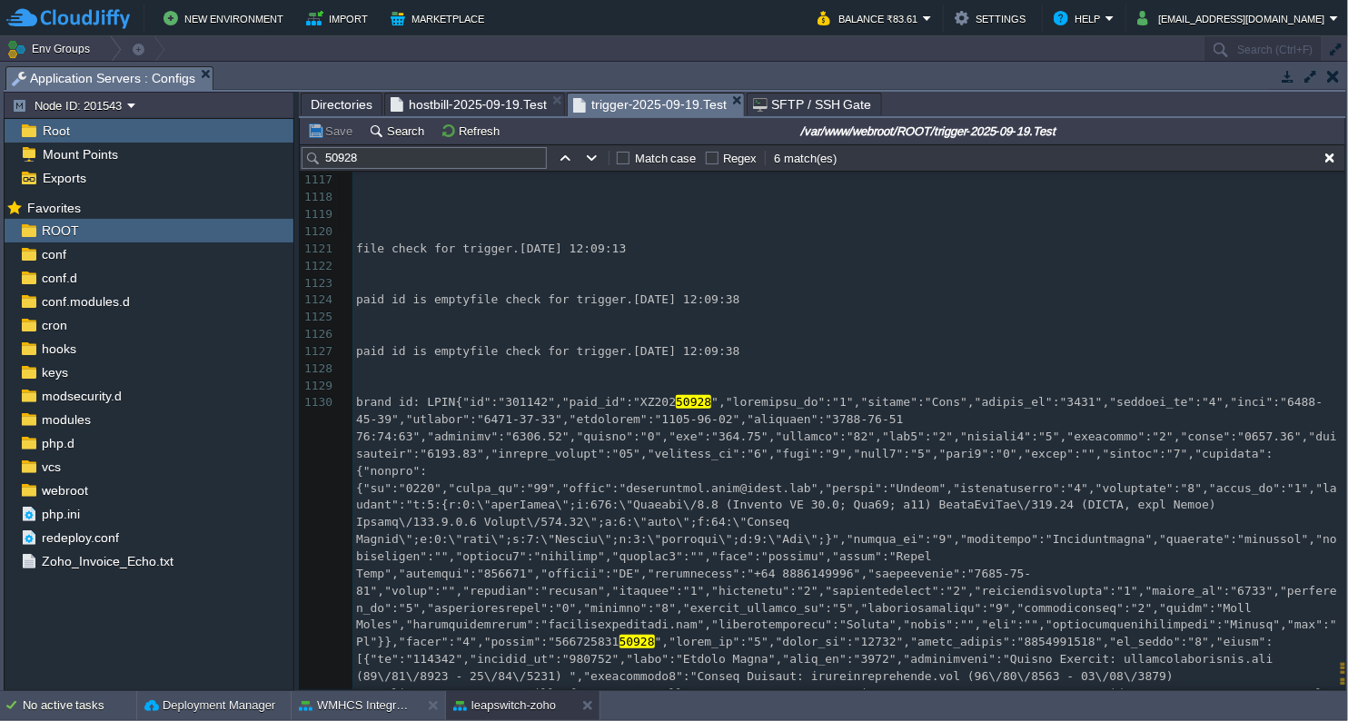
scroll to position [29882, 0]
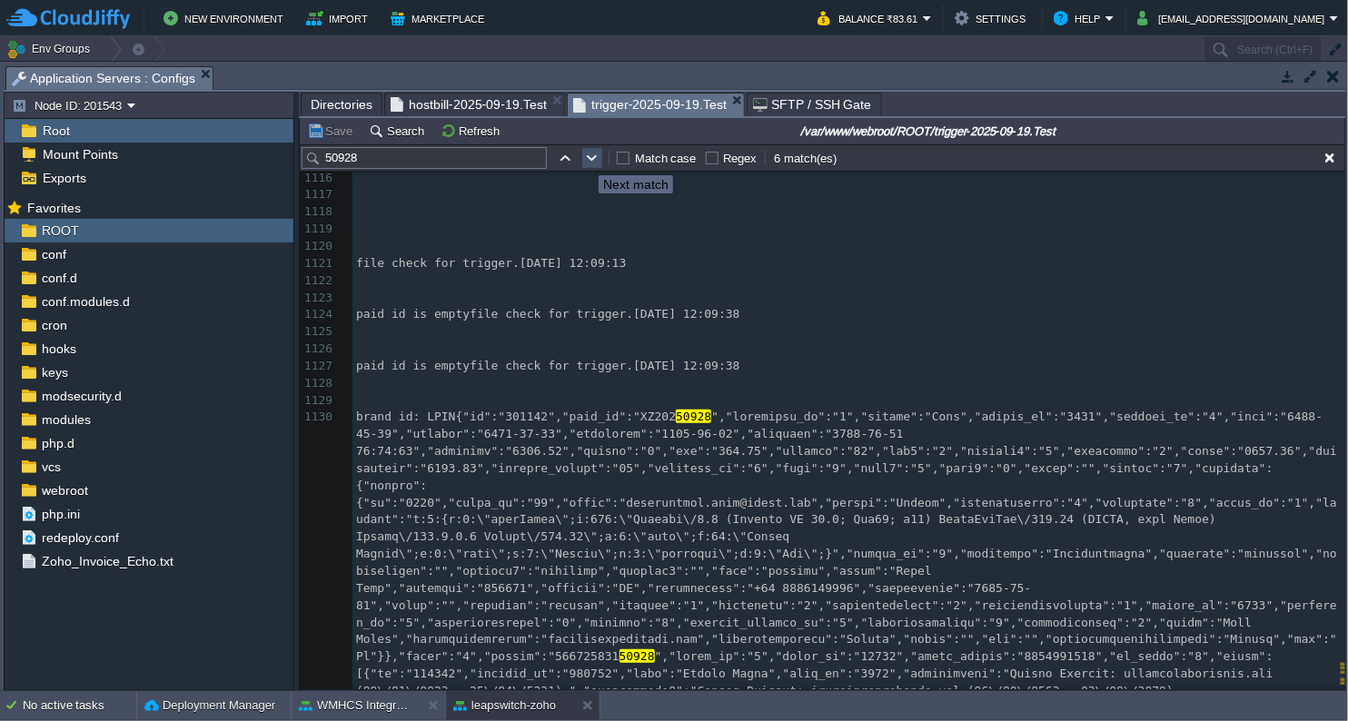
click at [585, 159] on button "button" at bounding box center [592, 158] width 16 height 16
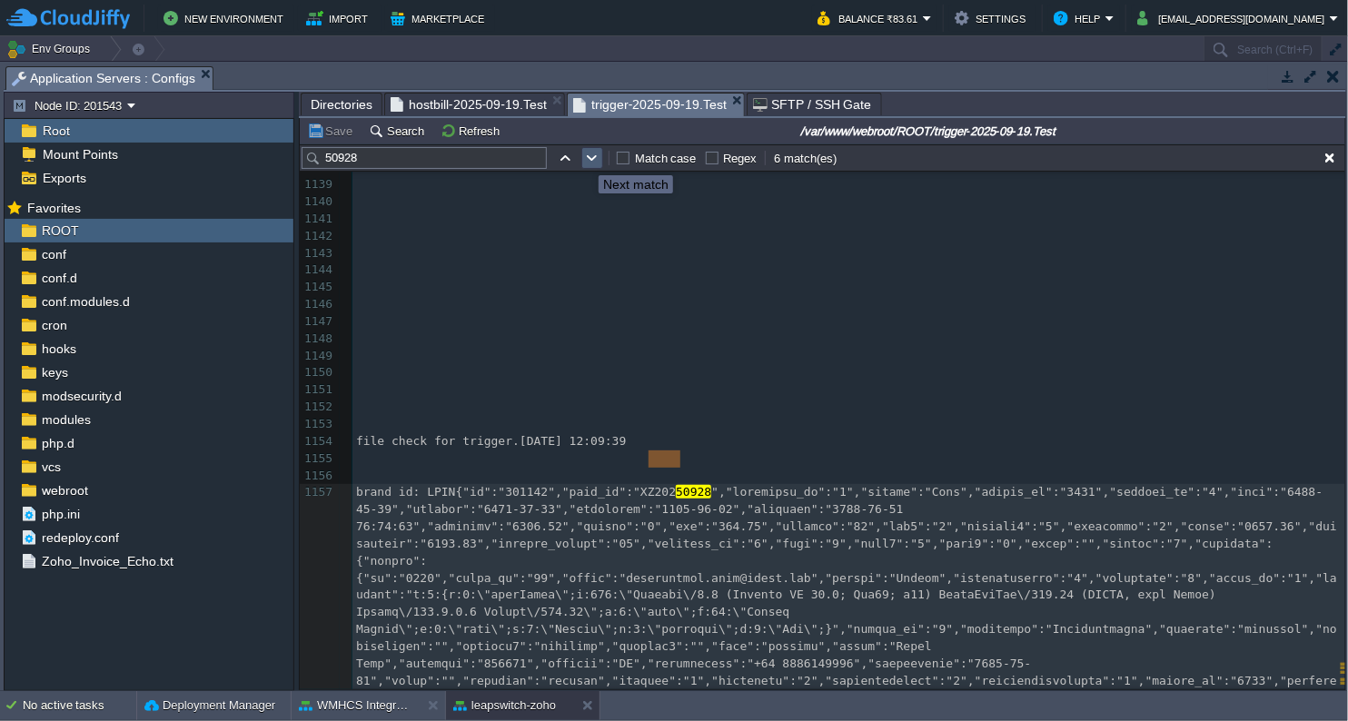
click at [585, 159] on button "button" at bounding box center [592, 158] width 16 height 16
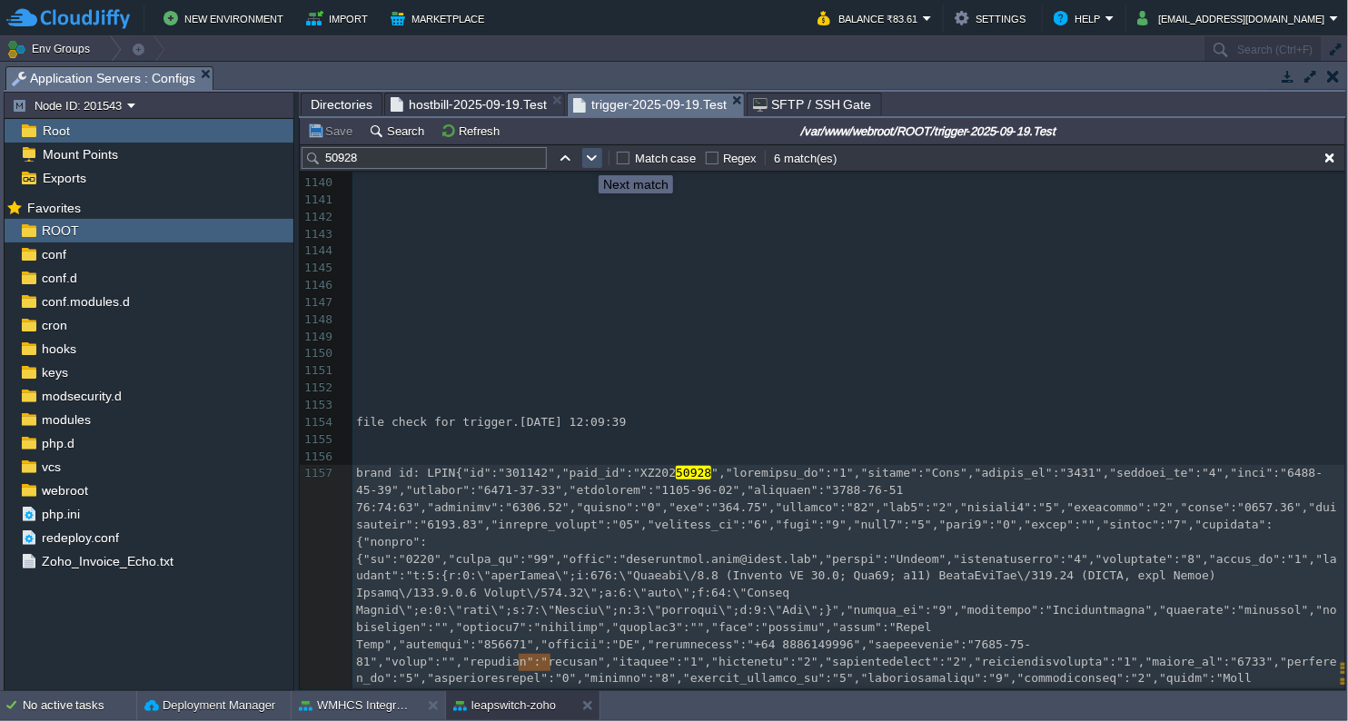
click at [585, 159] on button "button" at bounding box center [592, 158] width 16 height 16
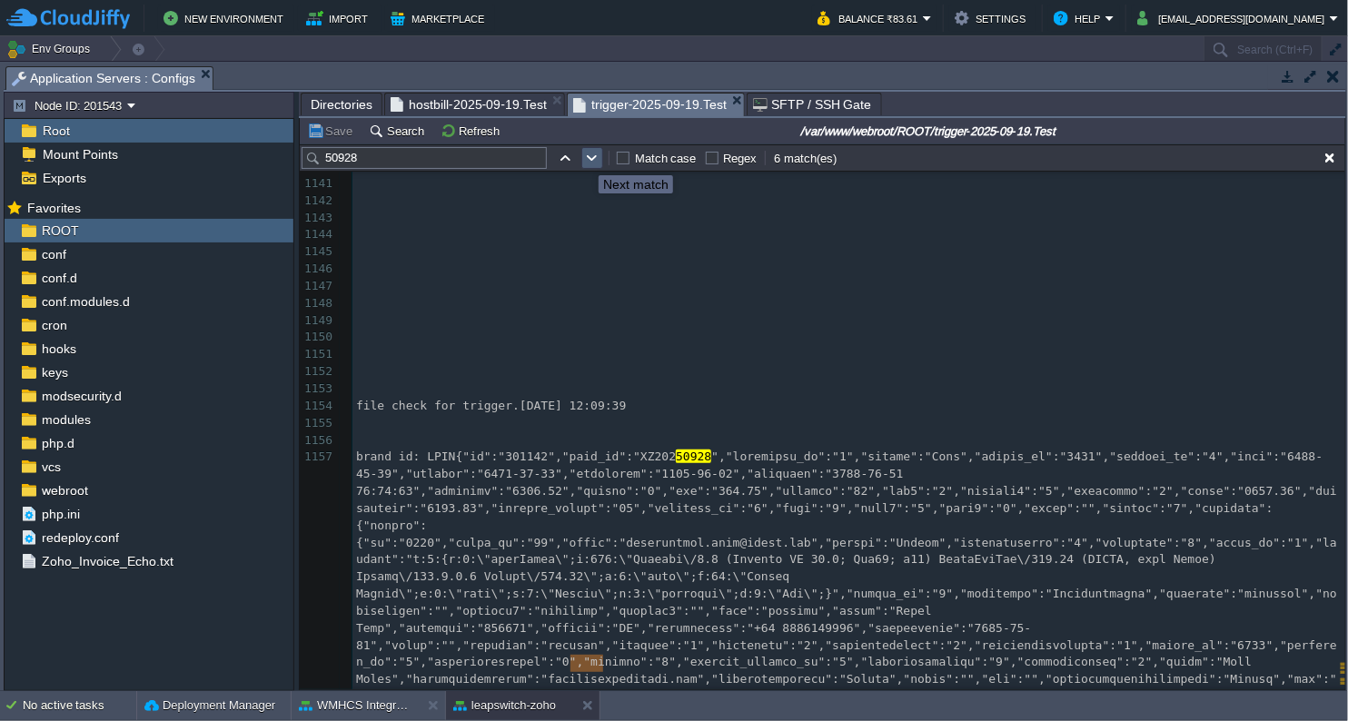
click at [585, 159] on button "button" at bounding box center [592, 158] width 16 height 16
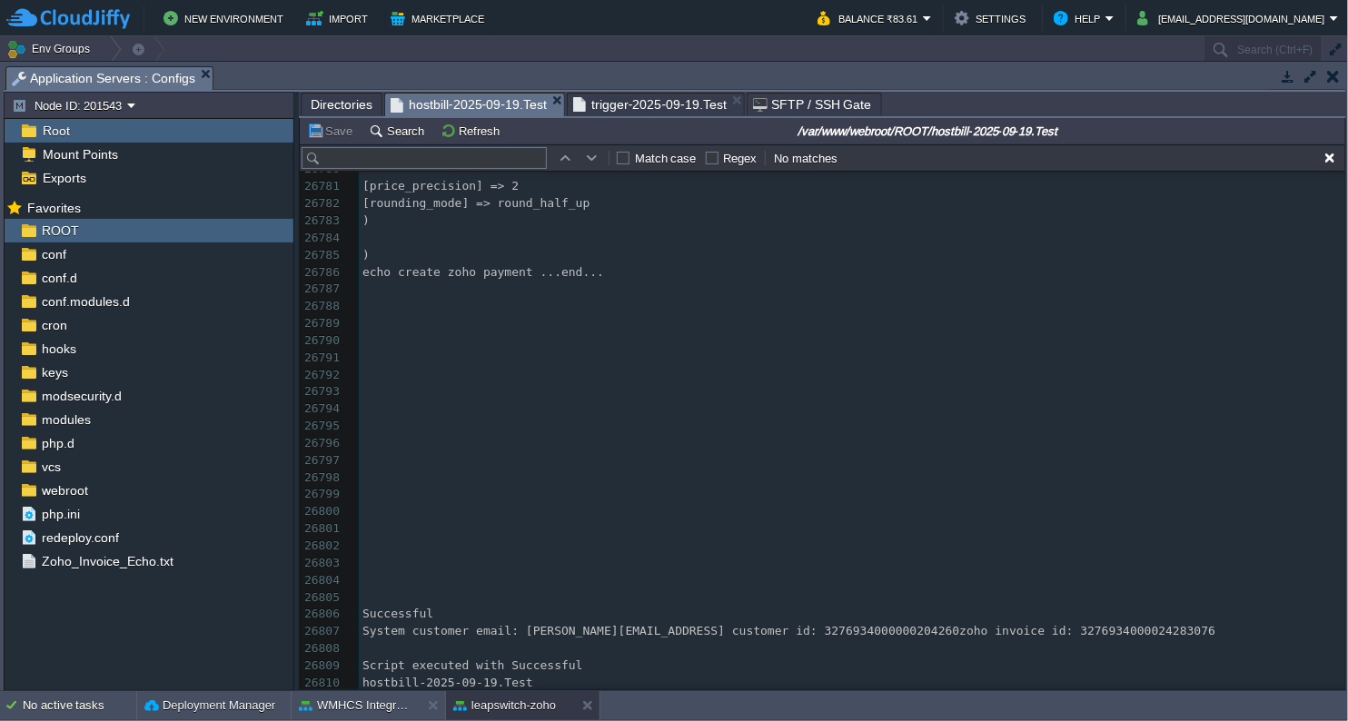
click at [429, 102] on span "hostbill-2025-09-19.Test" at bounding box center [469, 105] width 156 height 23
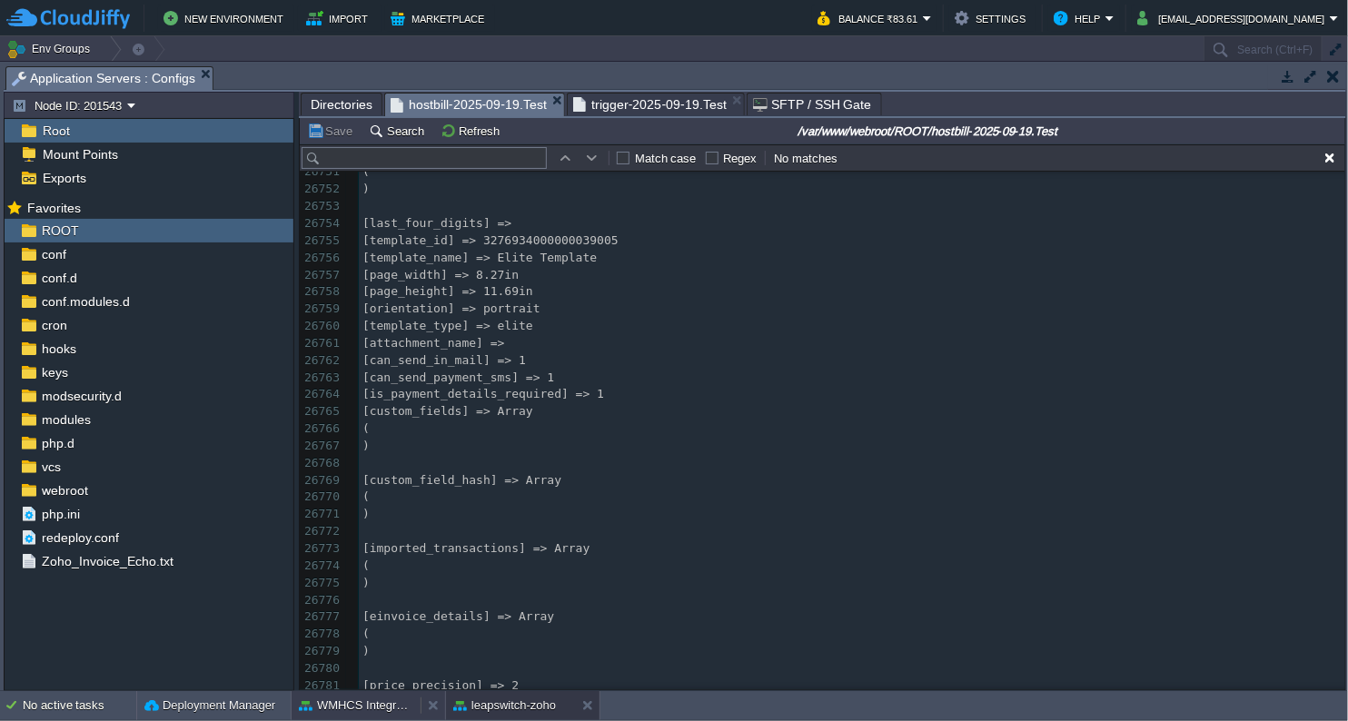
click at [363, 711] on button "WMHCS Integration" at bounding box center [356, 706] width 114 height 18
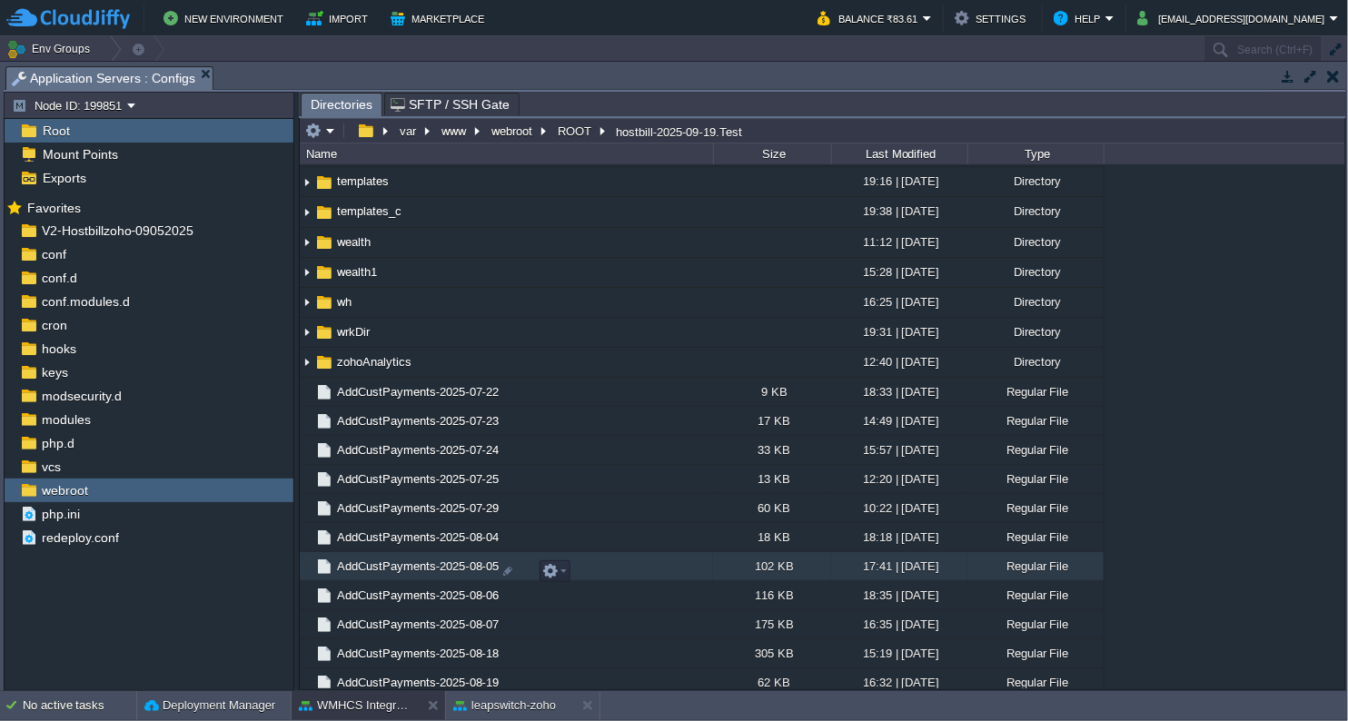
scroll to position [605, 0]
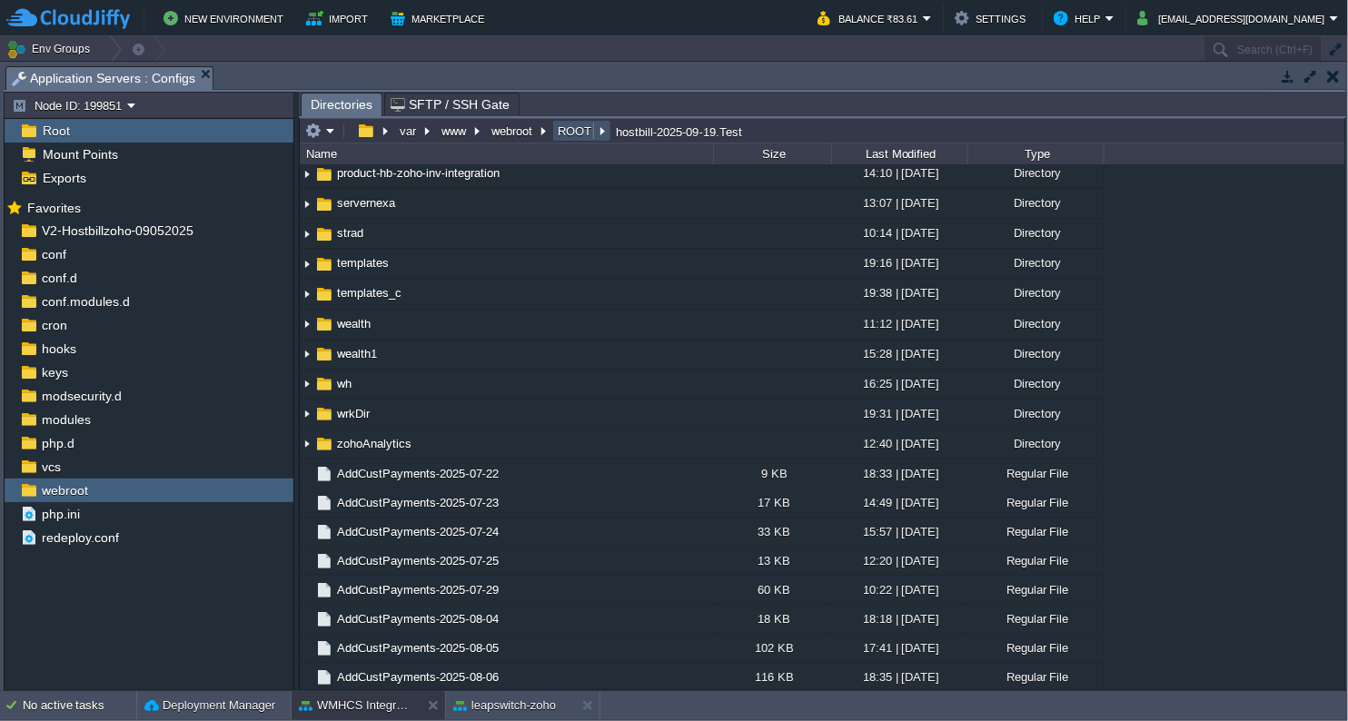
click at [571, 127] on button "ROOT" at bounding box center [575, 131] width 41 height 16
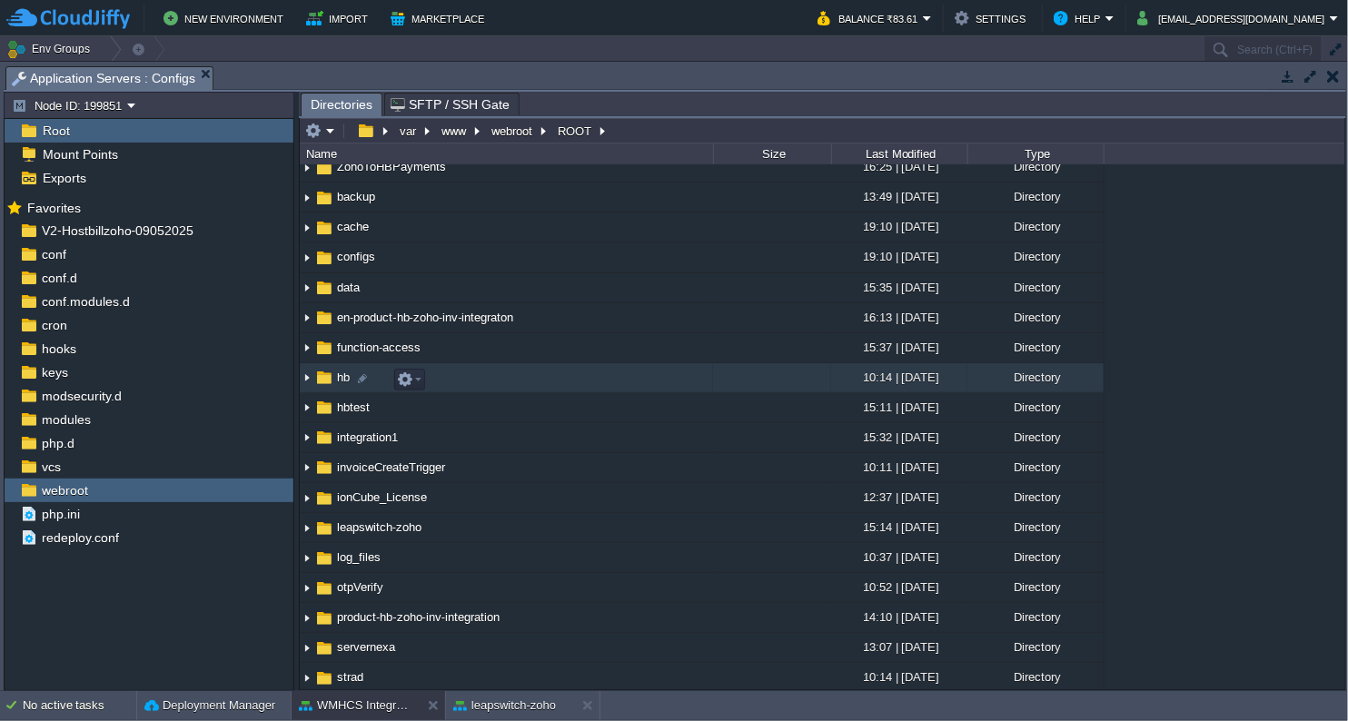
scroll to position [202, 0]
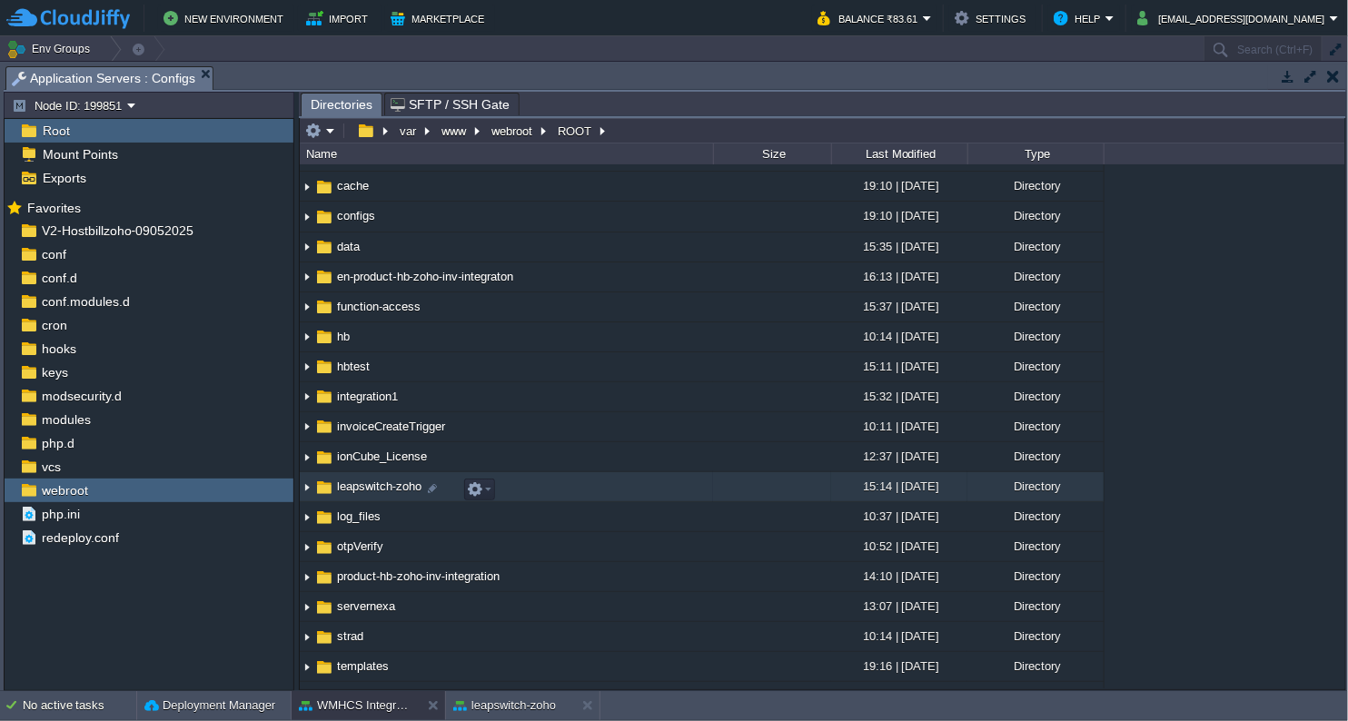
click at [385, 494] on span "leapswitch-zoho" at bounding box center [379, 486] width 90 height 15
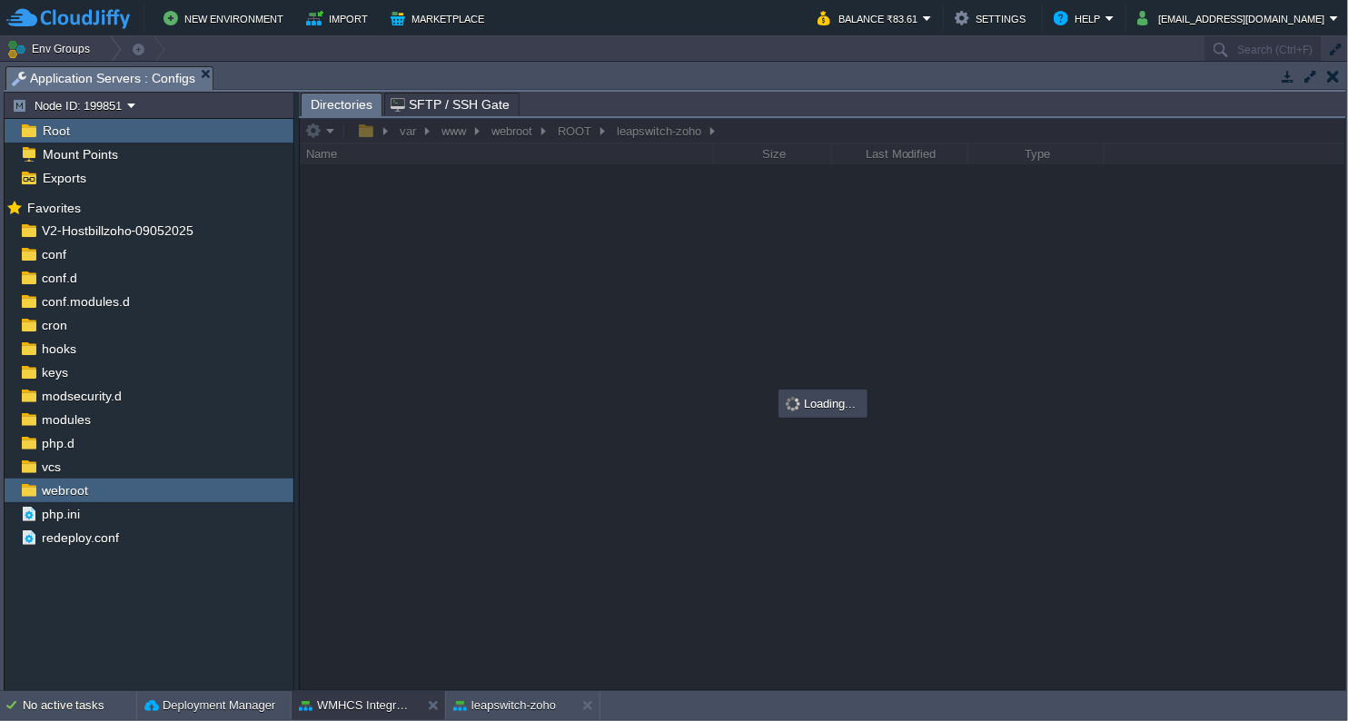
scroll to position [0, 0]
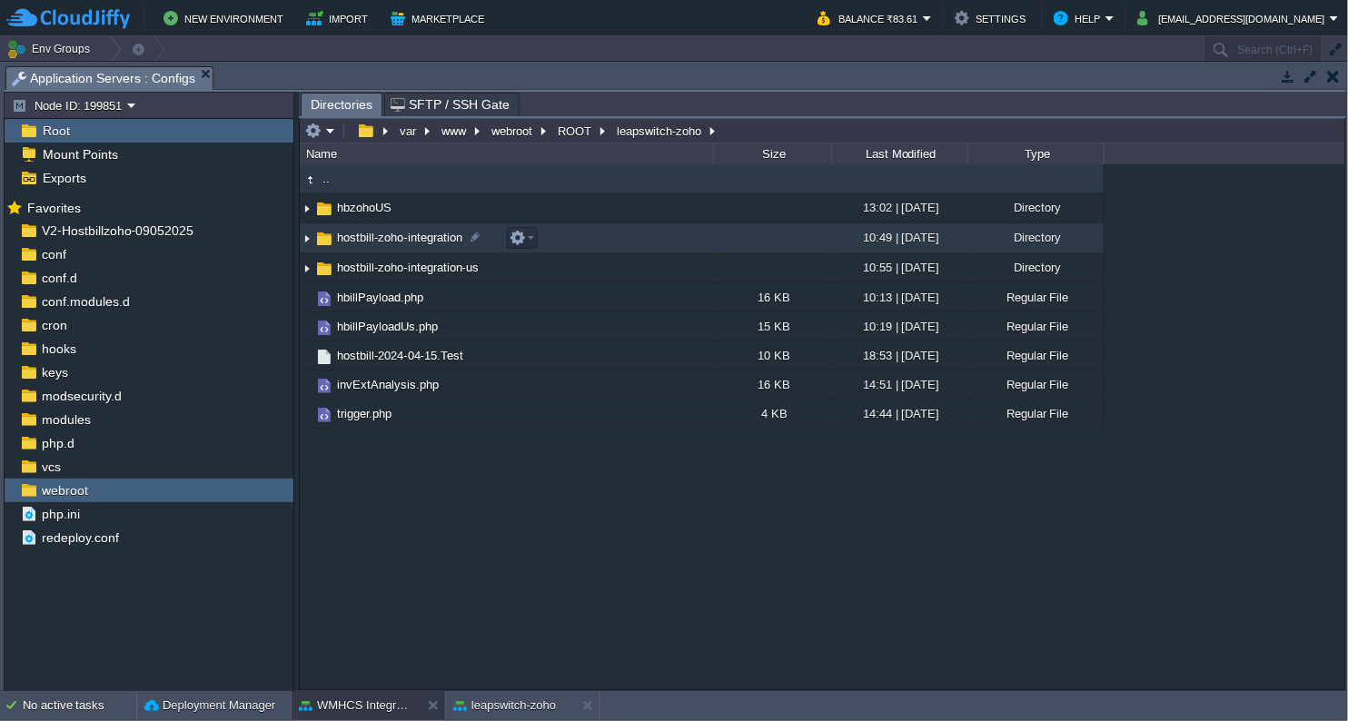
click at [426, 234] on span "hostbill-zoho-integration" at bounding box center [399, 237] width 131 height 15
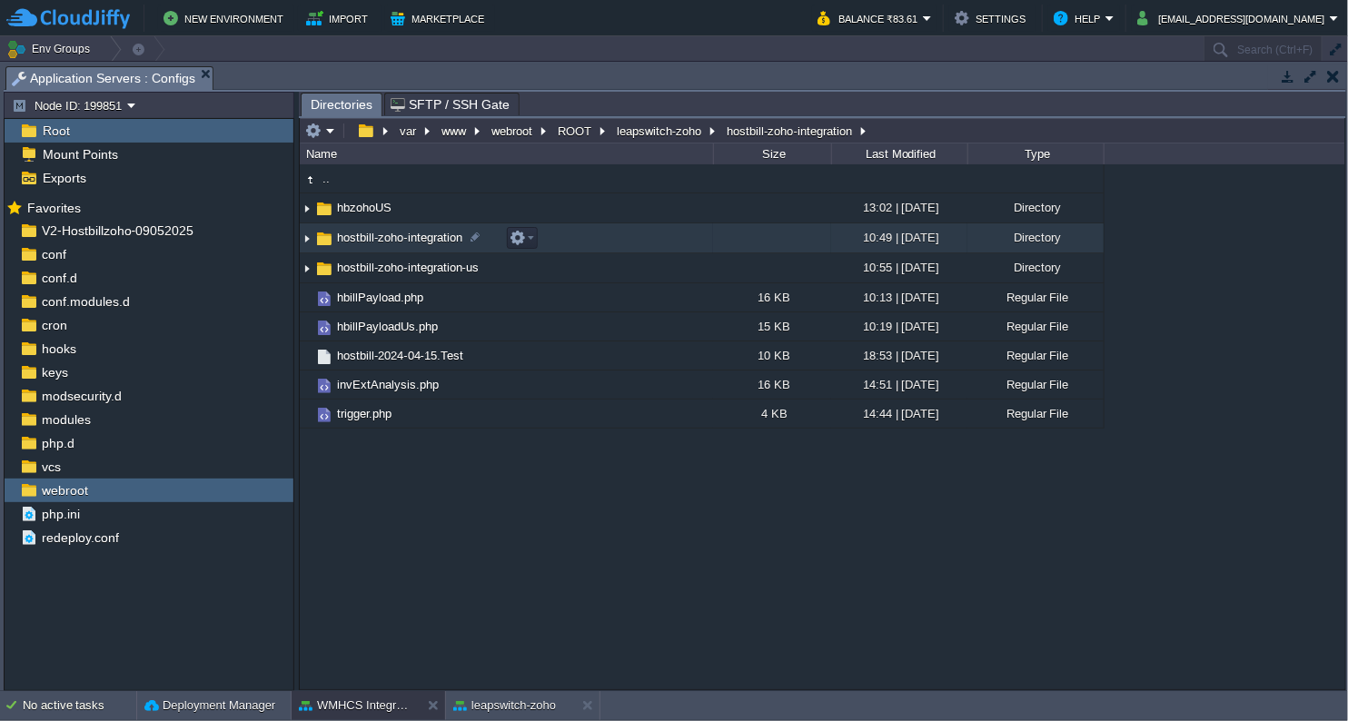
click at [426, 234] on span "hostbill-zoho-integration" at bounding box center [399, 237] width 131 height 15
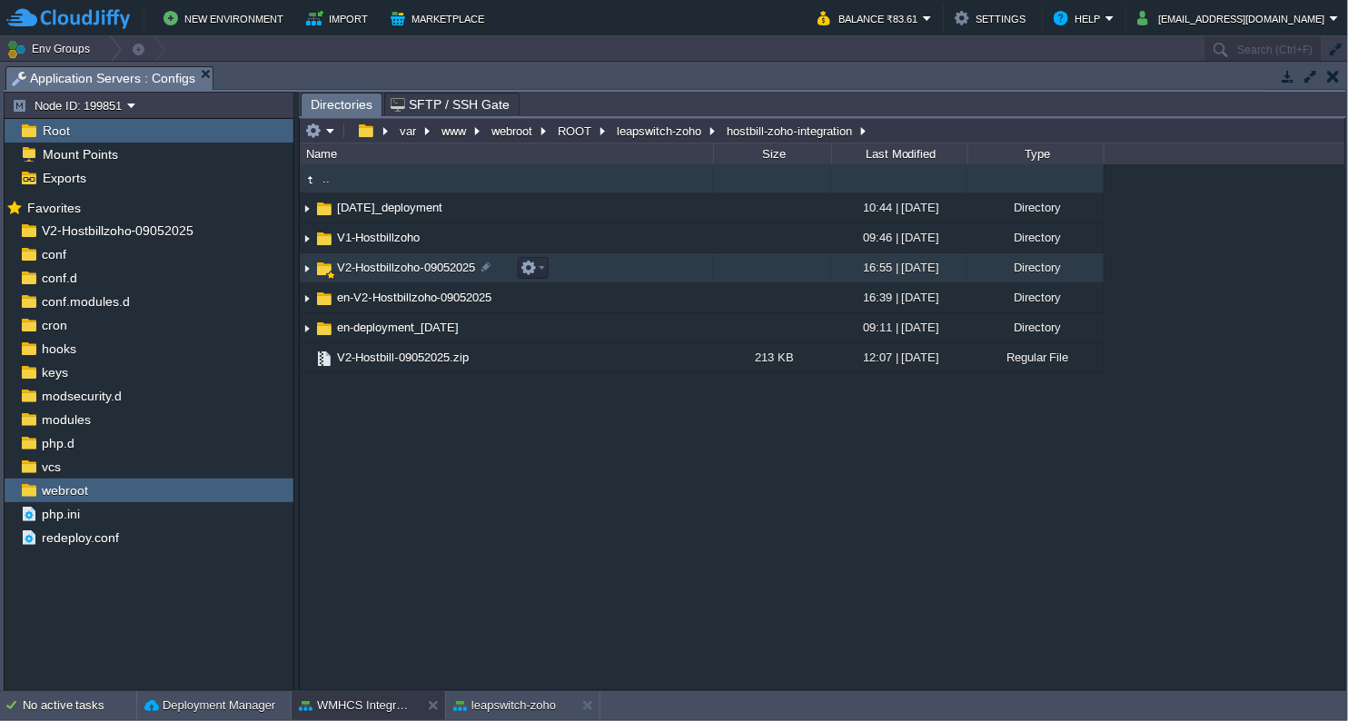
click at [415, 273] on span "V2-Hostbillzoho-09052025" at bounding box center [406, 267] width 144 height 15
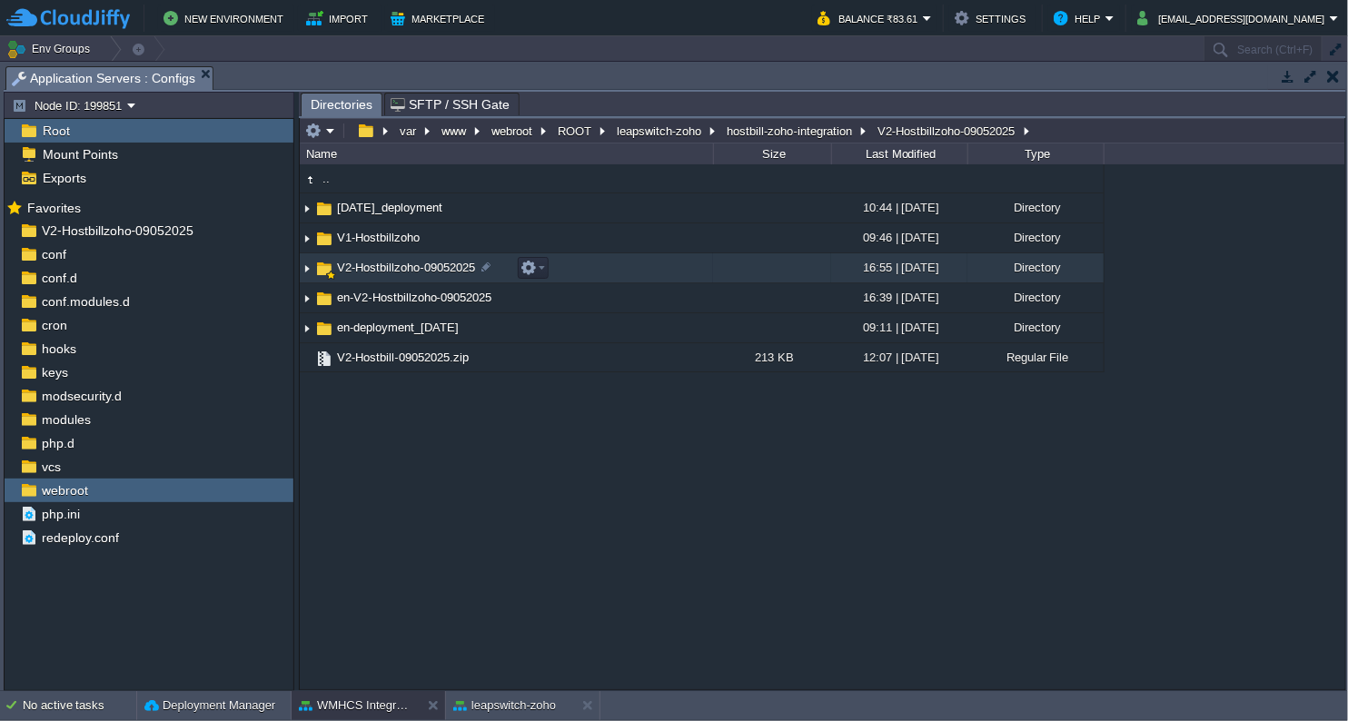
click at [415, 273] on span "V2-Hostbillzoho-09052025" at bounding box center [406, 267] width 144 height 15
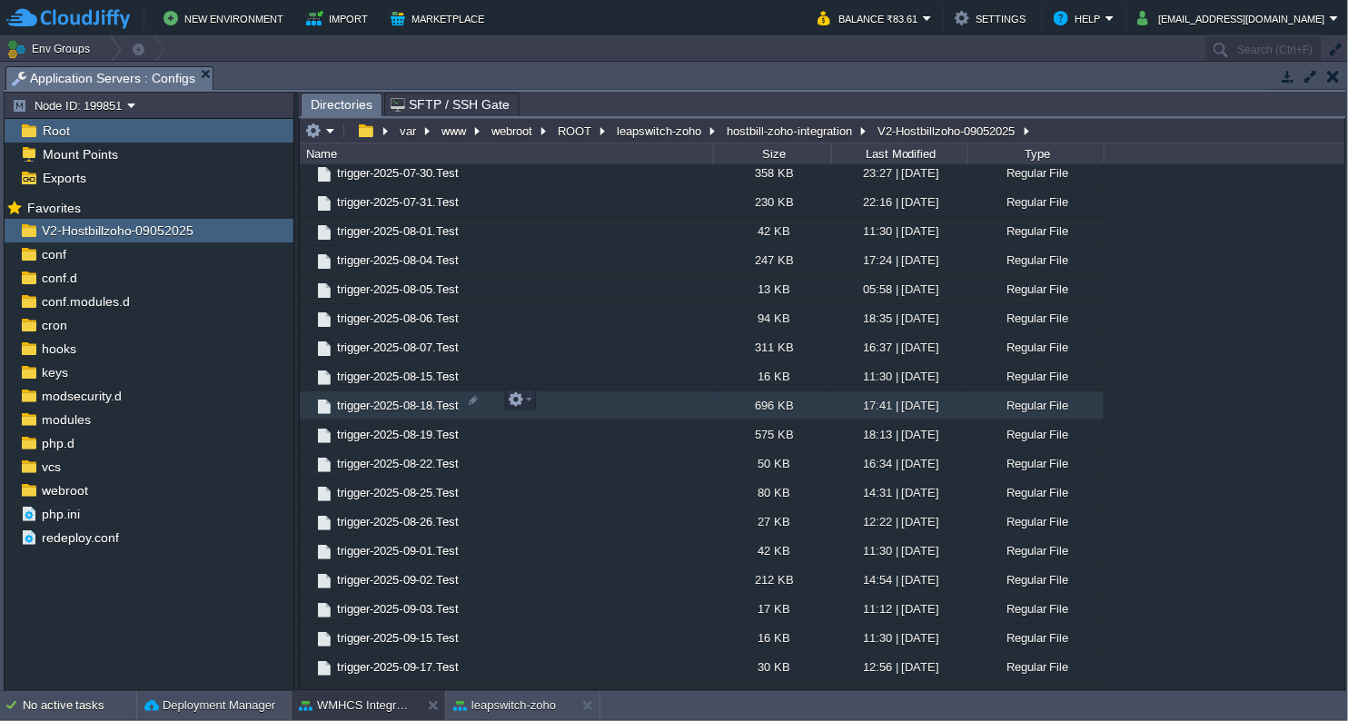
scroll to position [1214, 0]
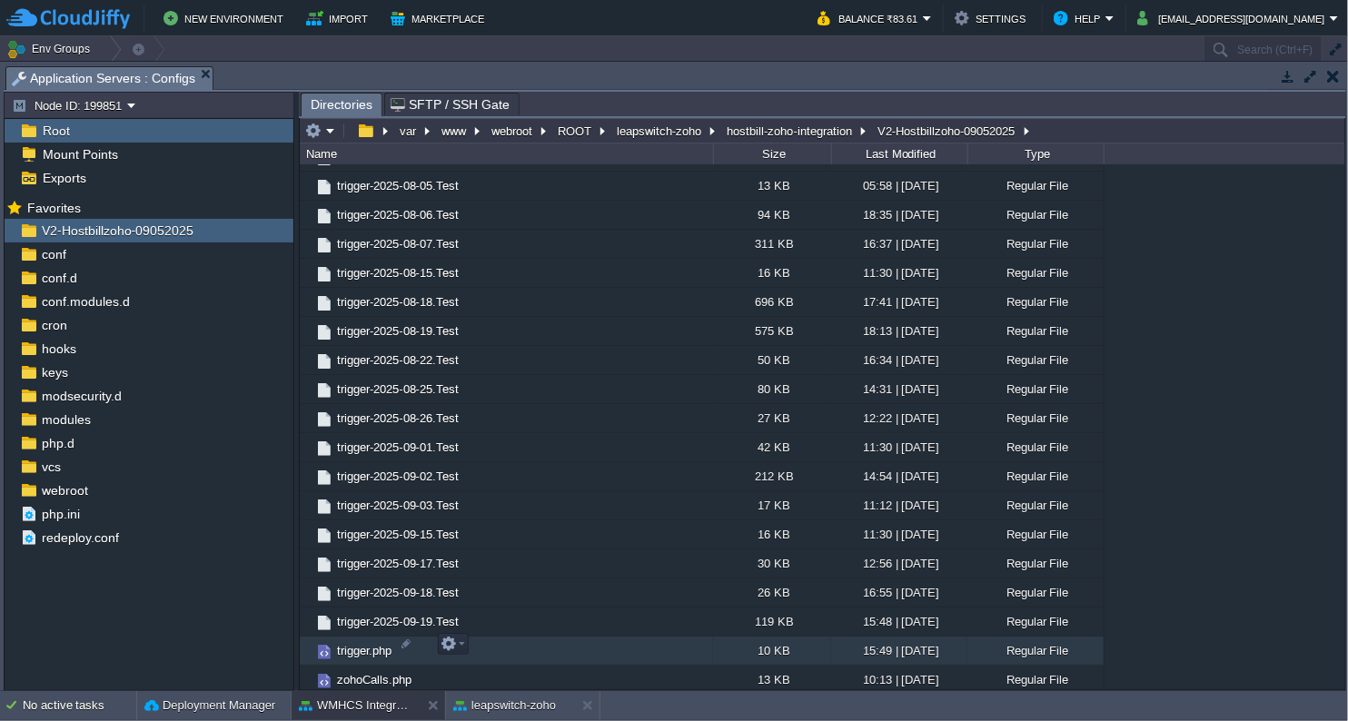
click at [349, 646] on span "trigger.php" at bounding box center [364, 650] width 60 height 15
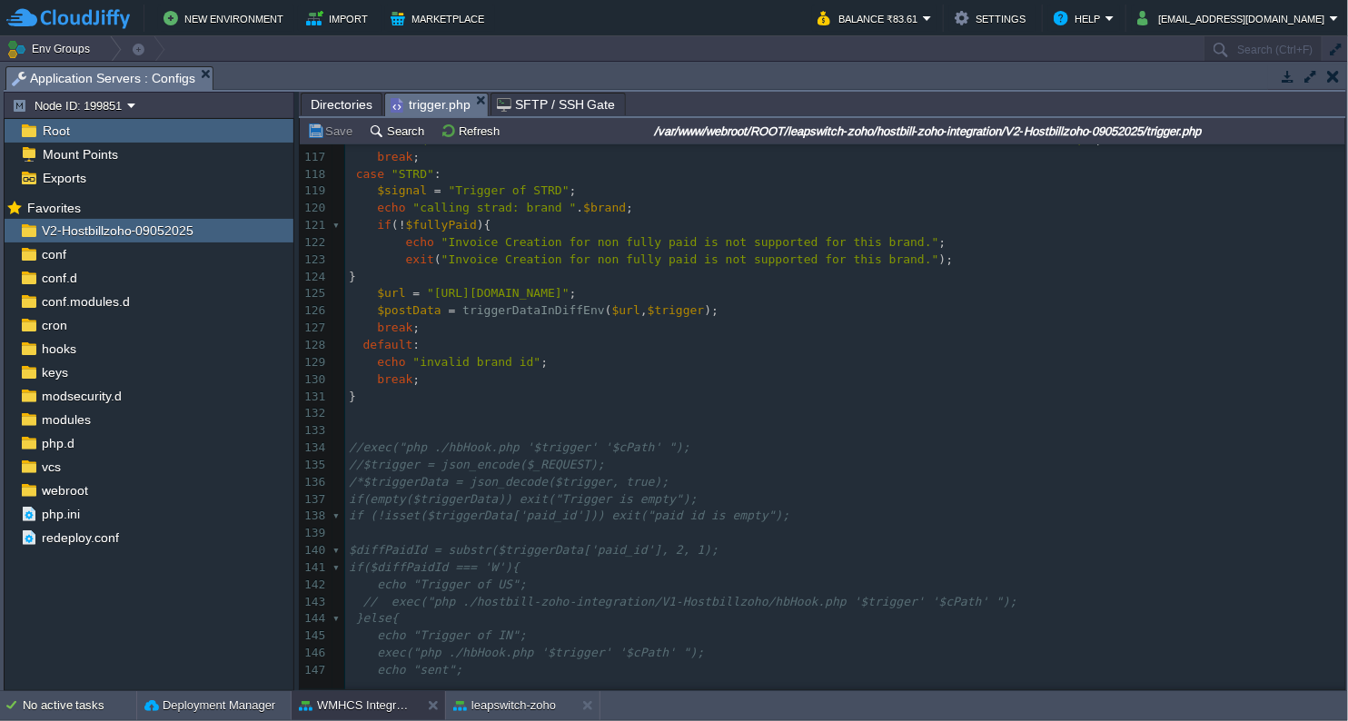
scroll to position [2624, 0]
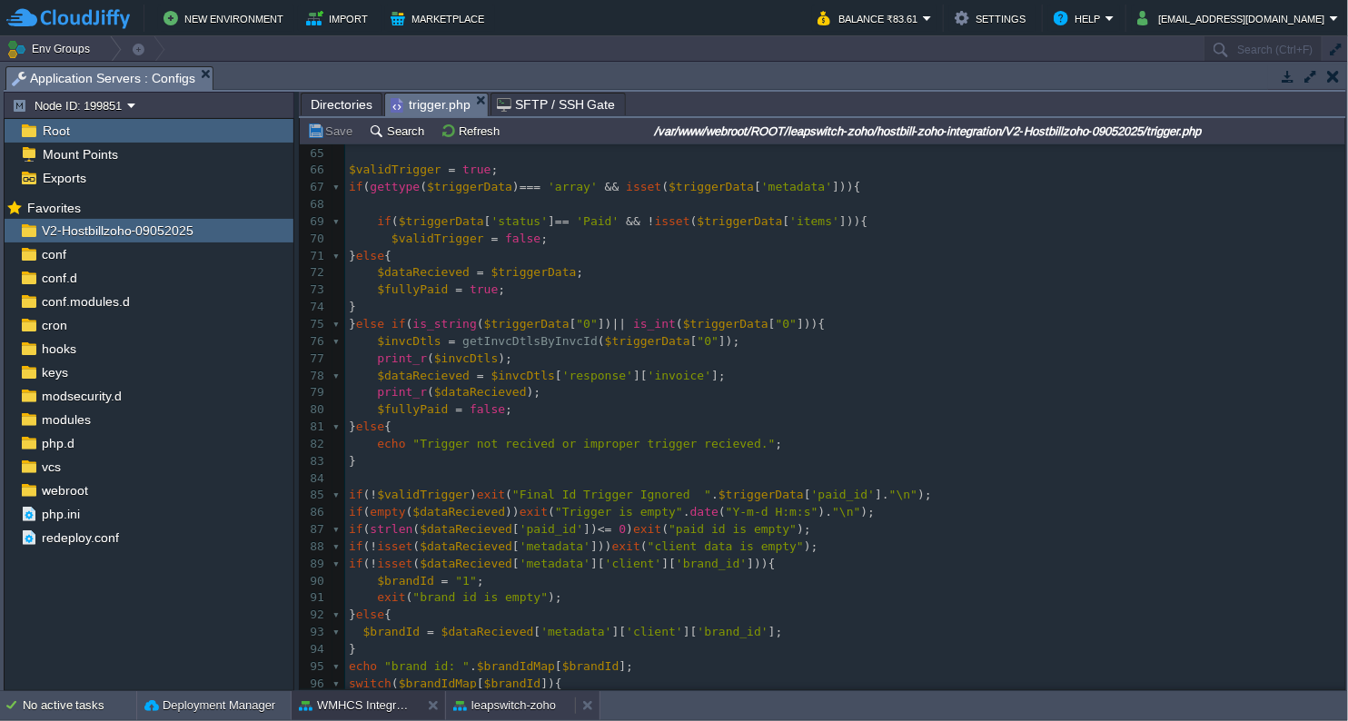
click at [501, 700] on button "leapswitch-zoho" at bounding box center [504, 706] width 103 height 18
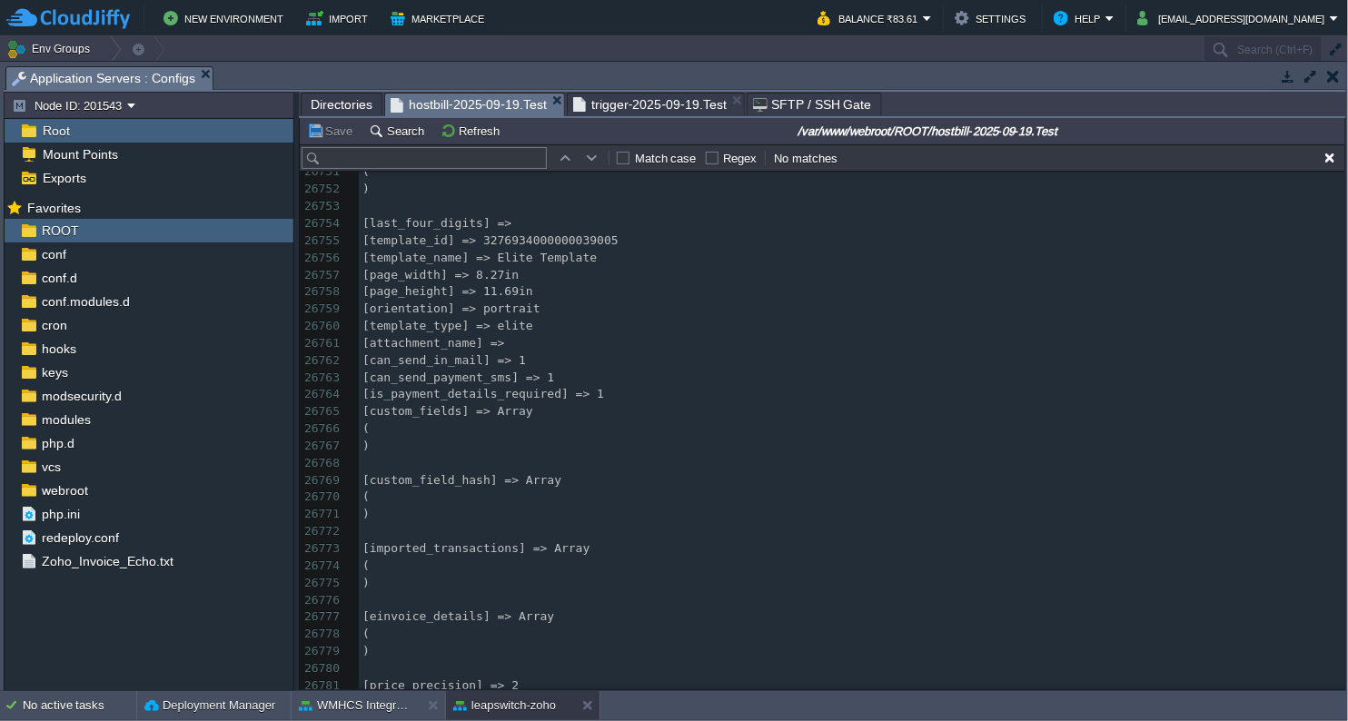
click at [351, 105] on span "Directories" at bounding box center [342, 105] width 62 height 22
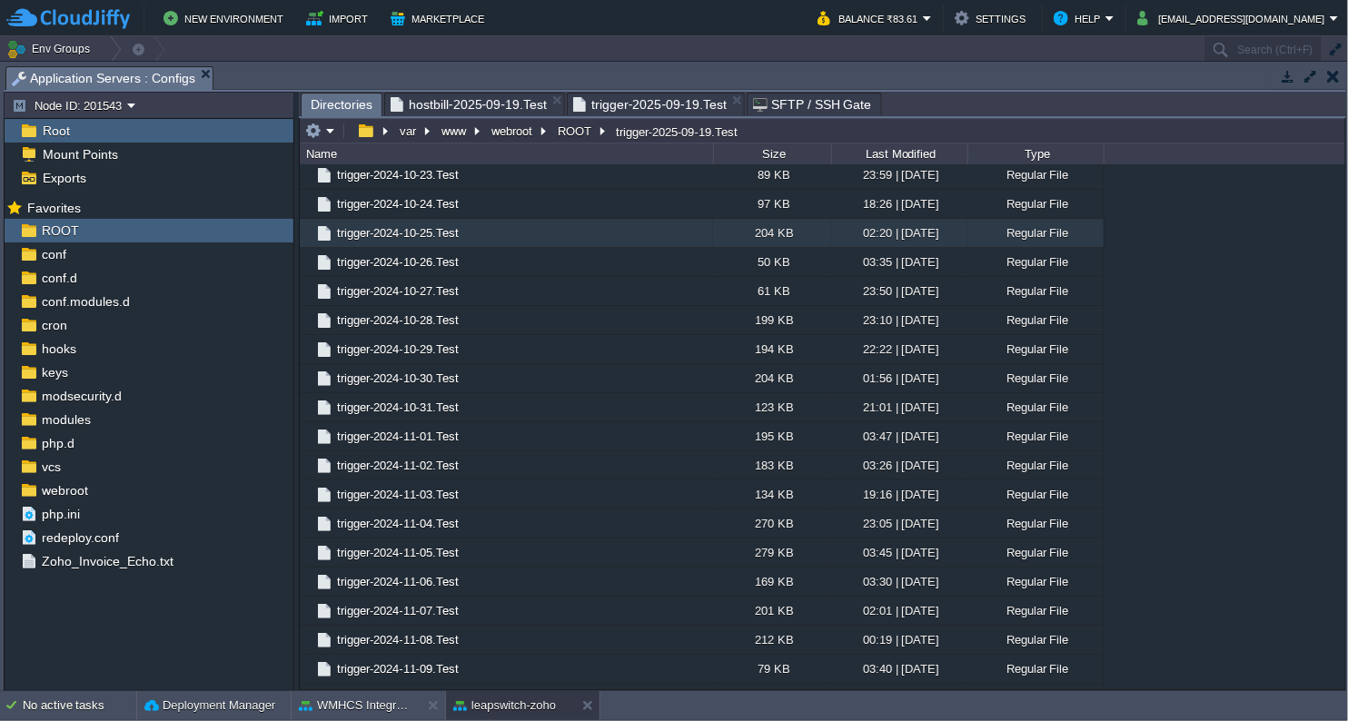
scroll to position [35525, 0]
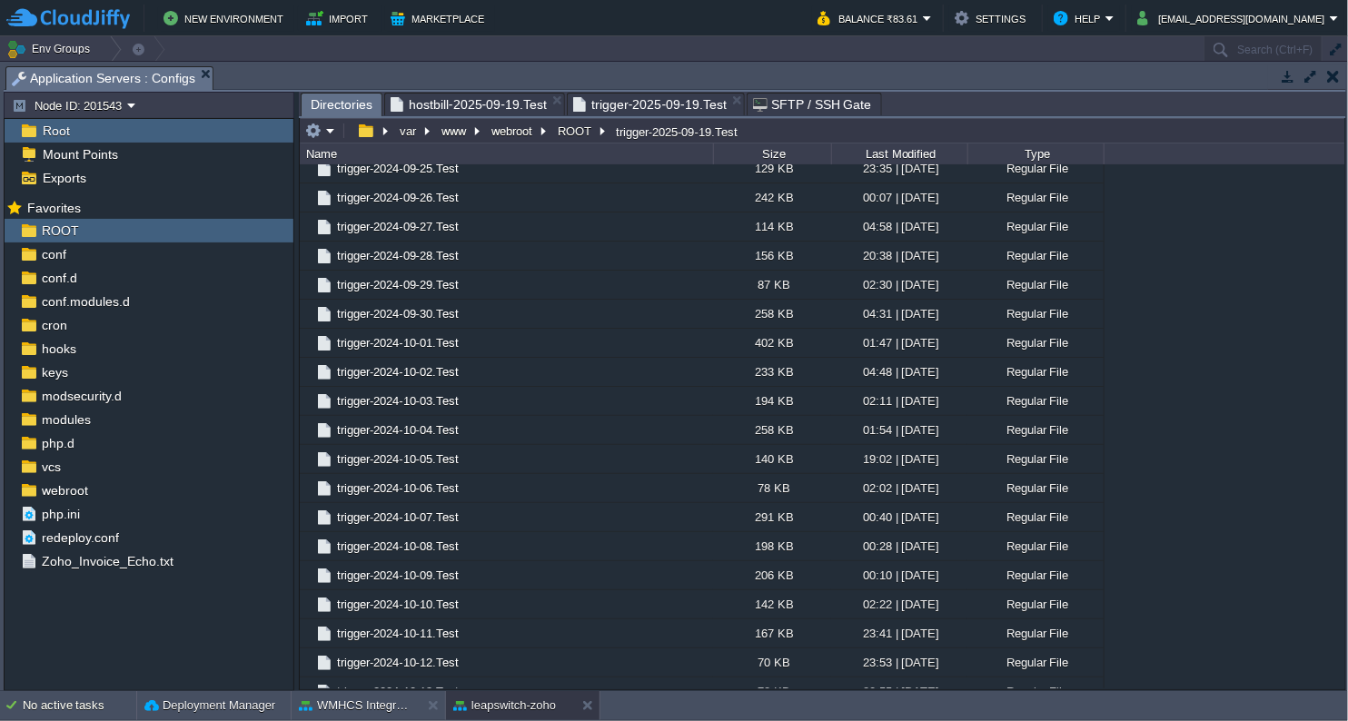
drag, startPoint x: 1346, startPoint y: 565, endPoint x: 570, endPoint y: 131, distance: 889.2
click at [1347, 322] on html "New Environment Import Marketplace Bonus ₹260.60 Upgrade Account Balance ₹83.61…" at bounding box center [674, 360] width 1348 height 721
click at [570, 131] on button "ROOT" at bounding box center [575, 131] width 41 height 16
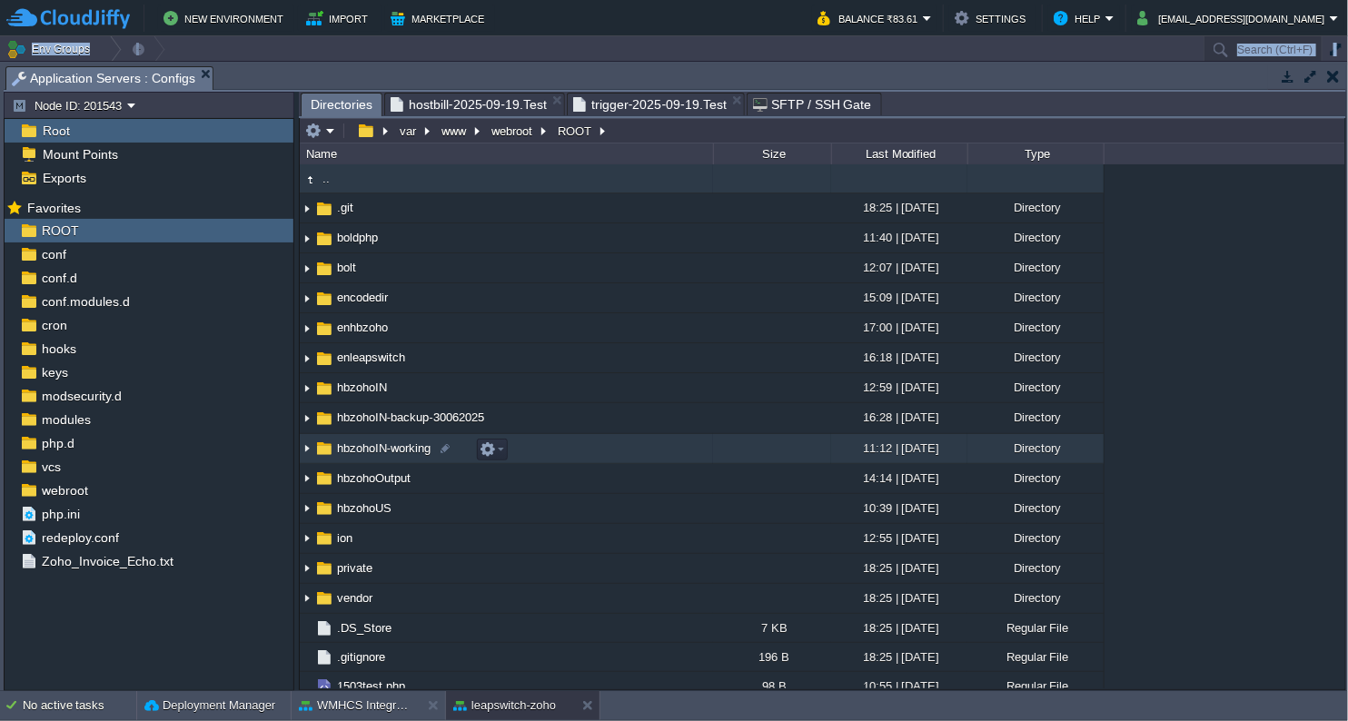
click at [373, 444] on span "hbzohoIN-working" at bounding box center [383, 448] width 99 height 15
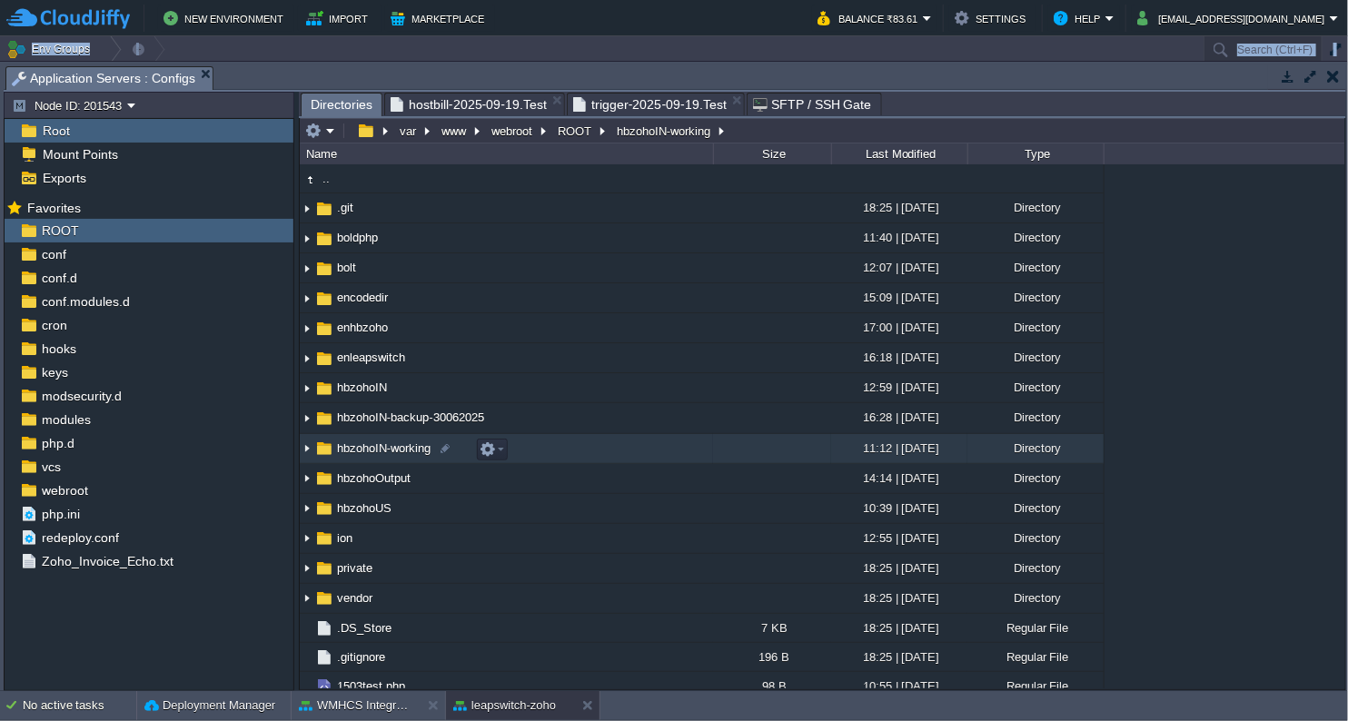
click at [373, 444] on span "hbzohoIN-working" at bounding box center [383, 448] width 99 height 15
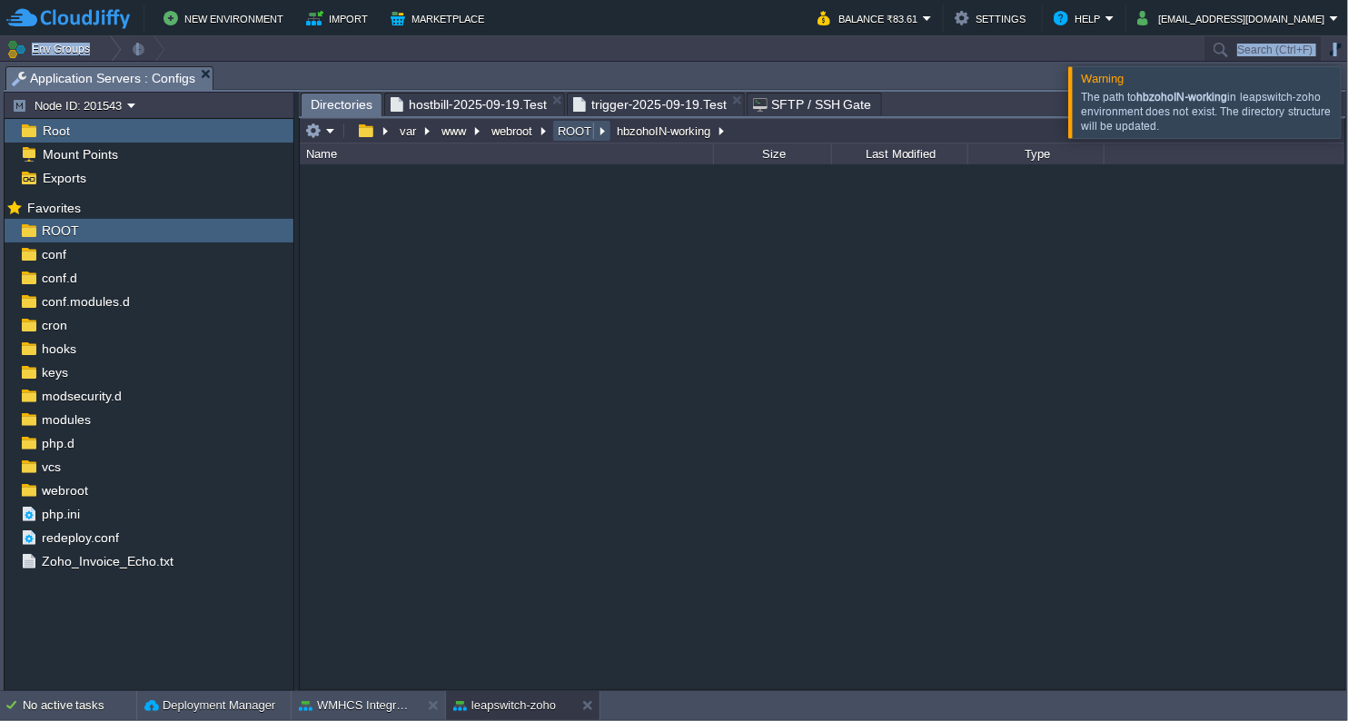
drag, startPoint x: 373, startPoint y: 444, endPoint x: 574, endPoint y: 131, distance: 372.3
click at [574, 131] on button "ROOT" at bounding box center [575, 131] width 41 height 16
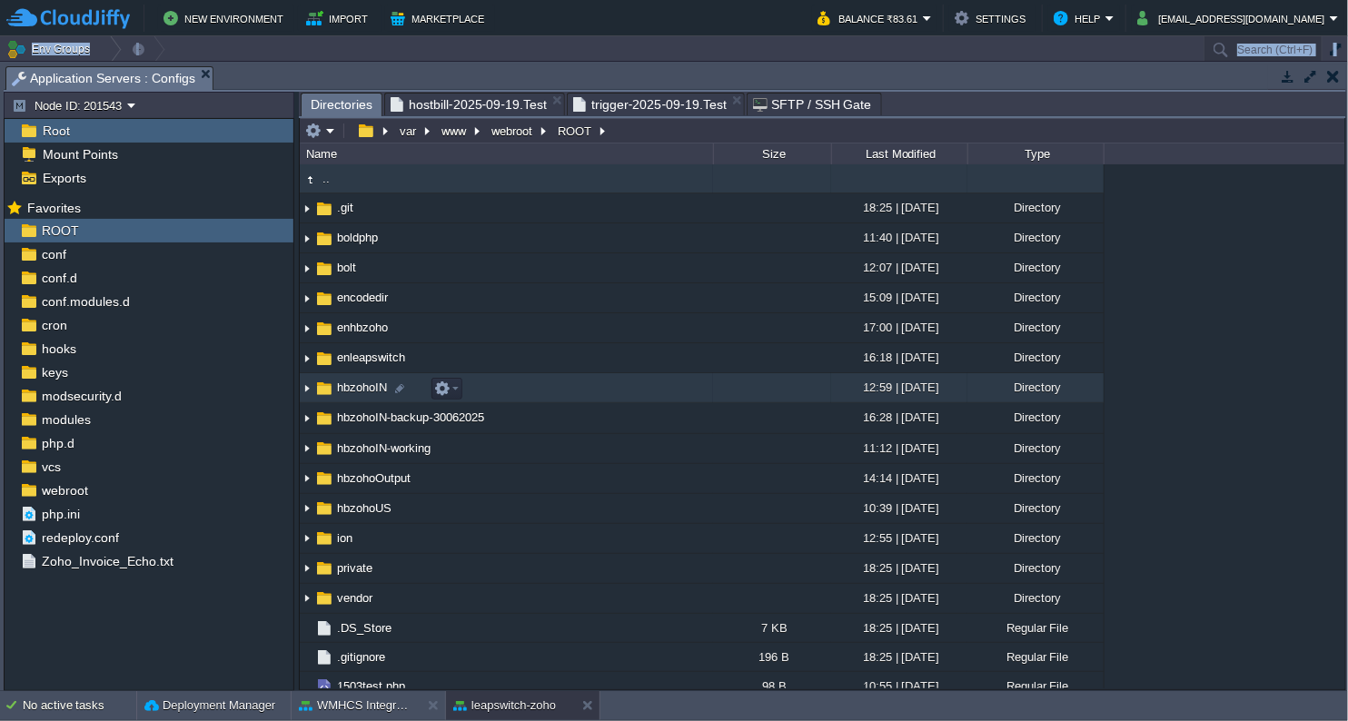
click at [363, 382] on span "hbzohoIN" at bounding box center [361, 387] width 55 height 15
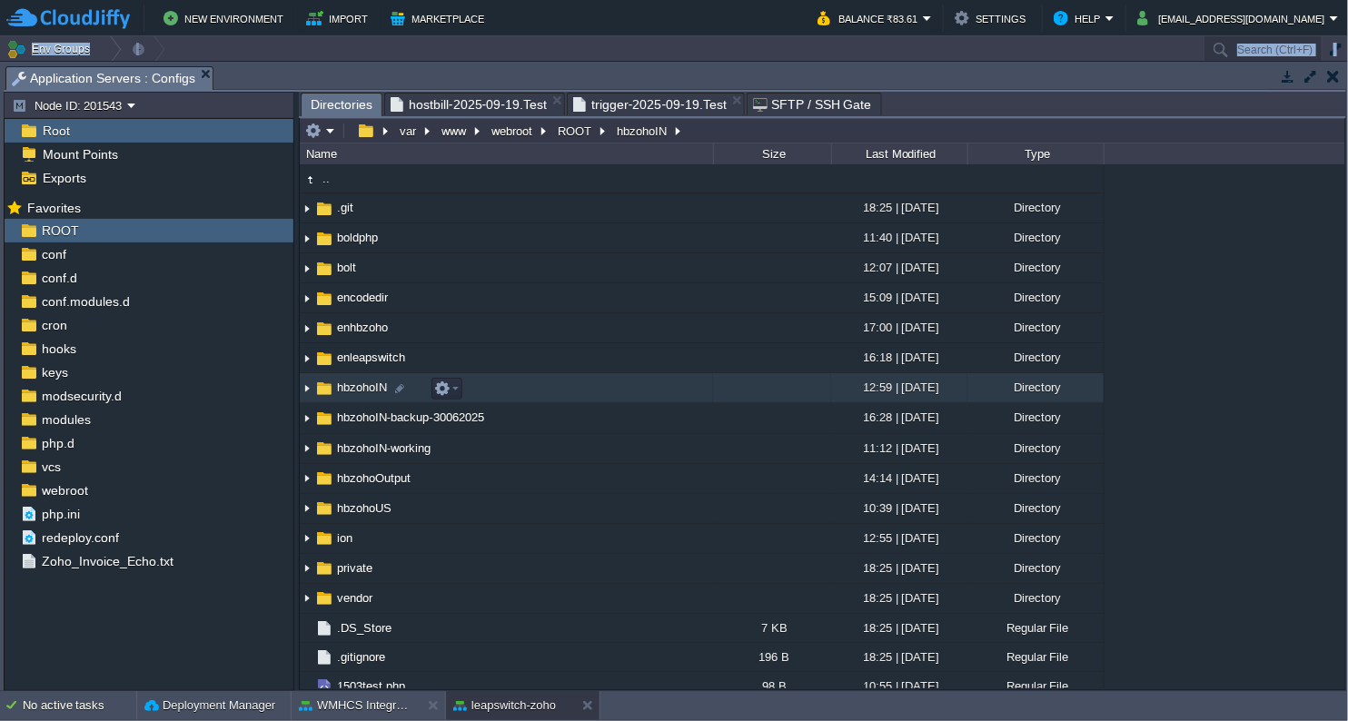
click at [363, 382] on span "hbzohoIN" at bounding box center [361, 387] width 55 height 15
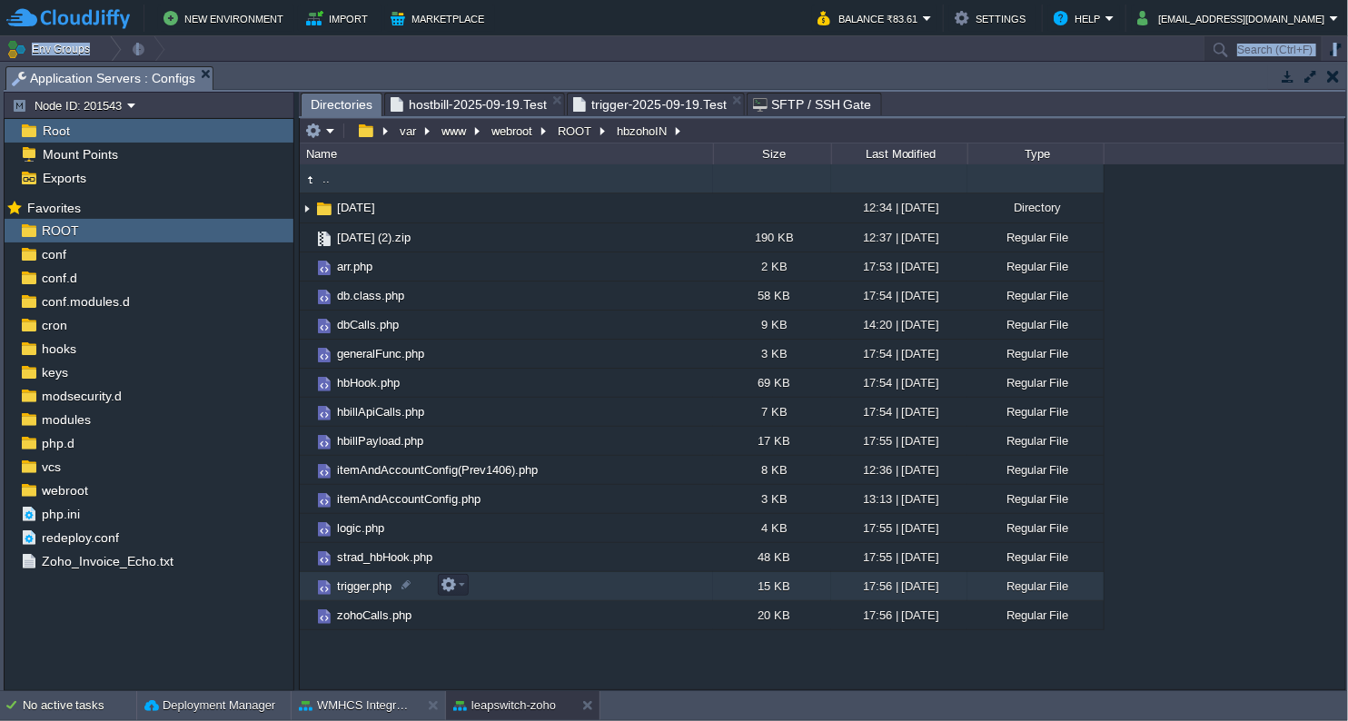
click at [376, 582] on span "trigger.php" at bounding box center [364, 586] width 60 height 15
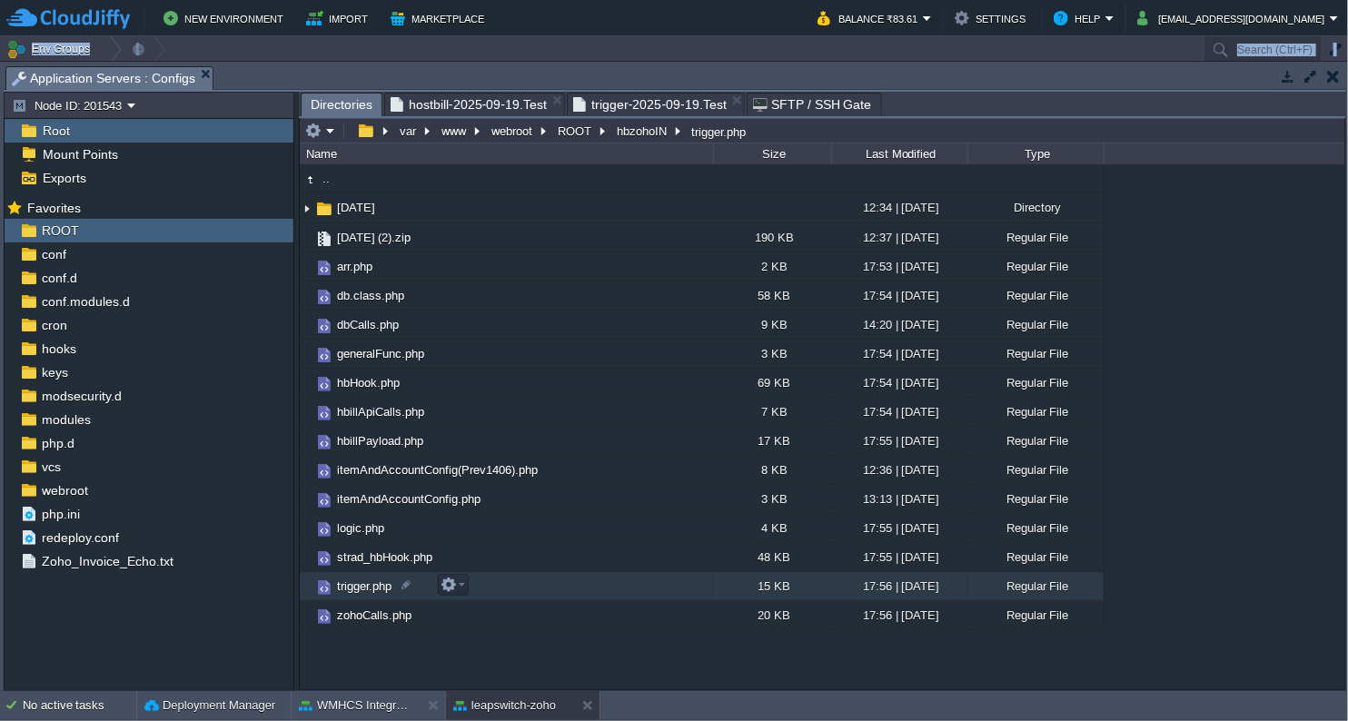
click at [376, 582] on span "trigger.php" at bounding box center [364, 586] width 60 height 15
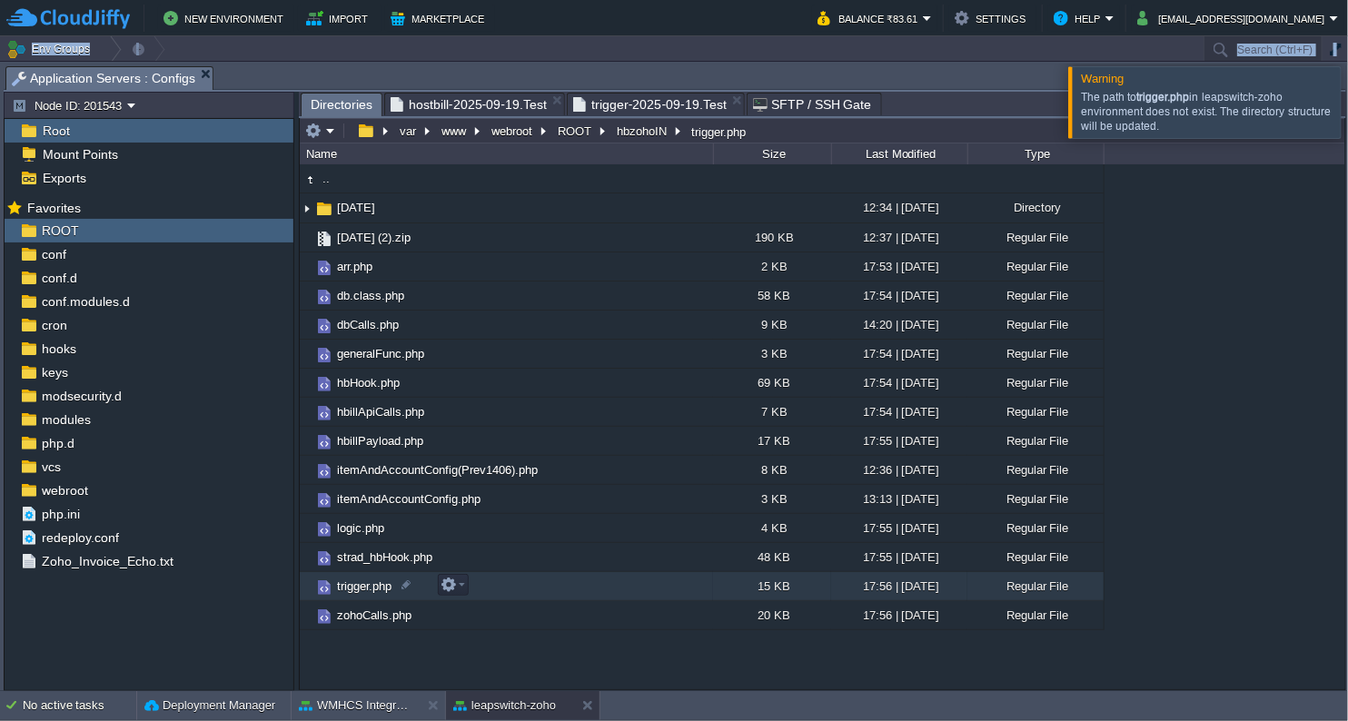
click at [363, 581] on span "trigger.php" at bounding box center [364, 586] width 60 height 15
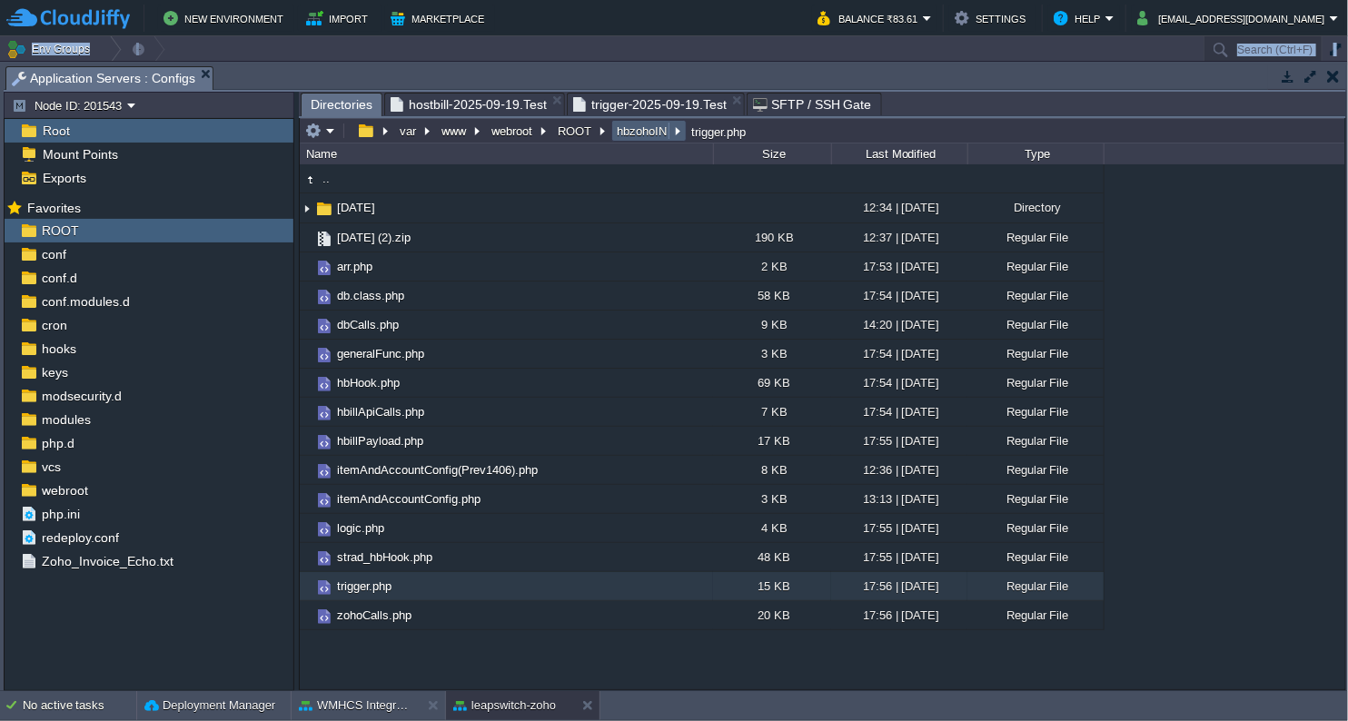
click at [633, 134] on button "hbzohoIN" at bounding box center [642, 131] width 57 height 16
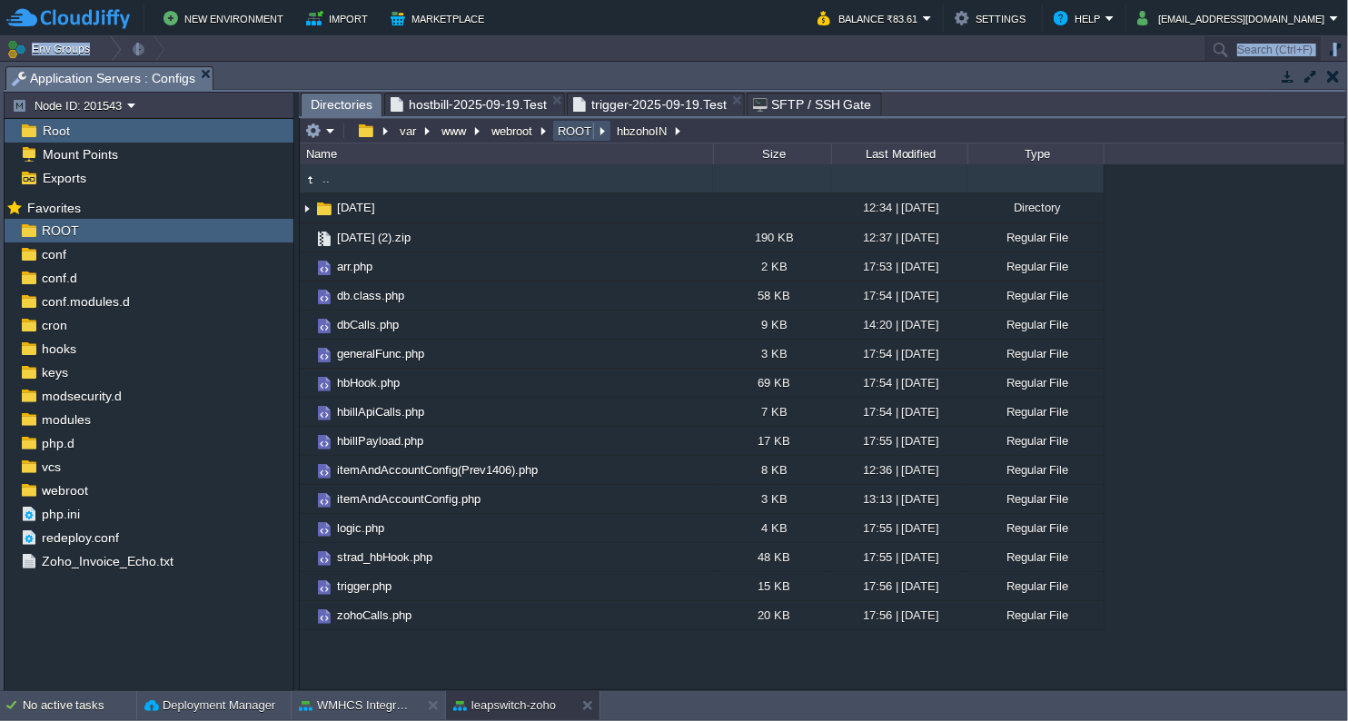
click at [577, 134] on button "ROOT" at bounding box center [575, 131] width 41 height 16
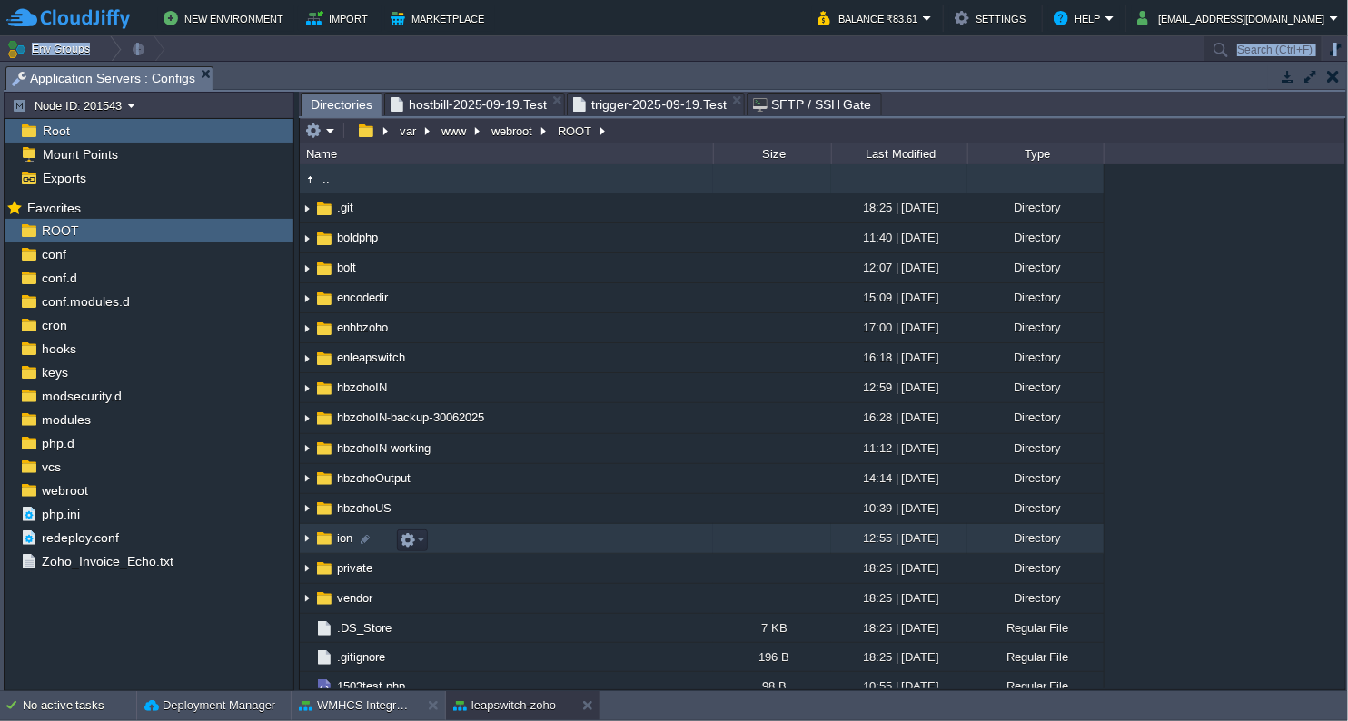
scroll to position [101, 0]
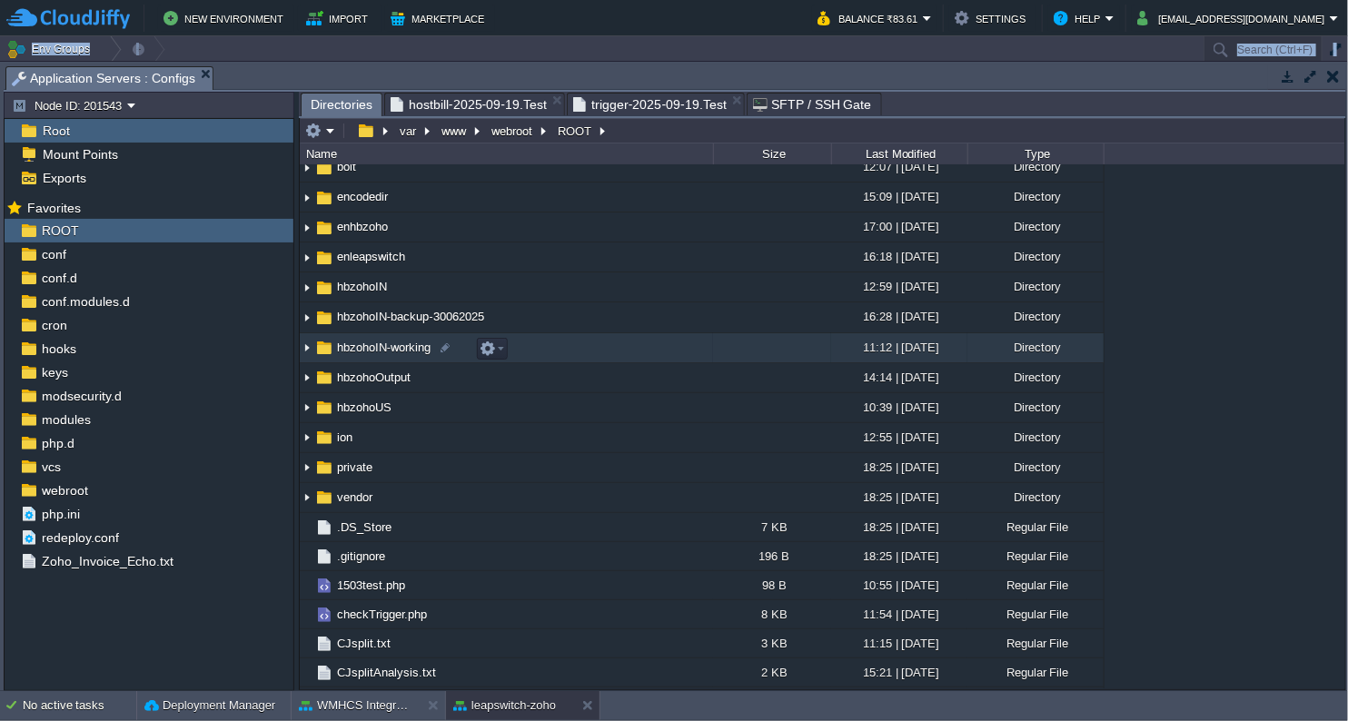
click at [379, 355] on span "hbzohoIN-working" at bounding box center [383, 347] width 99 height 15
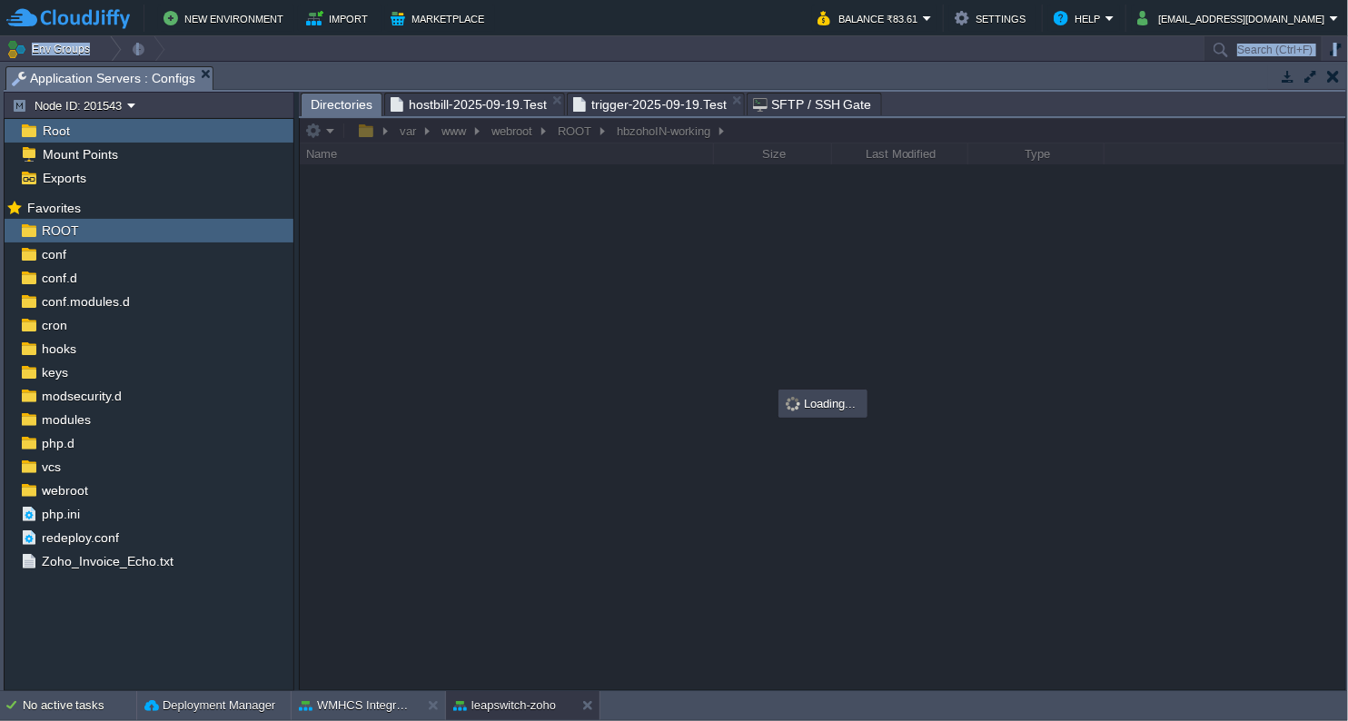
scroll to position [0, 0]
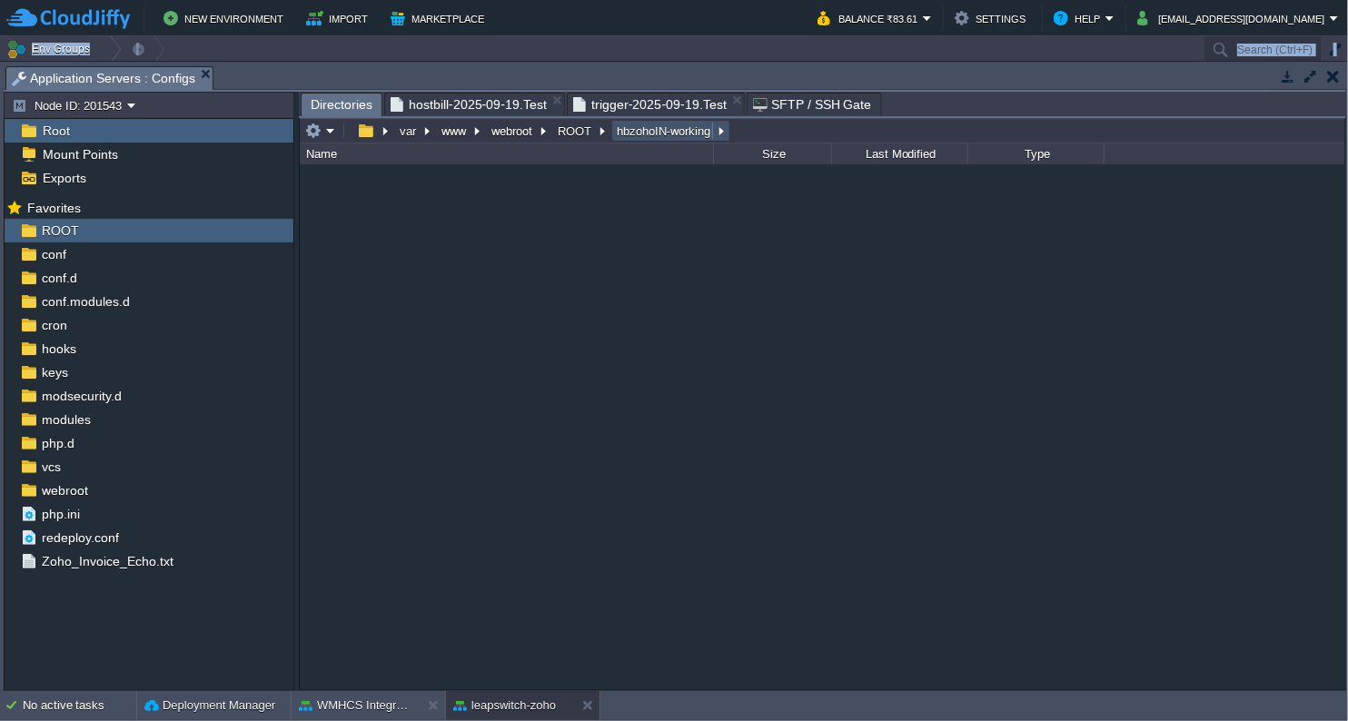
click at [685, 137] on button "hbzohoIN-working" at bounding box center [664, 131] width 101 height 16
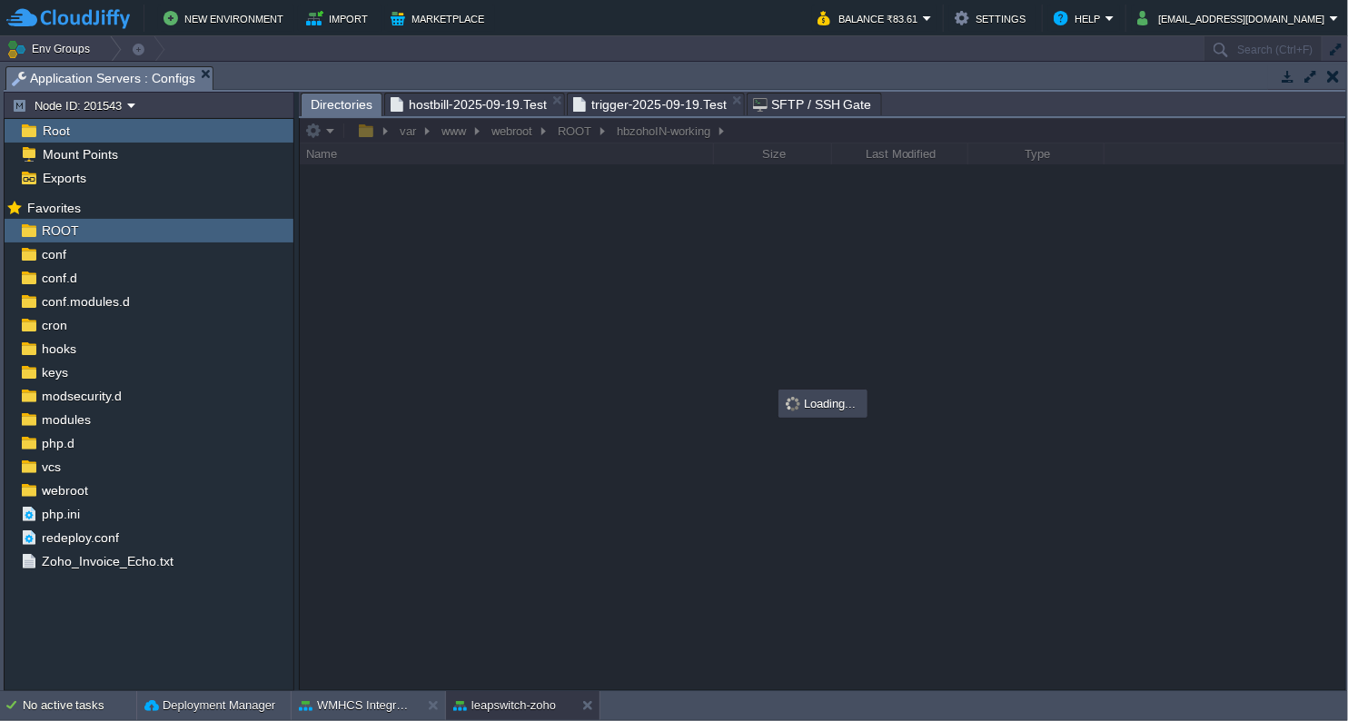
click at [576, 134] on div at bounding box center [823, 404] width 1046 height 572
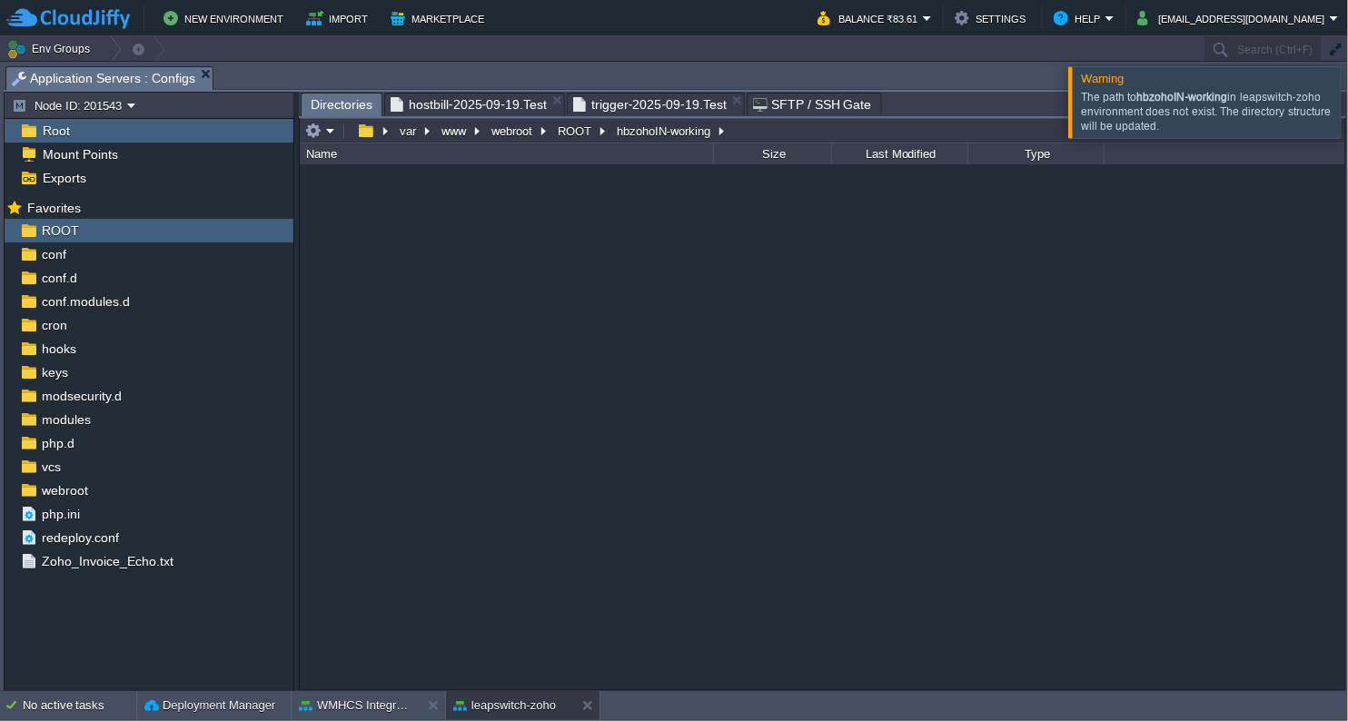
click at [640, 98] on span "trigger-2025-09-19.Test" at bounding box center [650, 105] width 154 height 22
click at [319, 105] on span "Directories" at bounding box center [342, 105] width 62 height 23
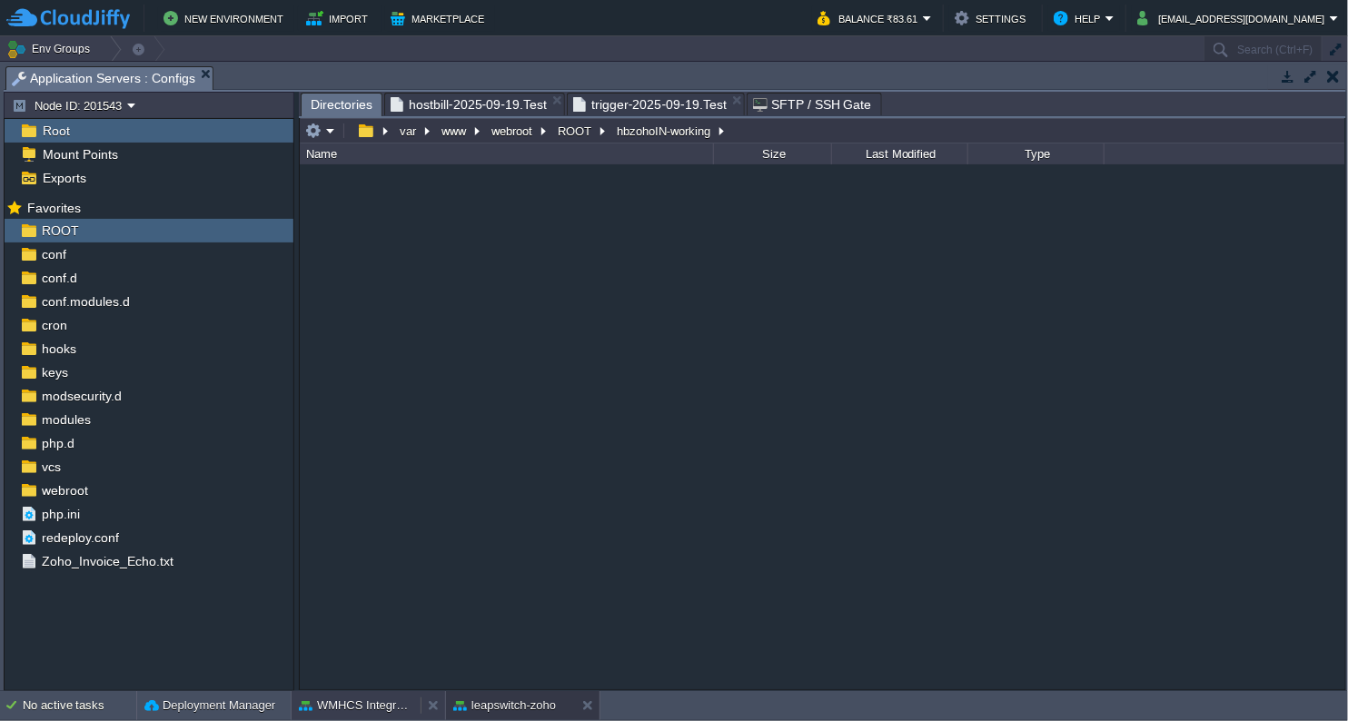
click at [358, 703] on button "WMHCS Integration" at bounding box center [356, 706] width 114 height 18
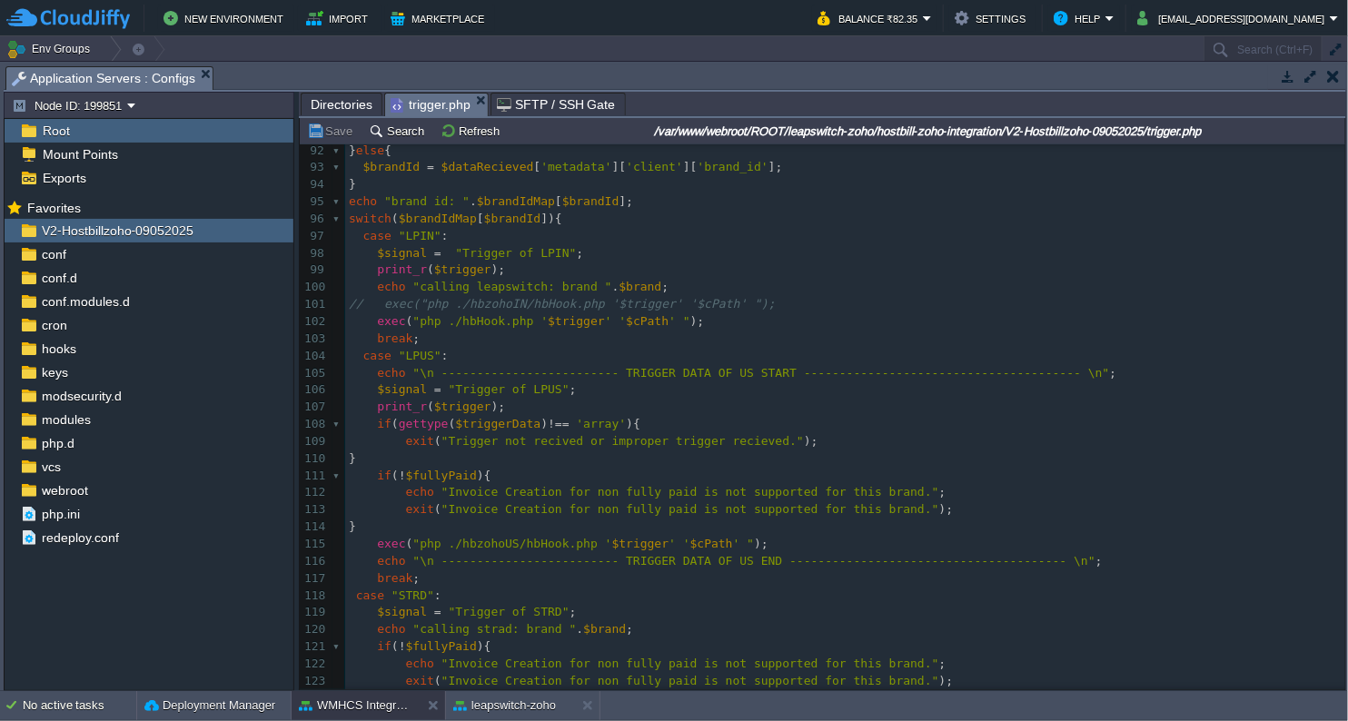
scroll to position [2120, 0]
